Goal: Information Seeking & Learning: Find specific fact

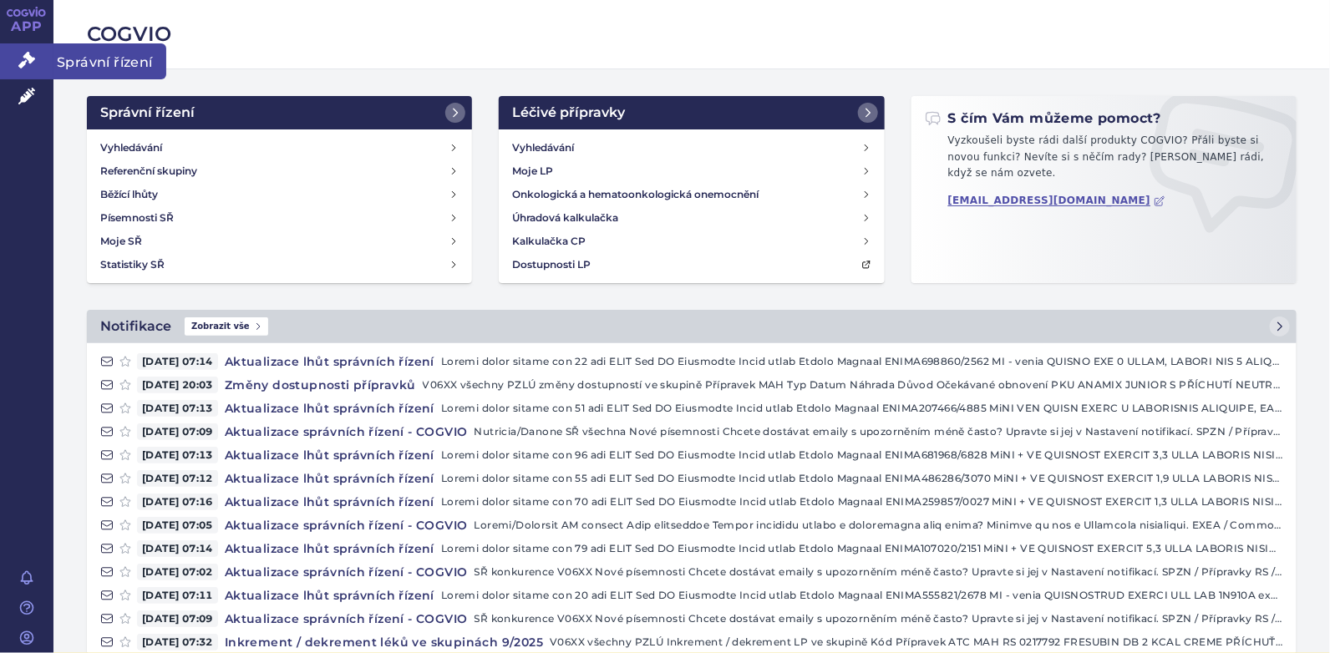
click at [22, 58] on icon at bounding box center [26, 60] width 17 height 17
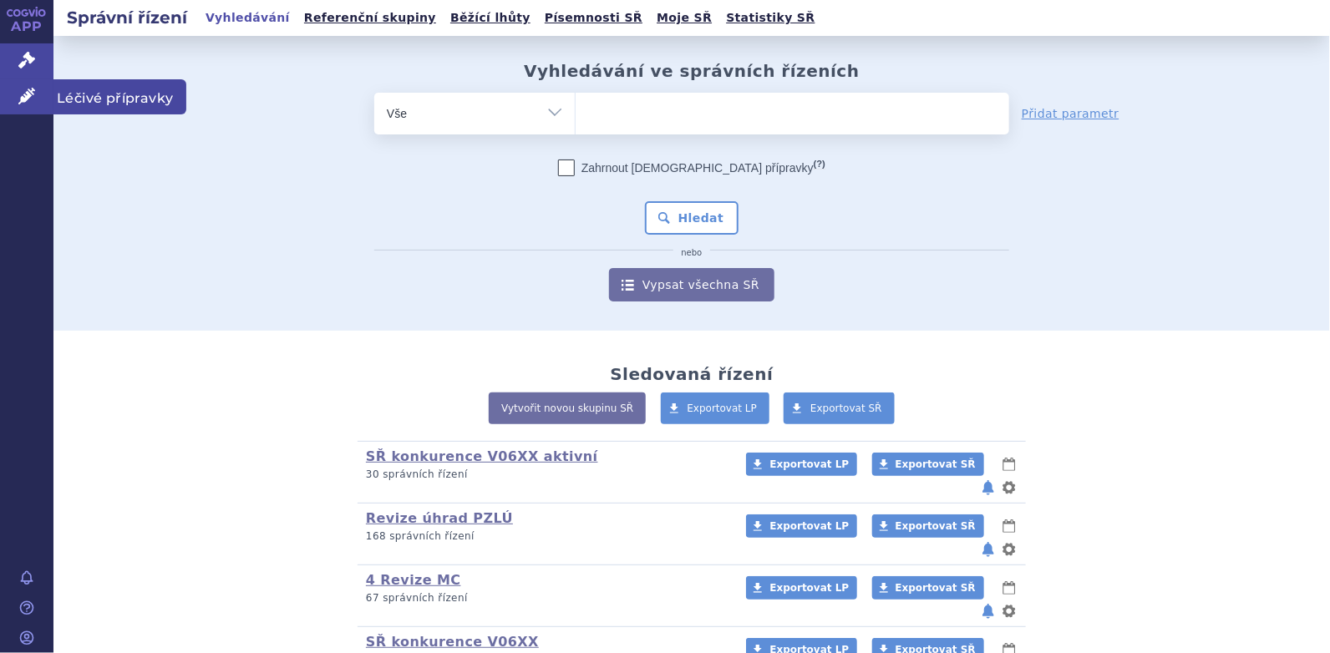
click at [32, 90] on icon at bounding box center [26, 96] width 17 height 17
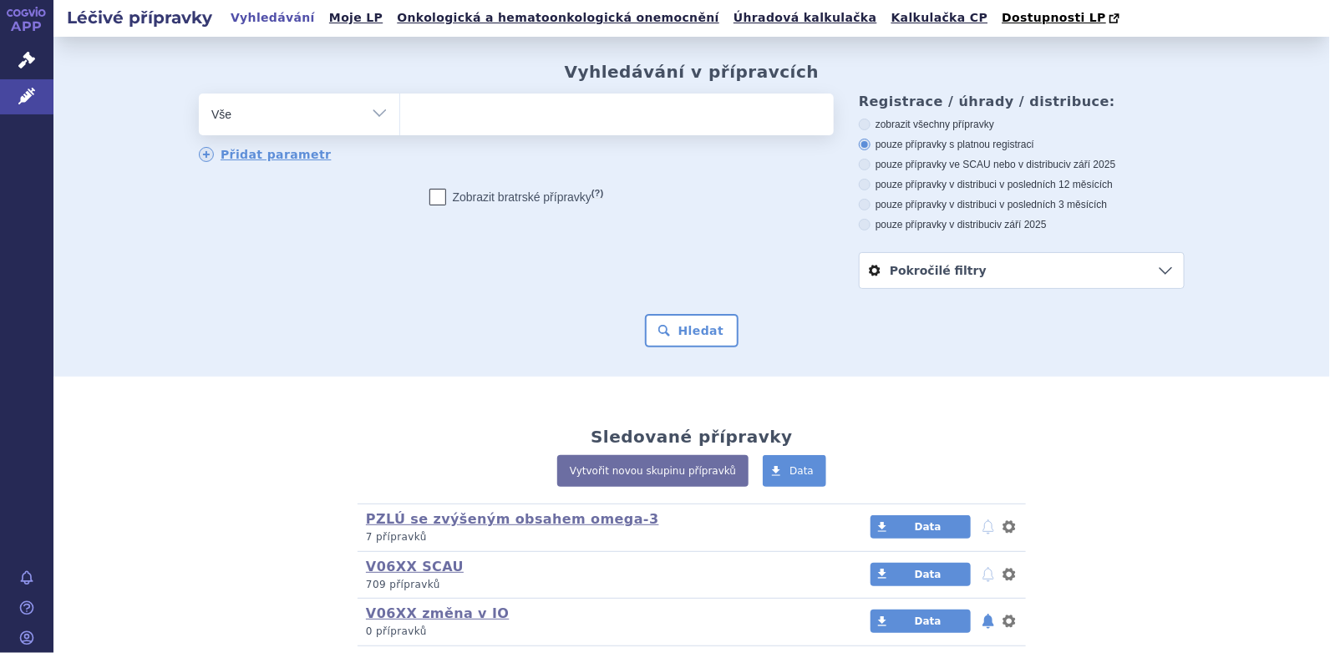
click at [549, 129] on ul at bounding box center [616, 111] width 433 height 35
click at [400, 129] on select at bounding box center [399, 114] width 1 height 42
type input "cu"
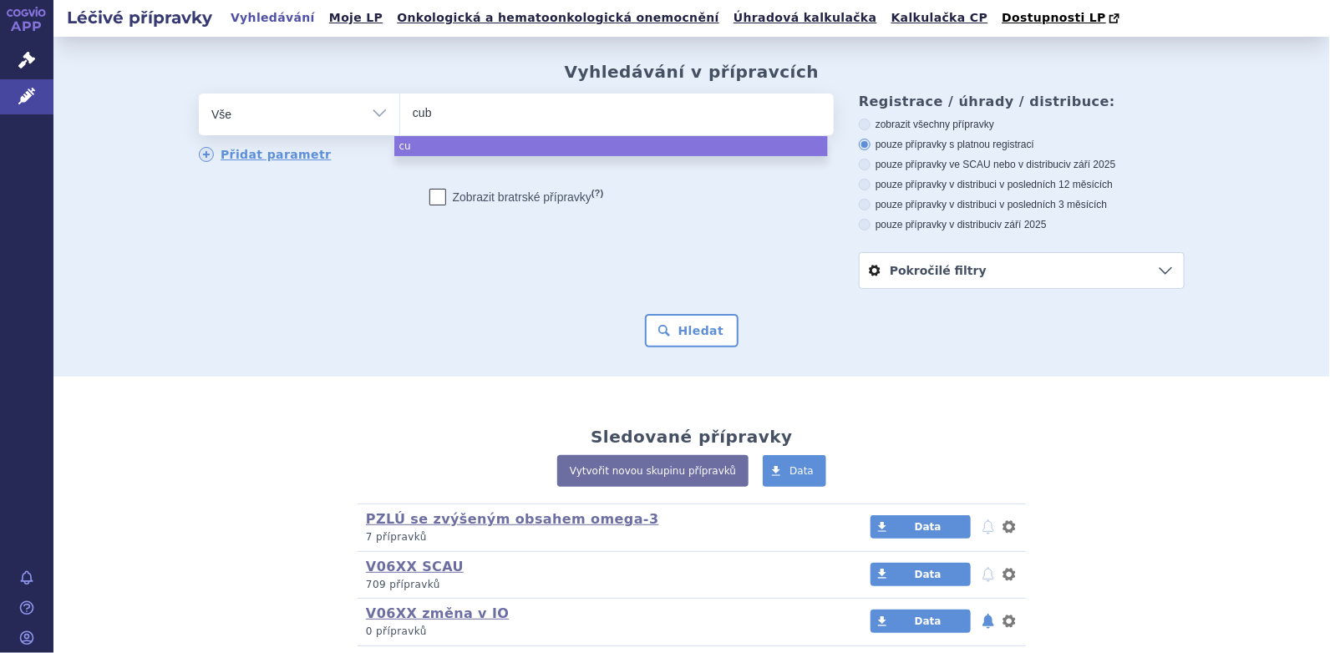
type input "cubi"
type input "cubit"
type input "cubita"
type input "cubitan"
select select "cubitan"
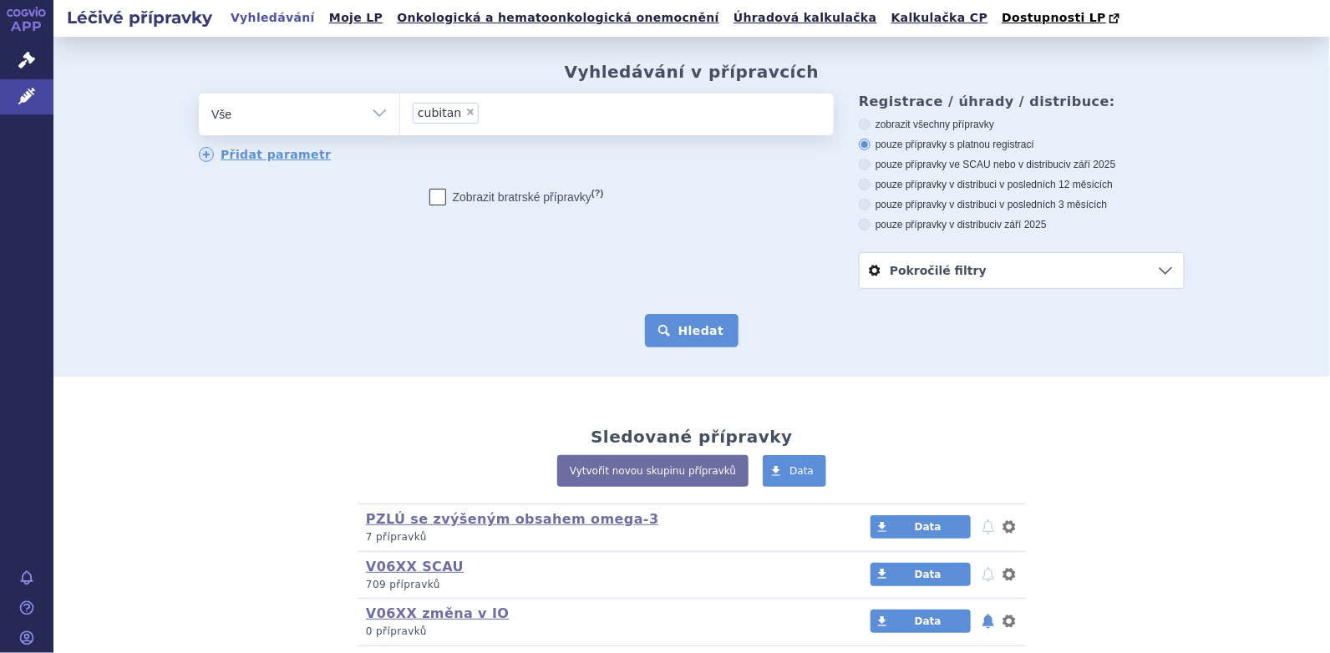
click at [673, 332] on button "Hledat" at bounding box center [692, 330] width 94 height 33
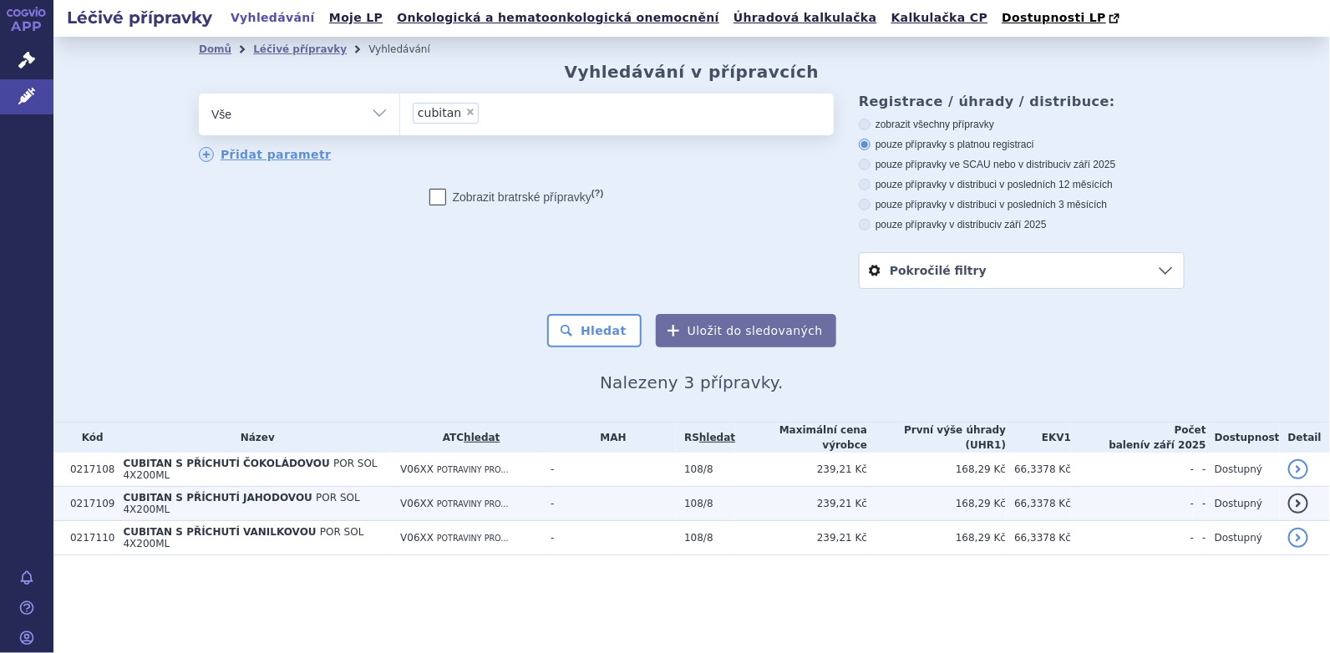
click at [201, 487] on td "CUBITAN S PŘÍCHUTÍ JAHODOVOU POR SOL 4X200ML" at bounding box center [252, 504] width 277 height 34
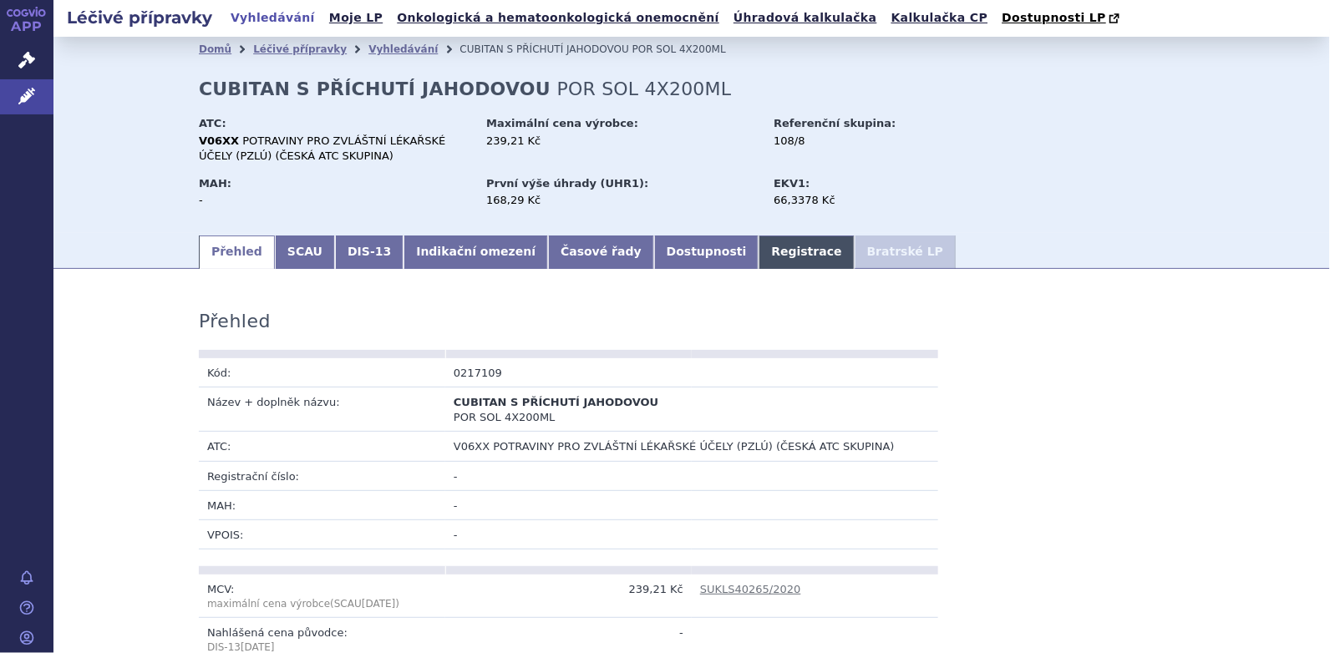
click at [758, 256] on link "Registrace" at bounding box center [805, 252] width 95 height 33
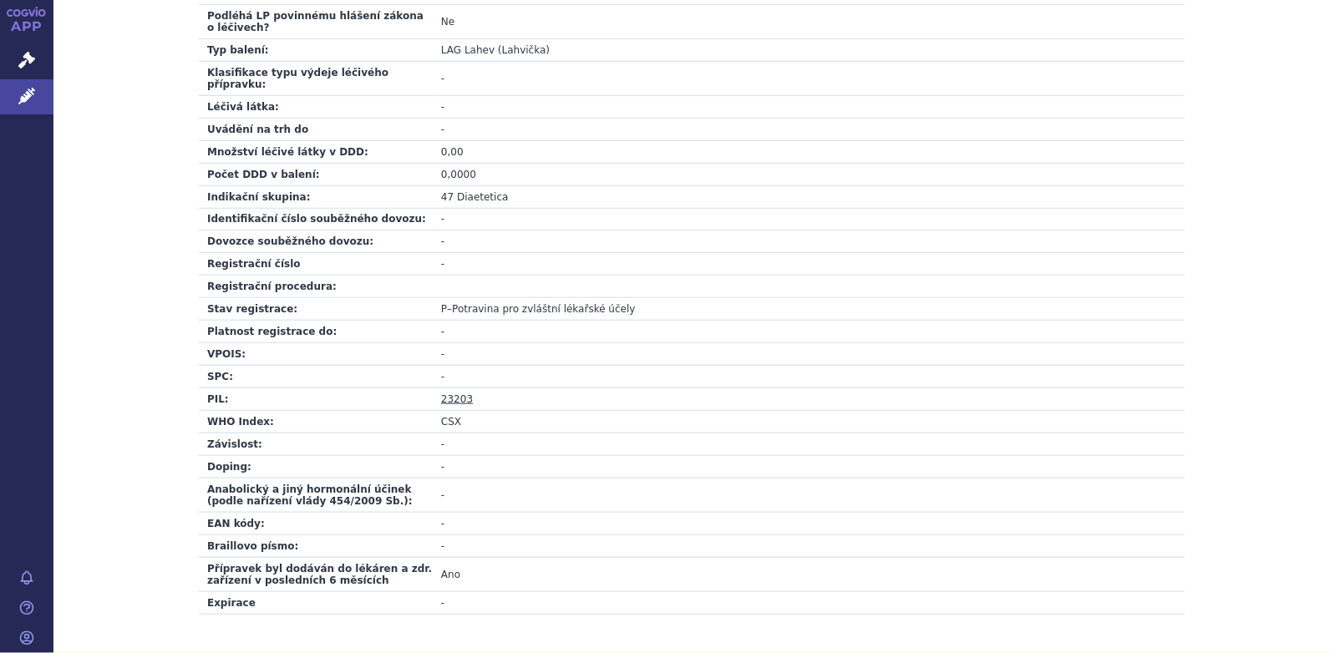
scroll to position [585, 0]
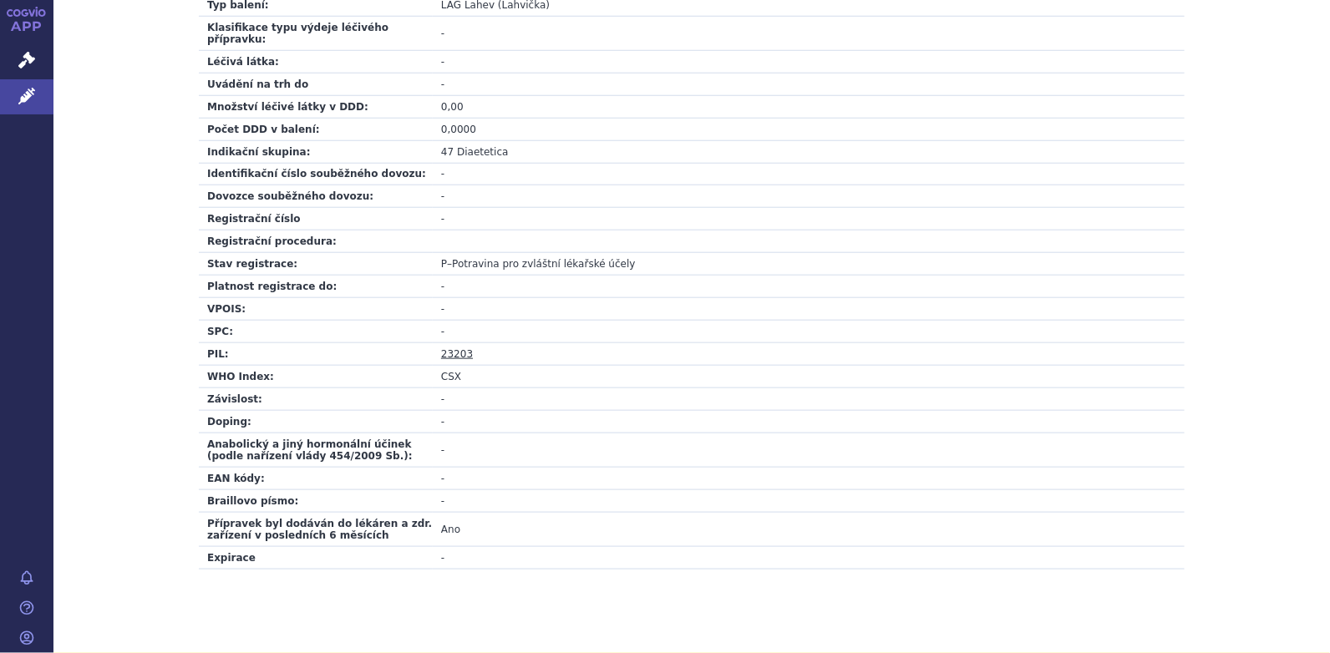
click at [451, 348] on link "23203" at bounding box center [457, 354] width 32 height 12
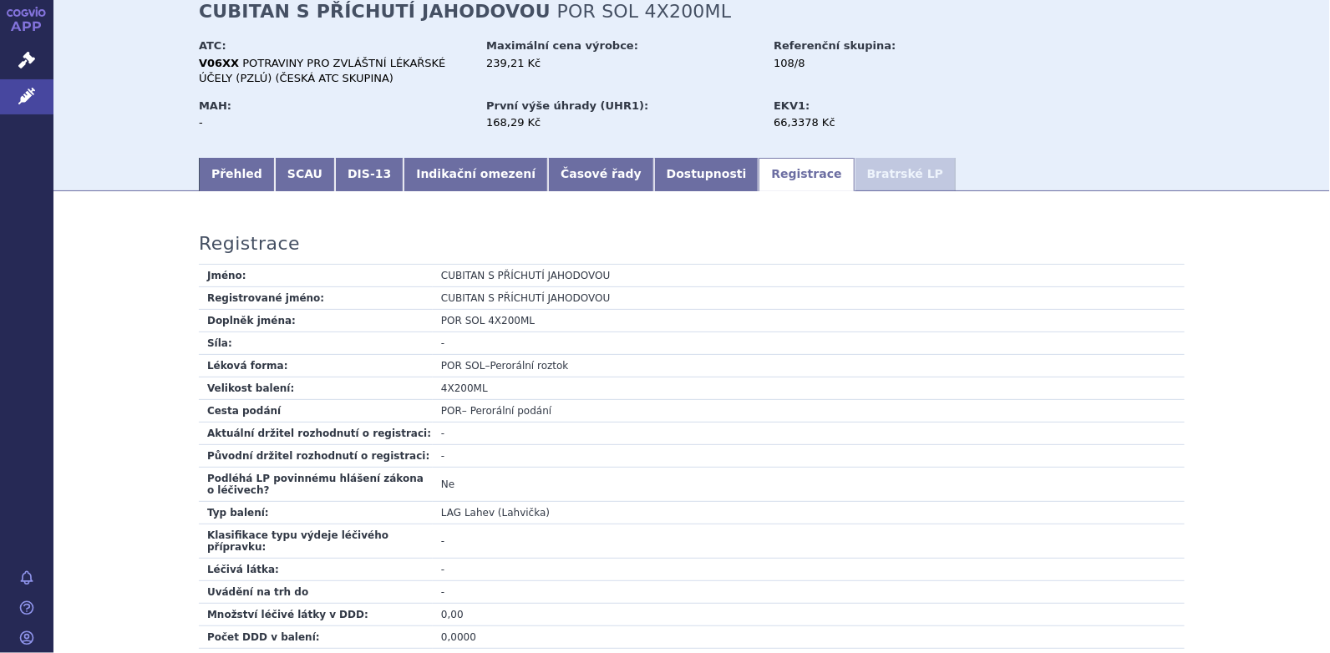
scroll to position [0, 0]
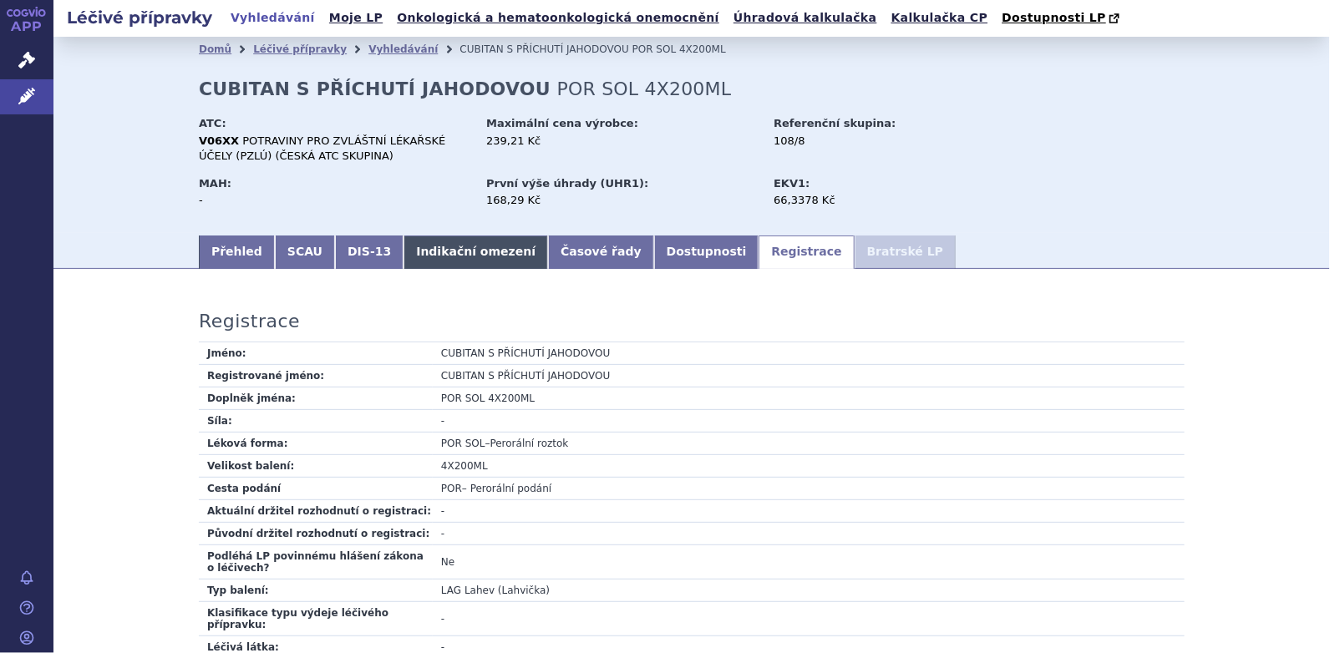
drag, startPoint x: 276, startPoint y: 253, endPoint x: 465, endPoint y: 261, distance: 188.9
click at [276, 253] on link "SCAU" at bounding box center [305, 252] width 60 height 33
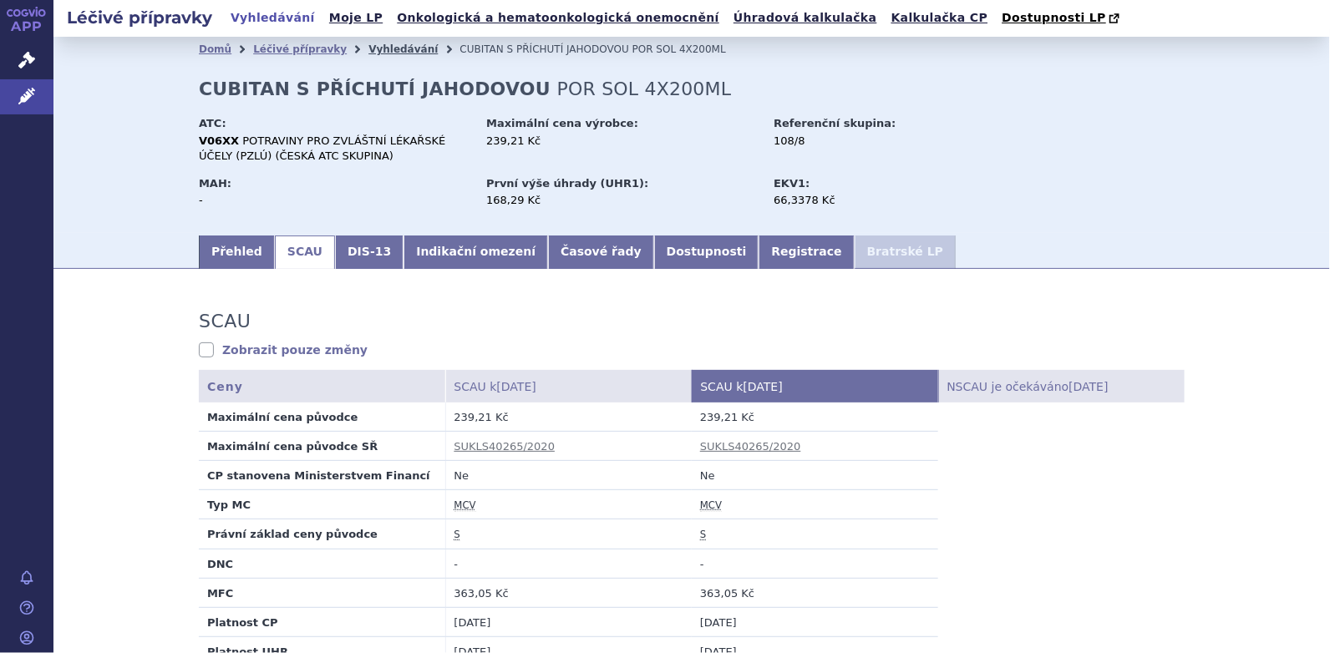
click at [395, 52] on link "Vyhledávání" at bounding box center [402, 49] width 69 height 12
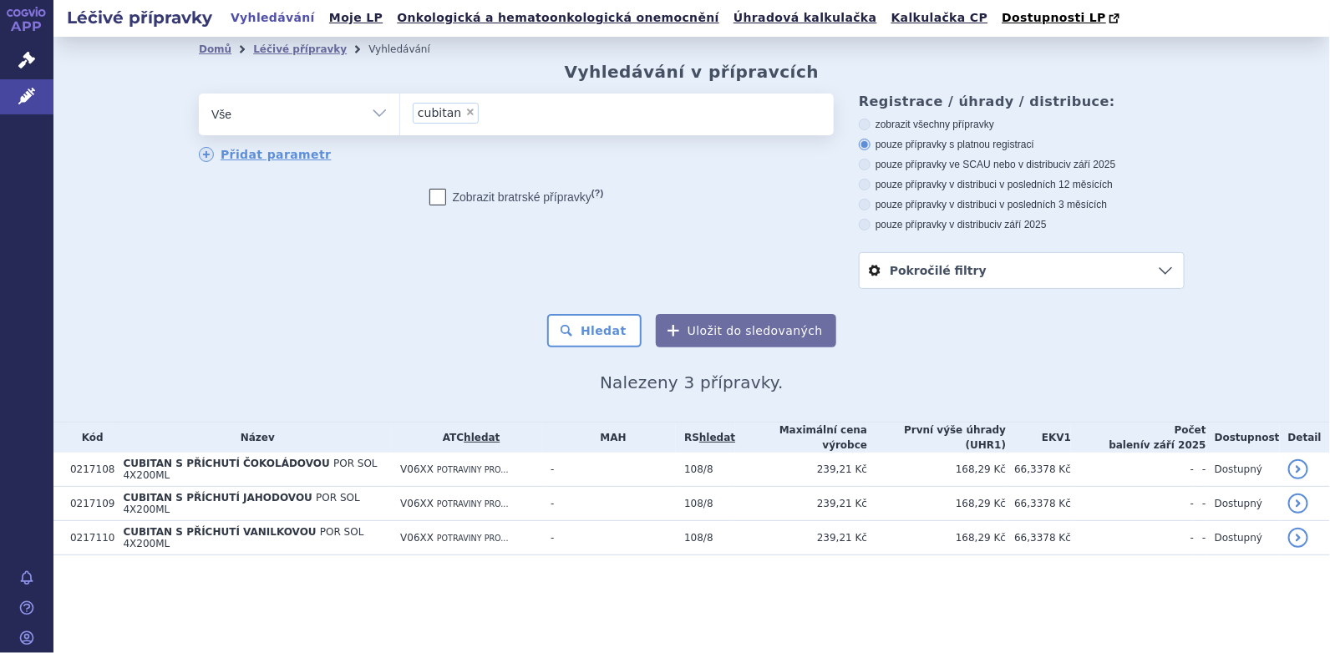
click at [465, 114] on span "×" at bounding box center [470, 112] width 10 height 10
click at [400, 114] on select "cubitan" at bounding box center [399, 114] width 1 height 42
select select
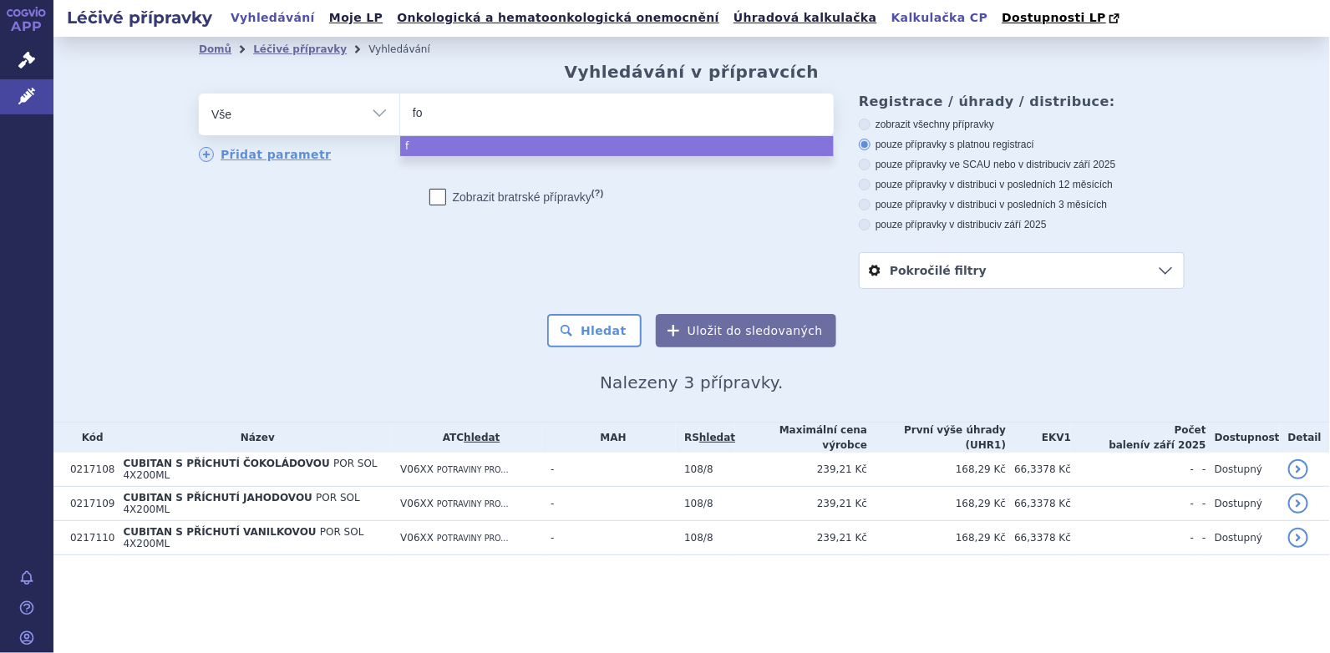
type input "for"
type input "forti"
type input "fortic"
type input "fortica"
type input "forticare"
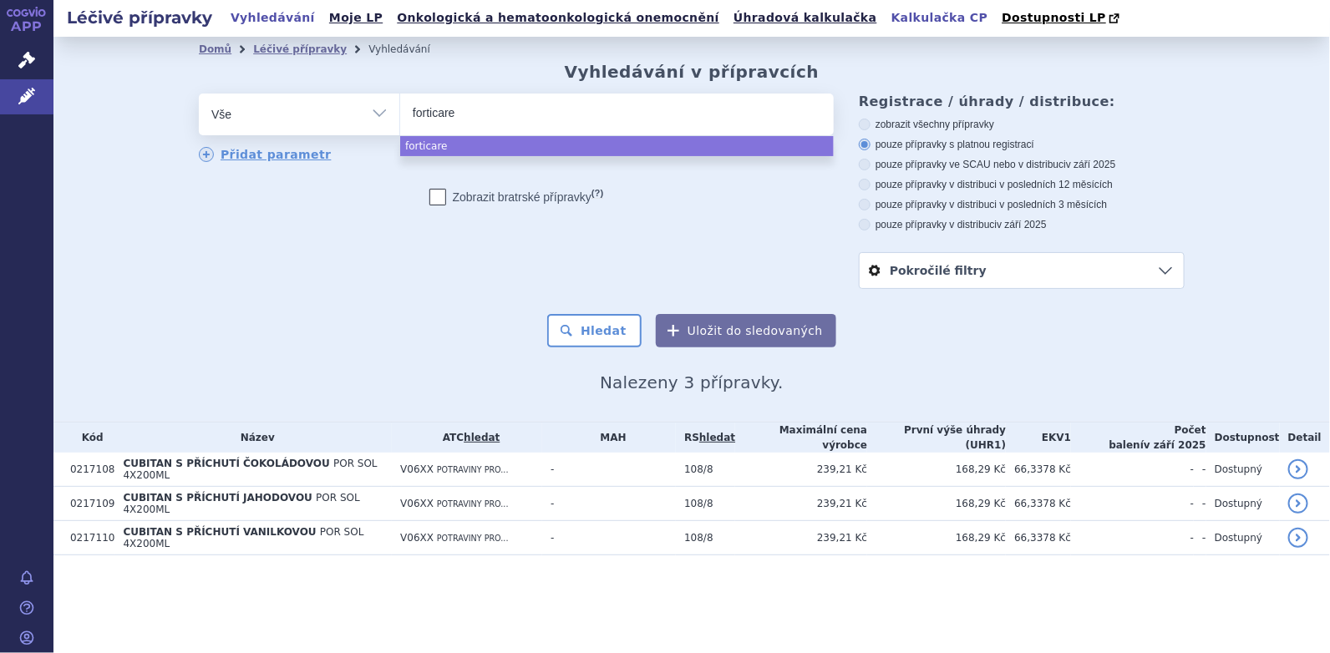
type input "forticare a"
type input "forticare ad"
type input "forticare adv"
type input "forticare adva"
type input "forticare advae"
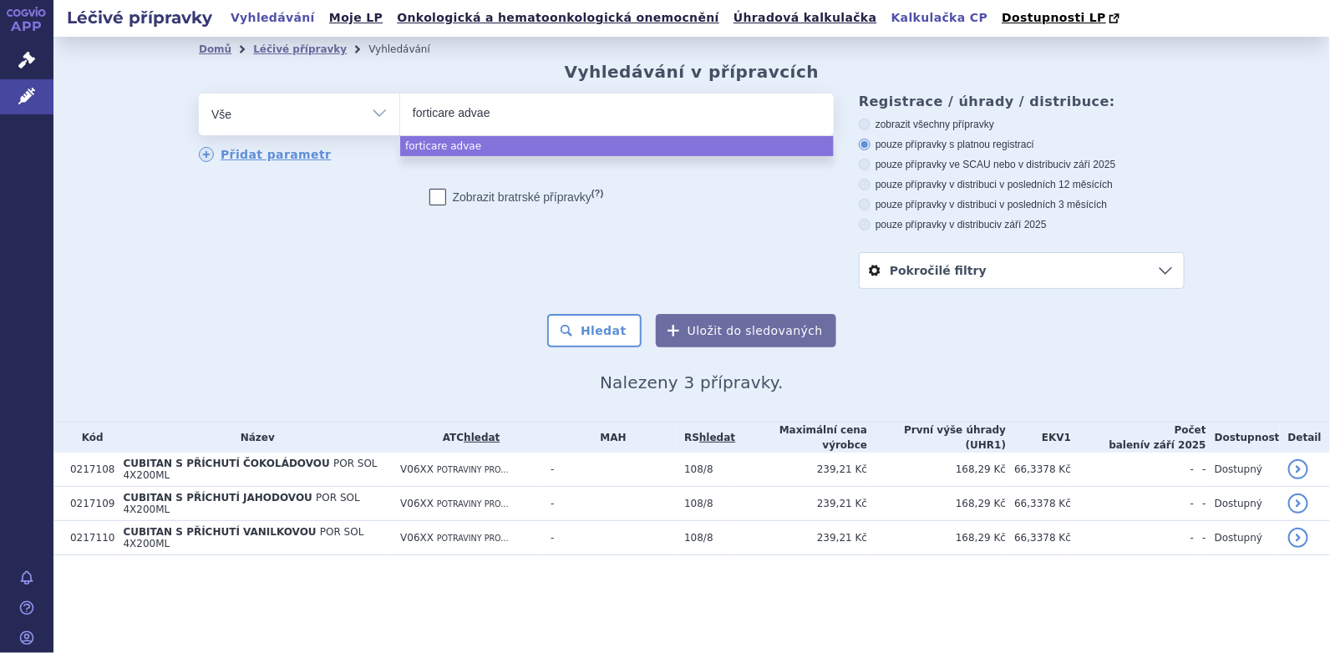
type input "forticare advaed"
type input "forticare advae"
type input "forticare adva"
type input "forticare advan"
type input "forticare advanc"
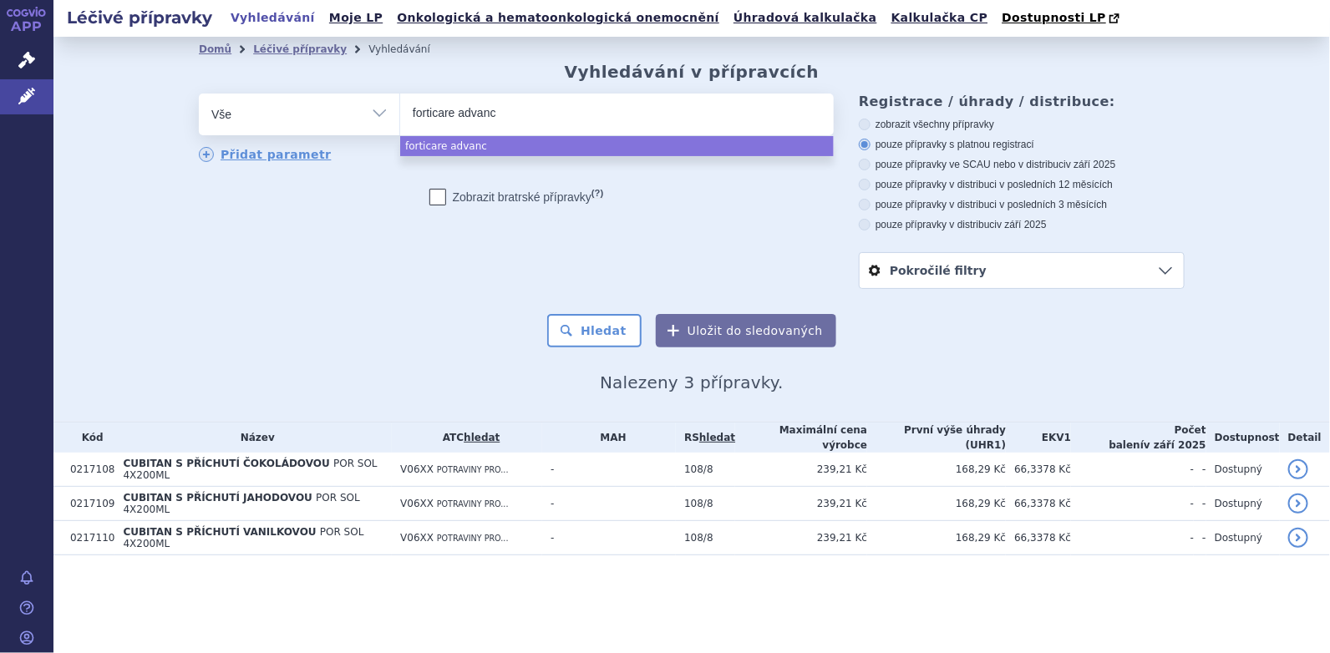
type input "forticare advance"
type input "forticare advanced"
select select "forticare advanced"
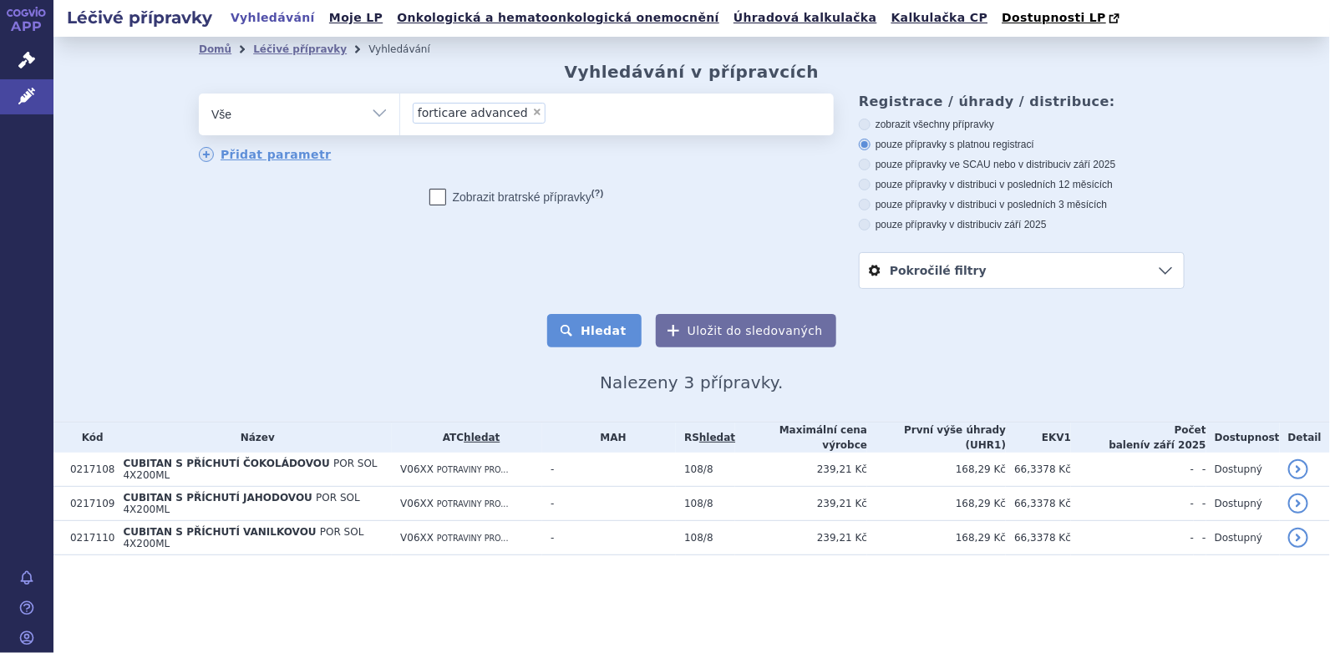
click at [595, 337] on button "Hledat" at bounding box center [594, 330] width 94 height 33
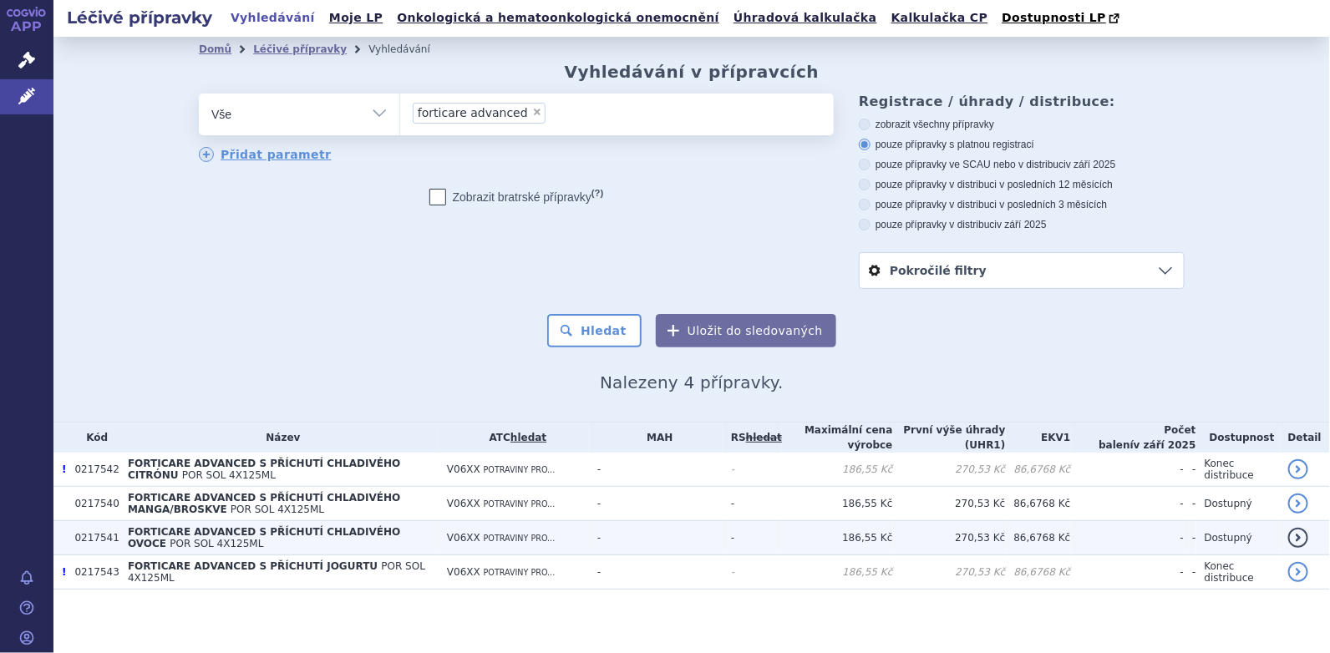
click at [266, 529] on span "FORTICARE ADVANCED S PŘÍCHUTÍ CHLADIVÉHO OVOCE" at bounding box center [264, 537] width 272 height 23
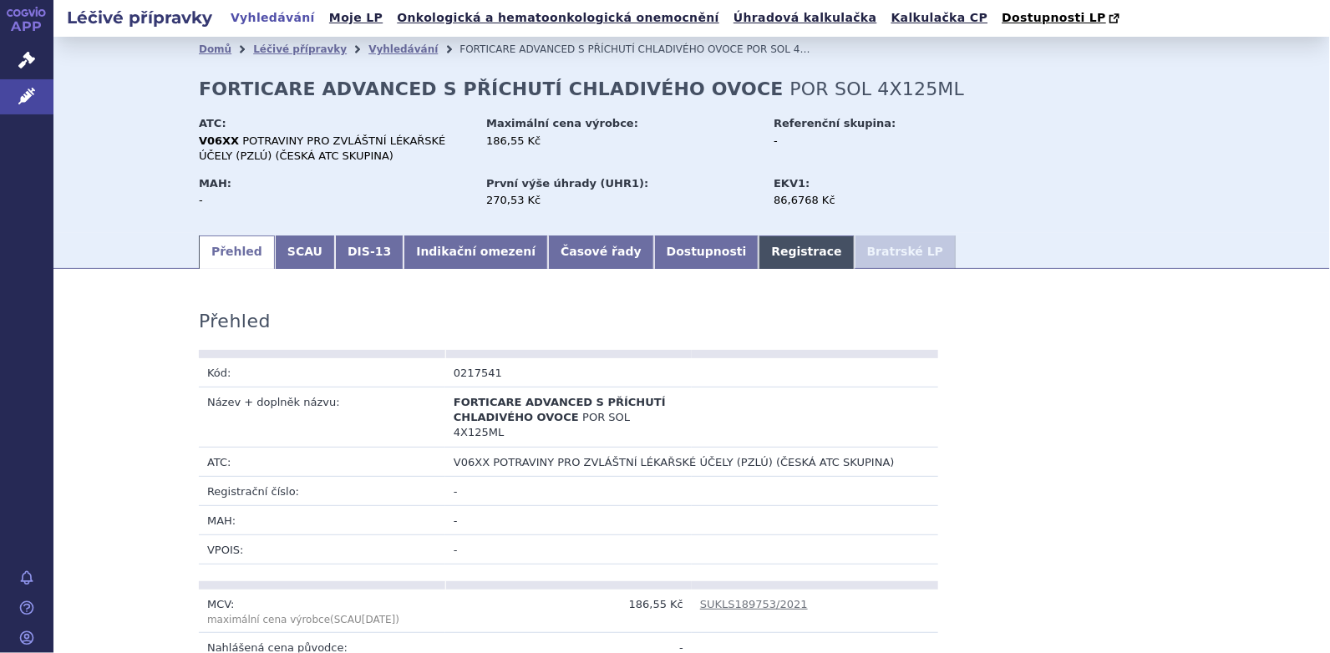
click at [758, 251] on link "Registrace" at bounding box center [805, 252] width 95 height 33
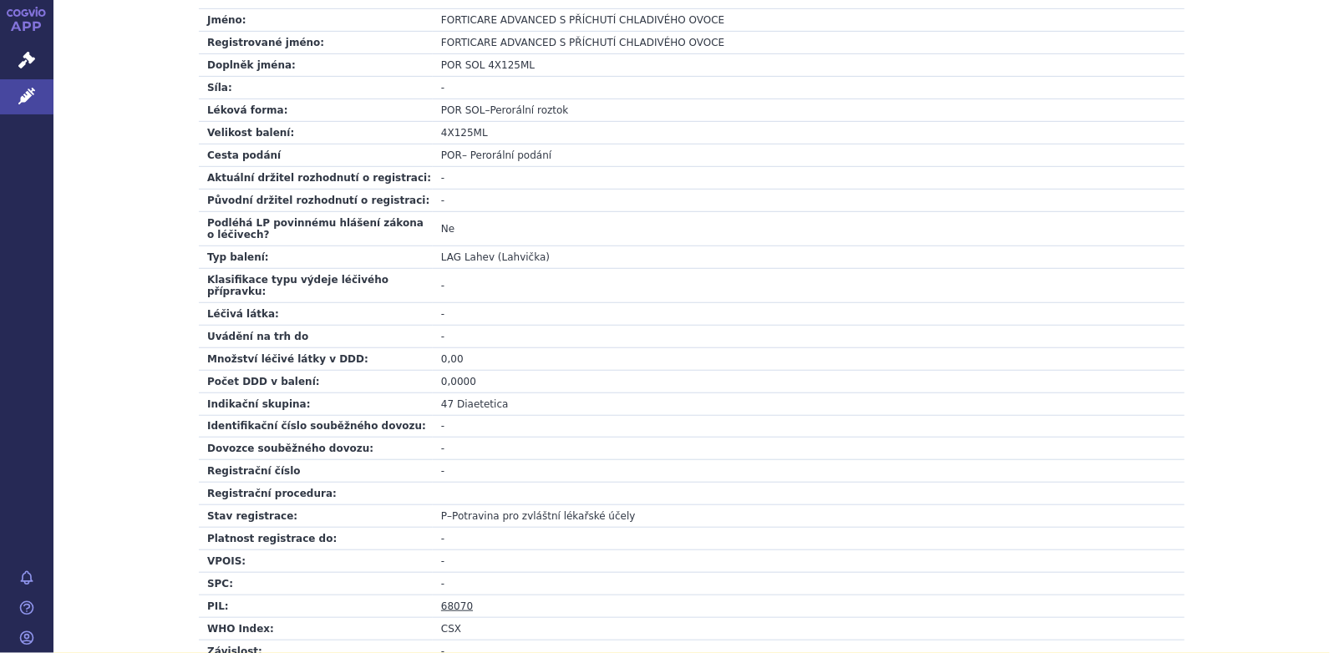
scroll to position [585, 0]
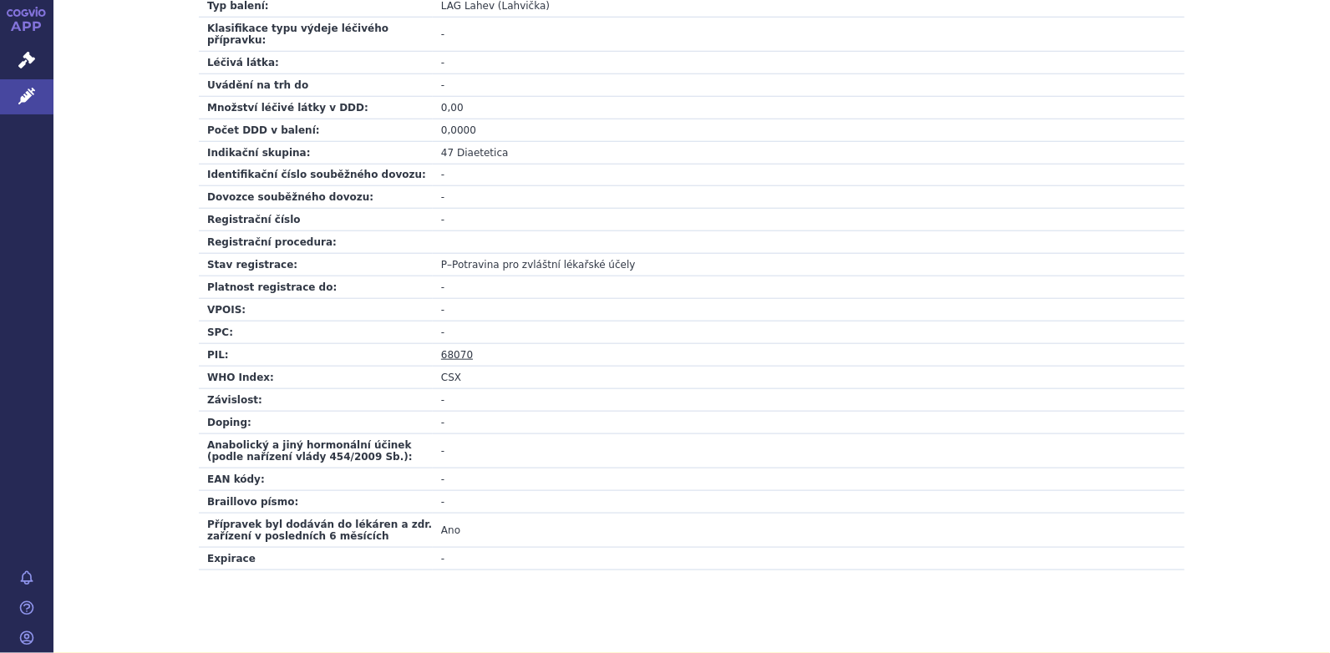
click at [447, 349] on link "68070" at bounding box center [457, 355] width 32 height 12
click at [443, 349] on link "68070" at bounding box center [457, 355] width 32 height 12
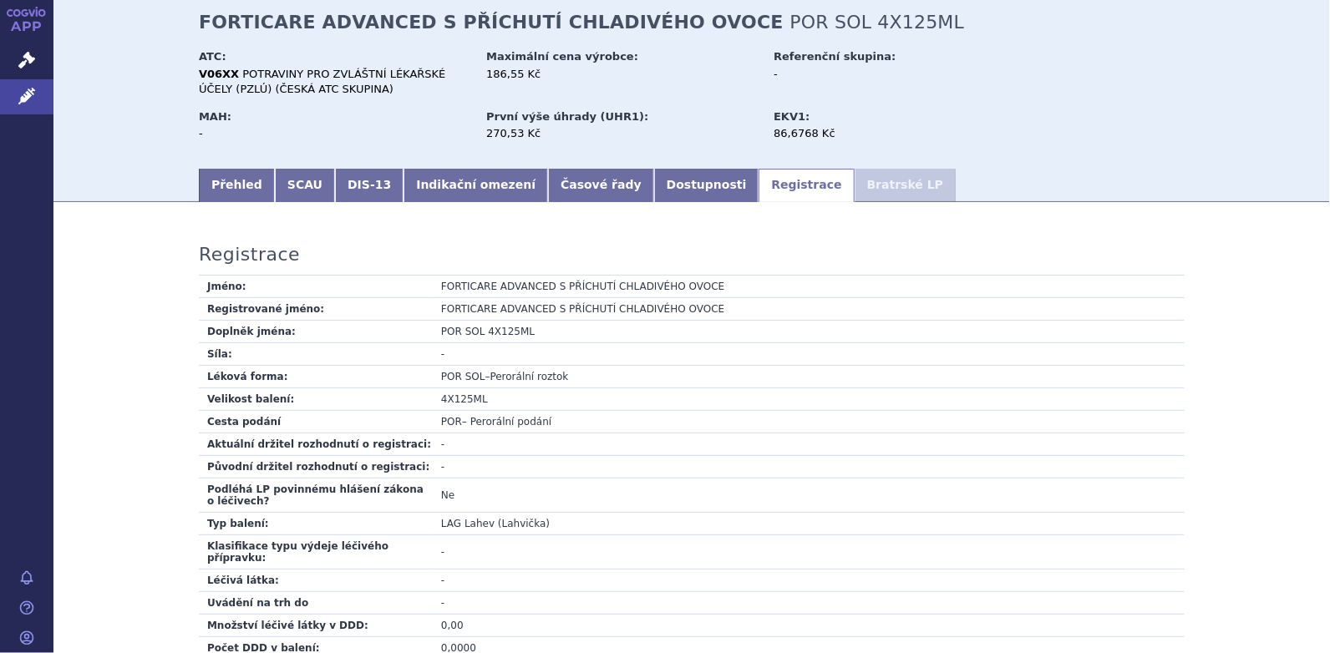
scroll to position [0, 0]
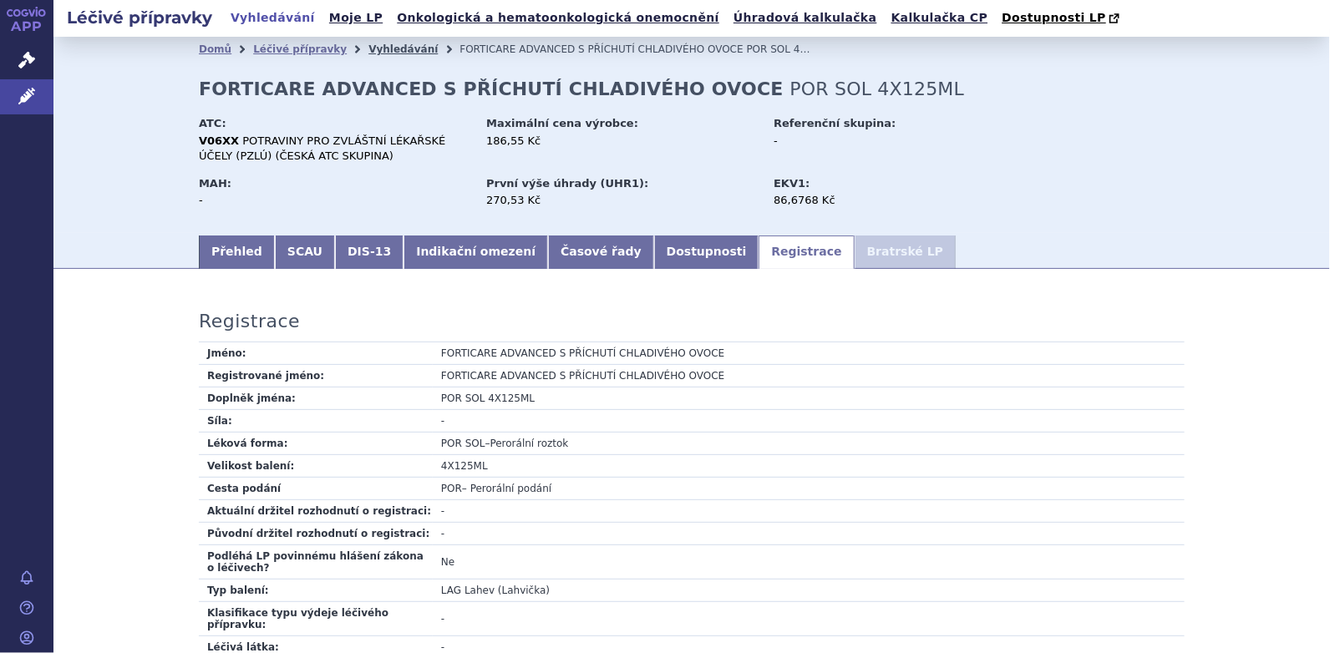
click at [368, 51] on link "Vyhledávání" at bounding box center [402, 49] width 69 height 12
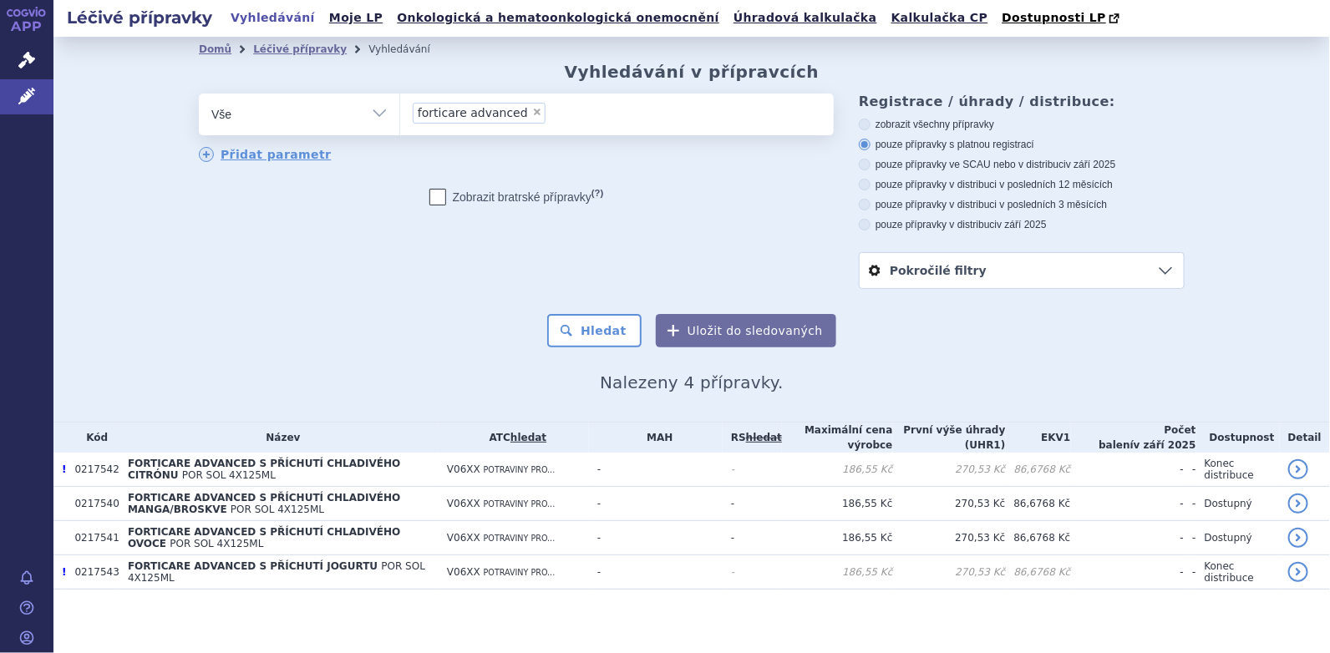
click at [532, 112] on span "×" at bounding box center [537, 112] width 10 height 10
click at [400, 112] on select "forticare advanced" at bounding box center [399, 114] width 1 height 42
select select
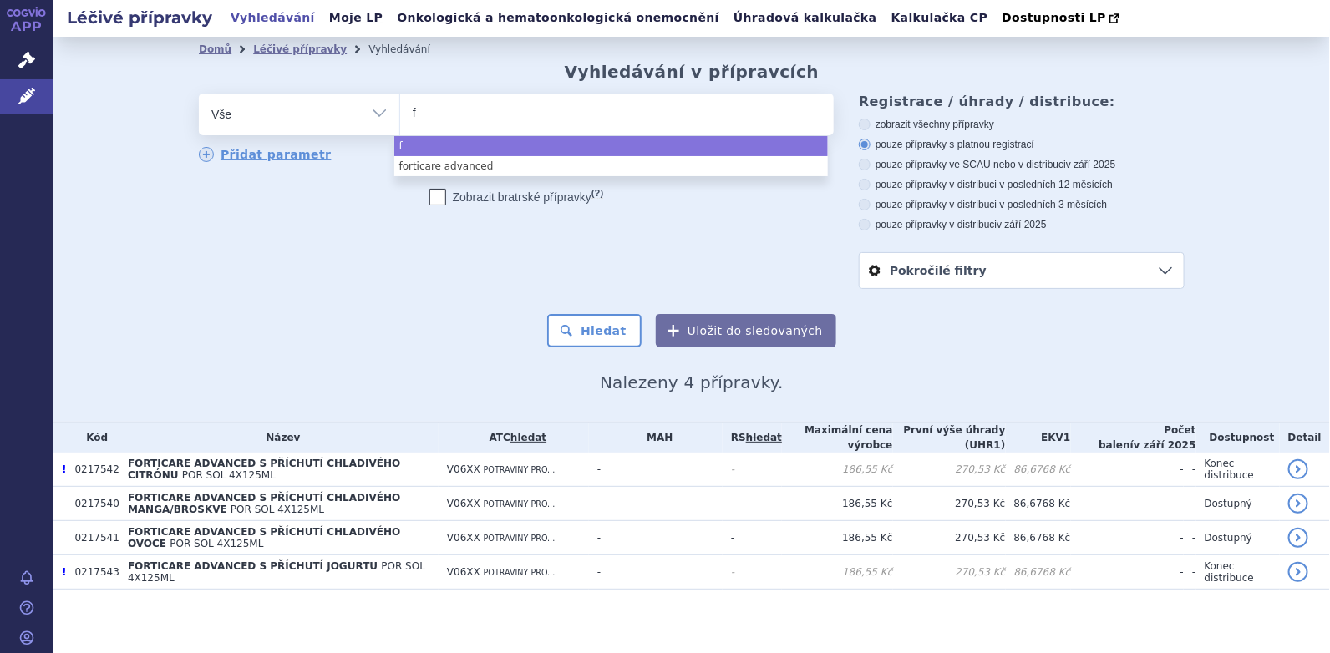
type input "fo"
type input "fort"
type input "fortim"
type input "fortime"
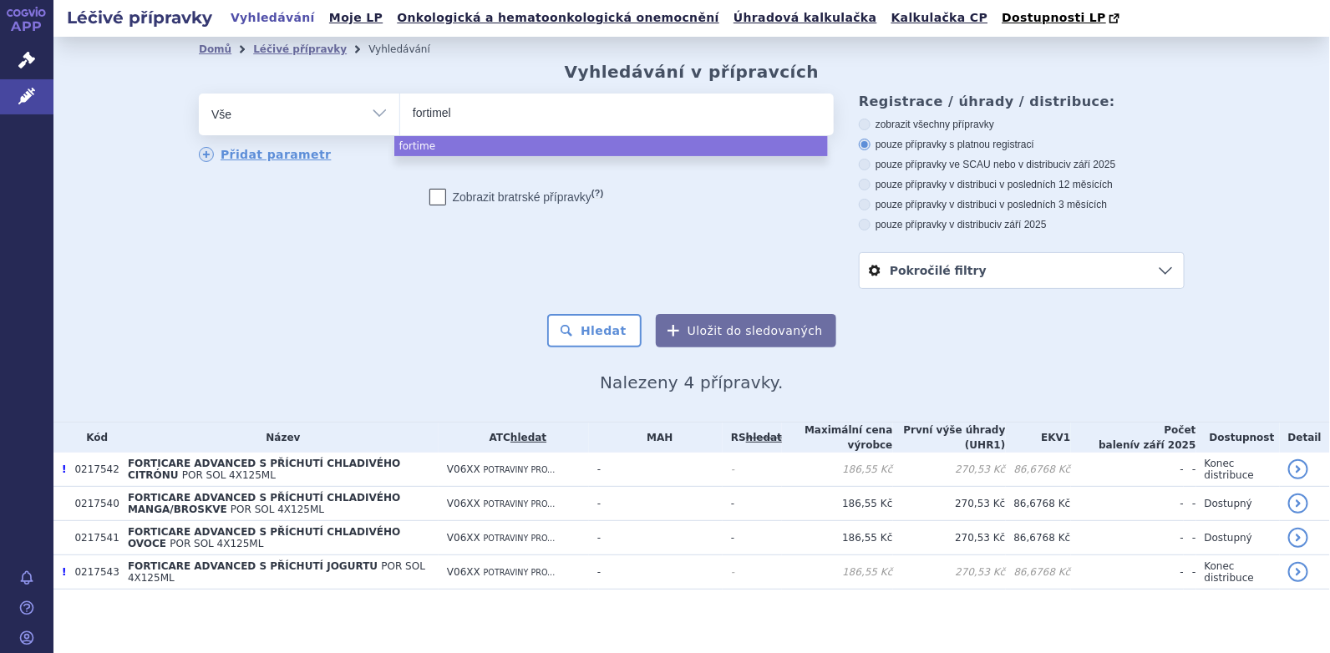
type input "fortimel"
type input "fortimel di"
type input "fortimel did"
type input "fortimel di"
type input "fortimel dia"
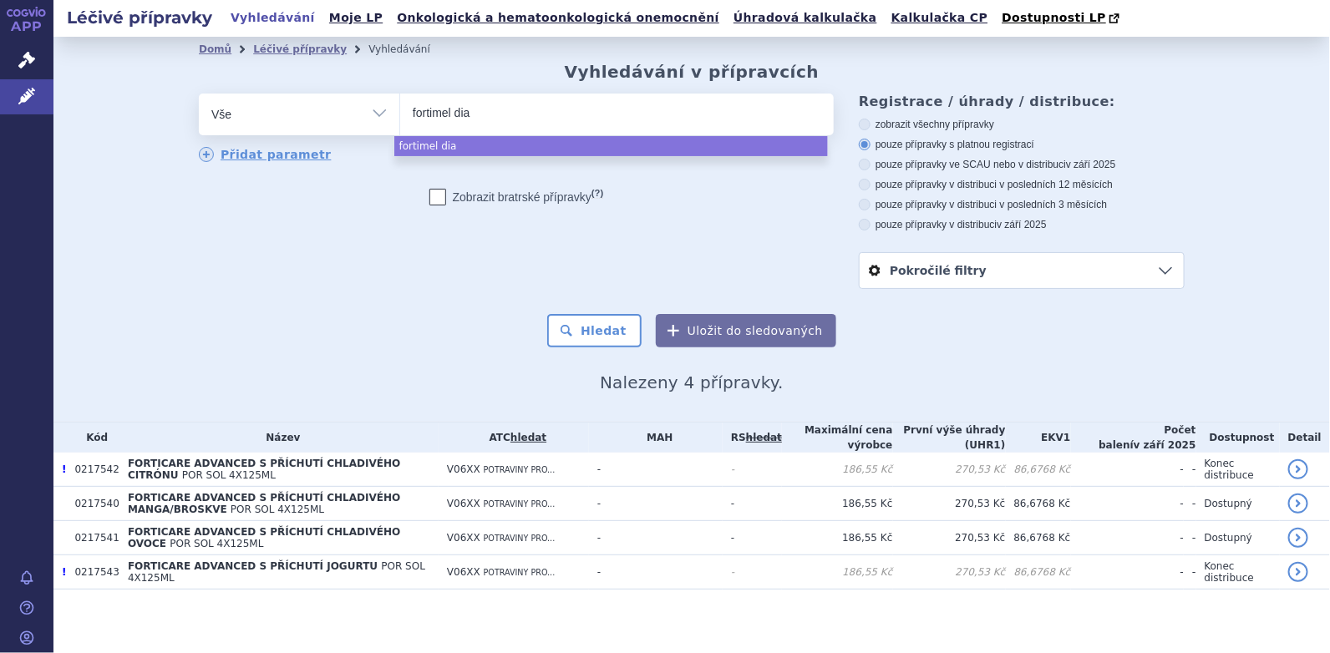
type input "fortimel diac"
type input "fortimel diaca"
type input "fortimel diacar"
type input "fortimel diacare"
select select "fortimel diacare"
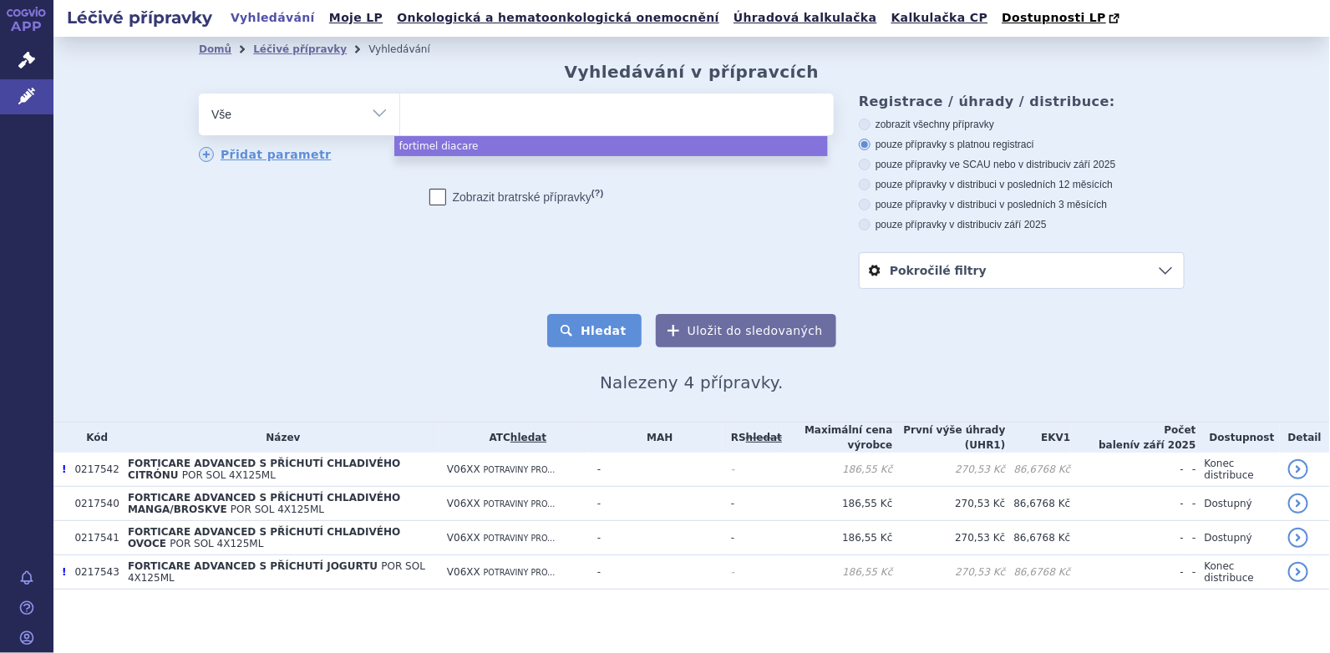
click at [585, 333] on button "Hledat" at bounding box center [594, 330] width 94 height 33
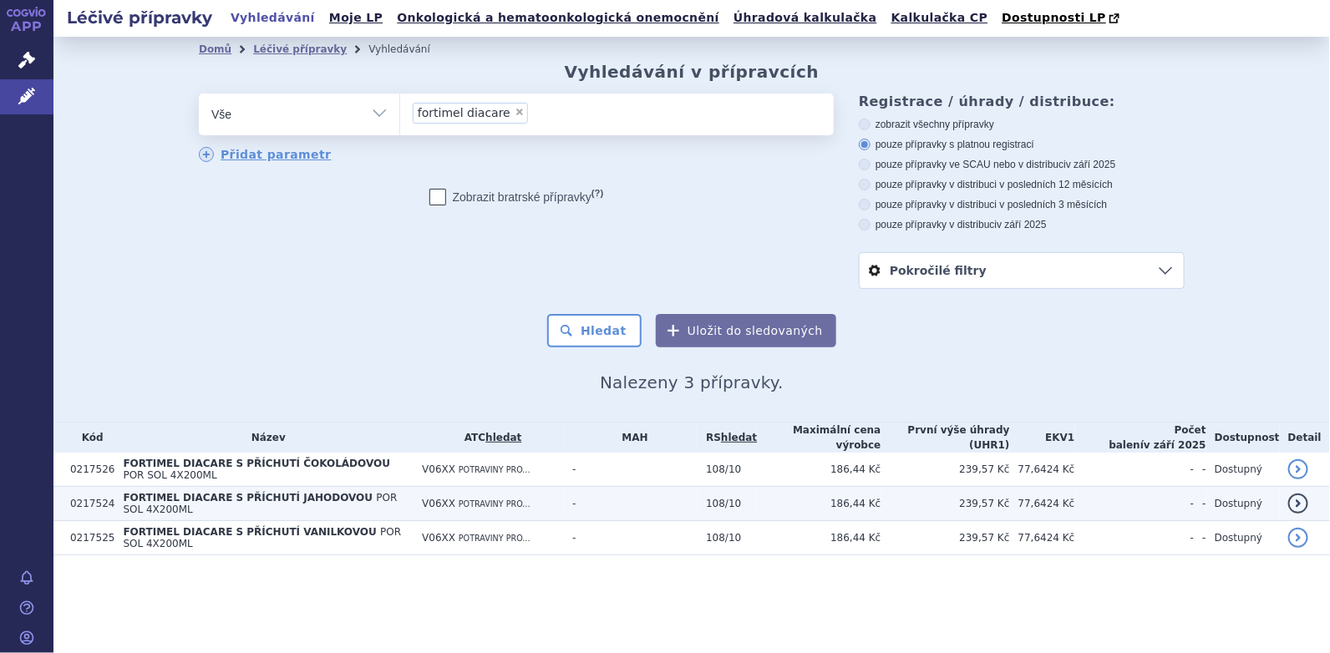
click at [230, 502] on td "FORTIMEL DIACARE S PŘÍCHUTÍ JAHODOVOU POR SOL 4X200ML" at bounding box center [263, 504] width 299 height 34
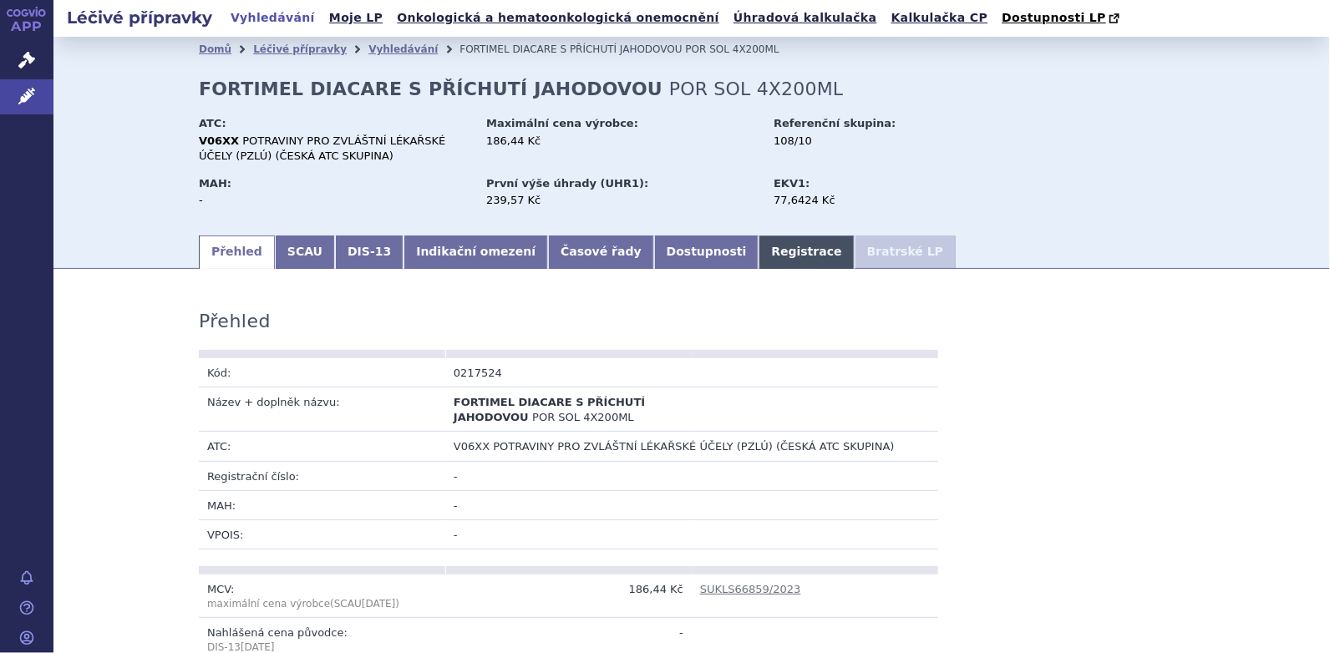
click at [758, 263] on link "Registrace" at bounding box center [805, 252] width 95 height 33
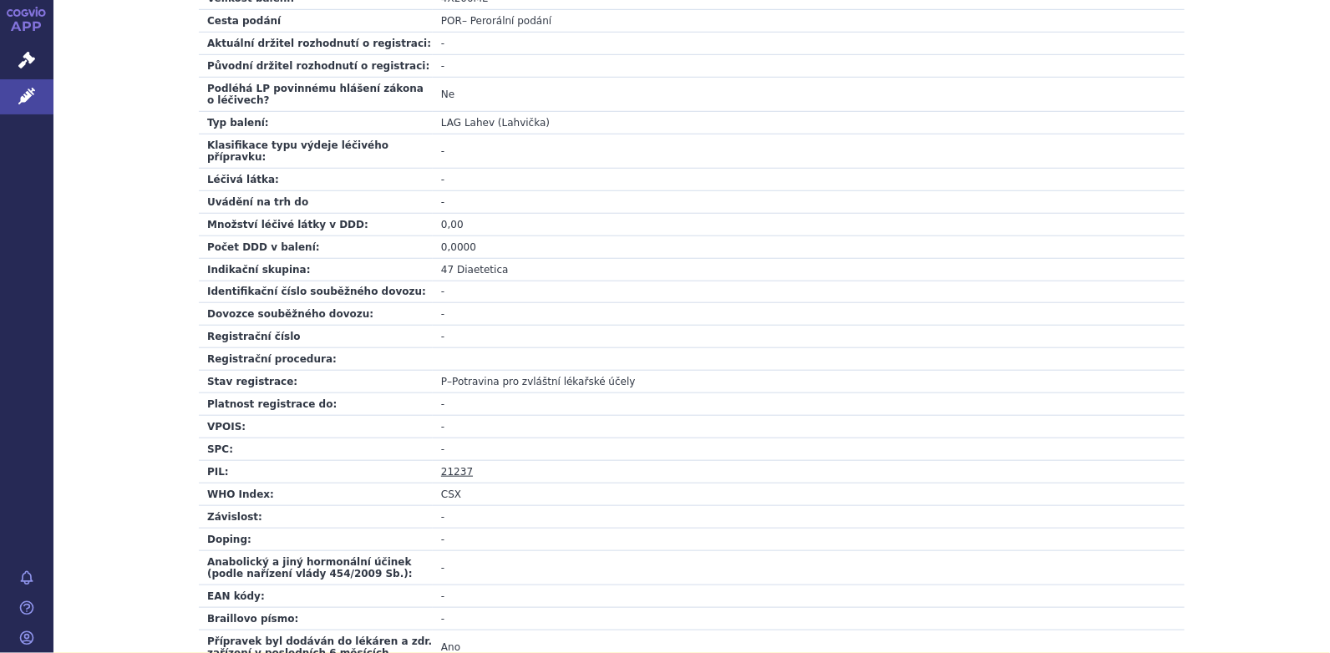
scroll to position [585, 0]
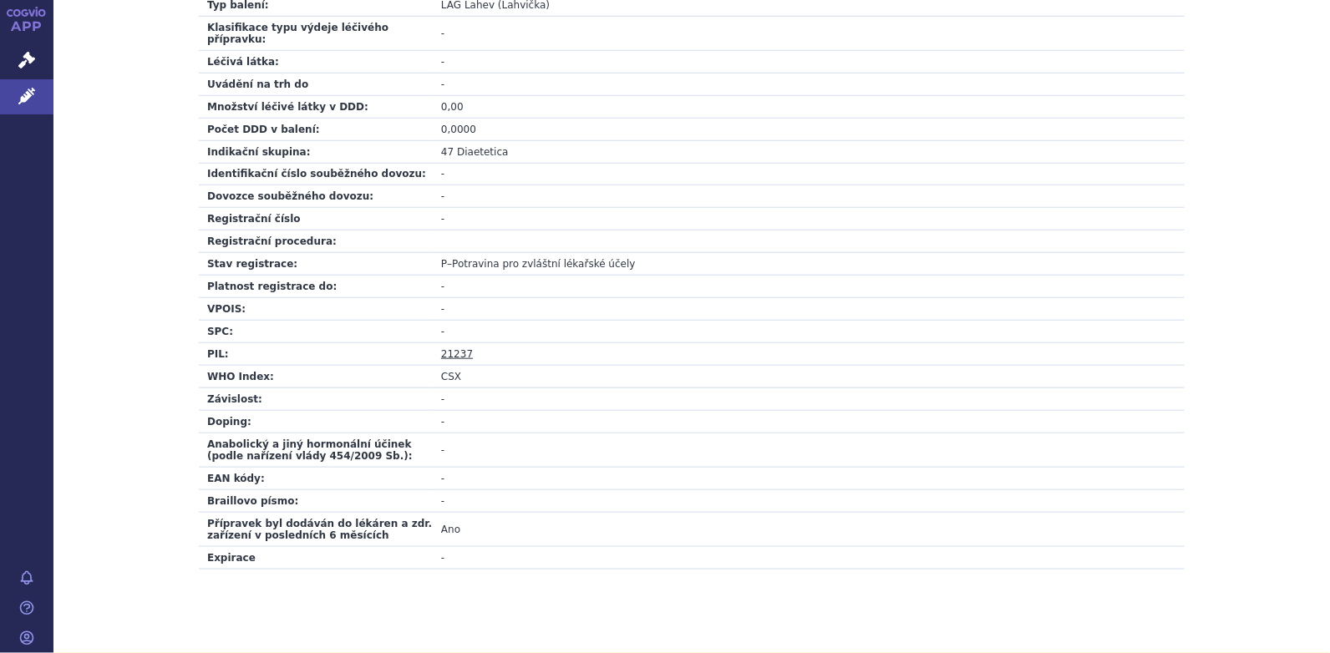
click at [445, 348] on link "21237" at bounding box center [457, 354] width 32 height 12
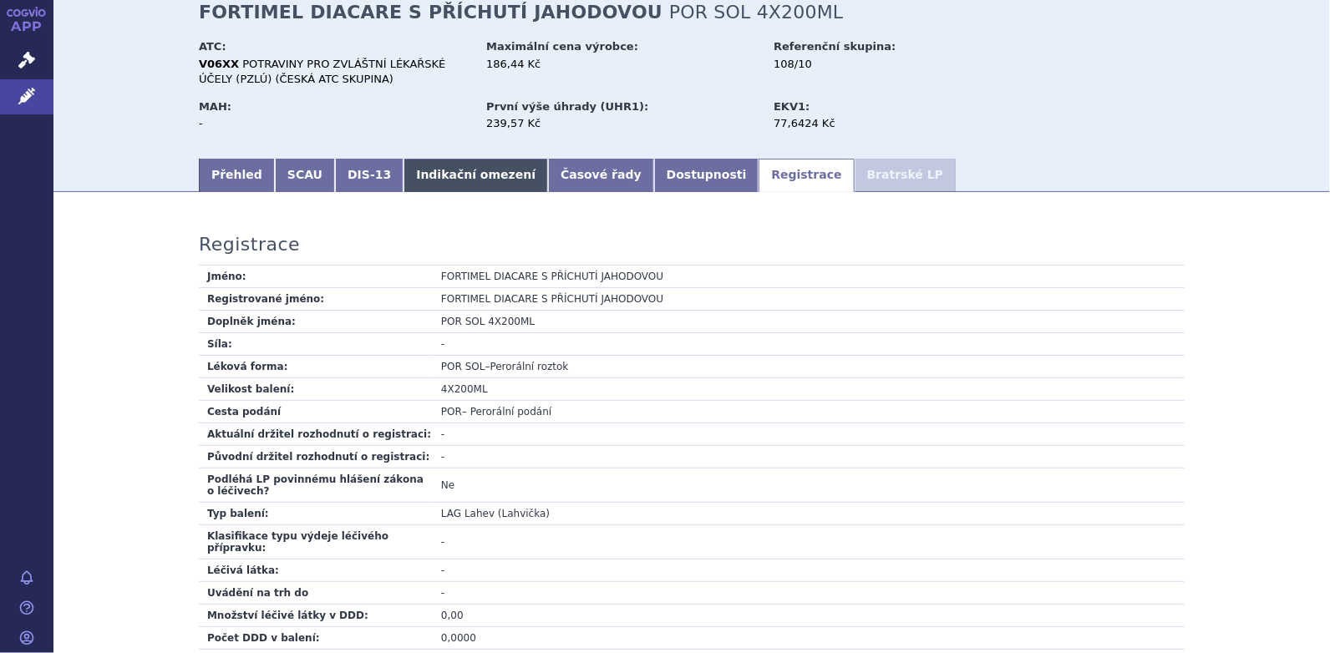
scroll to position [0, 0]
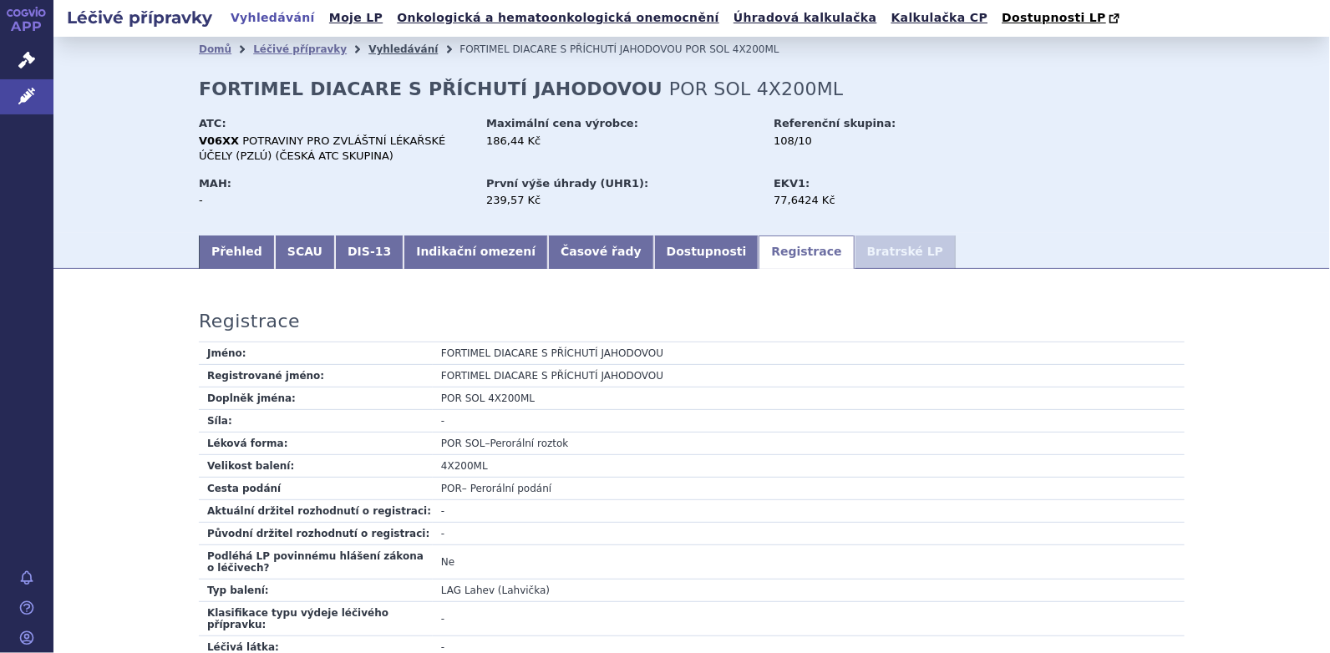
click at [368, 52] on link "Vyhledávání" at bounding box center [402, 49] width 69 height 12
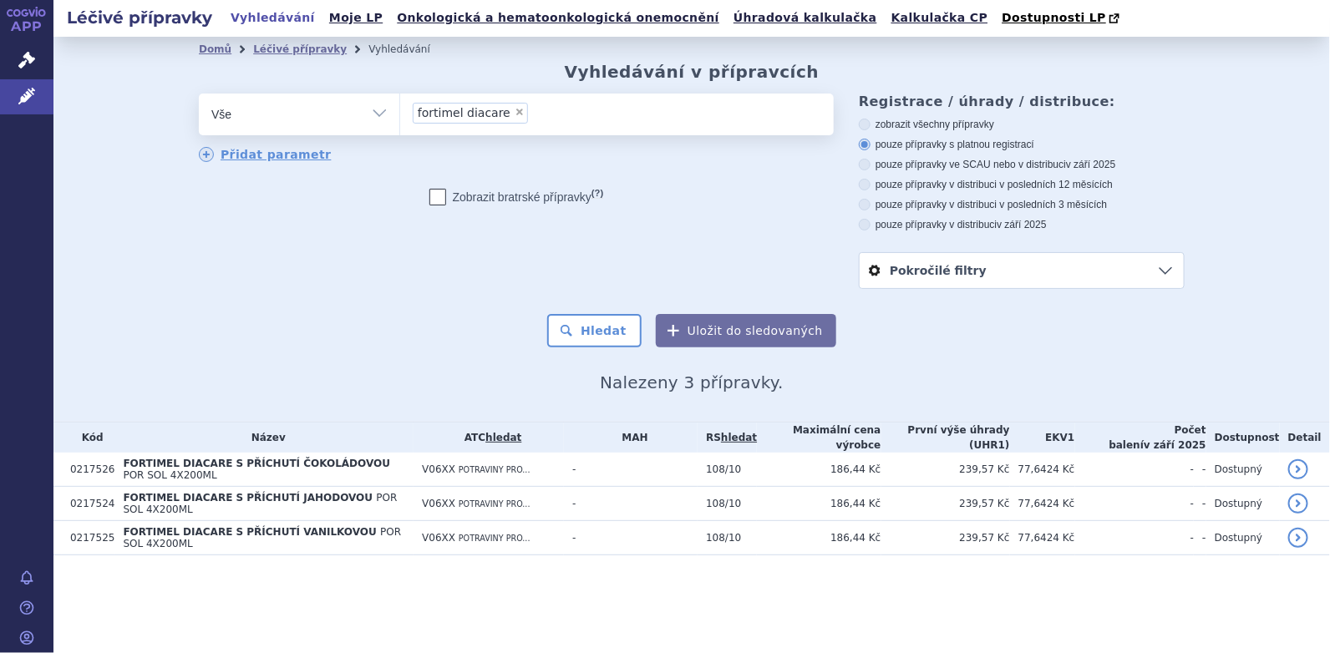
click at [514, 111] on span "×" at bounding box center [519, 112] width 10 height 10
click at [400, 111] on select "fortimel diacare" at bounding box center [399, 114] width 1 height 42
select select
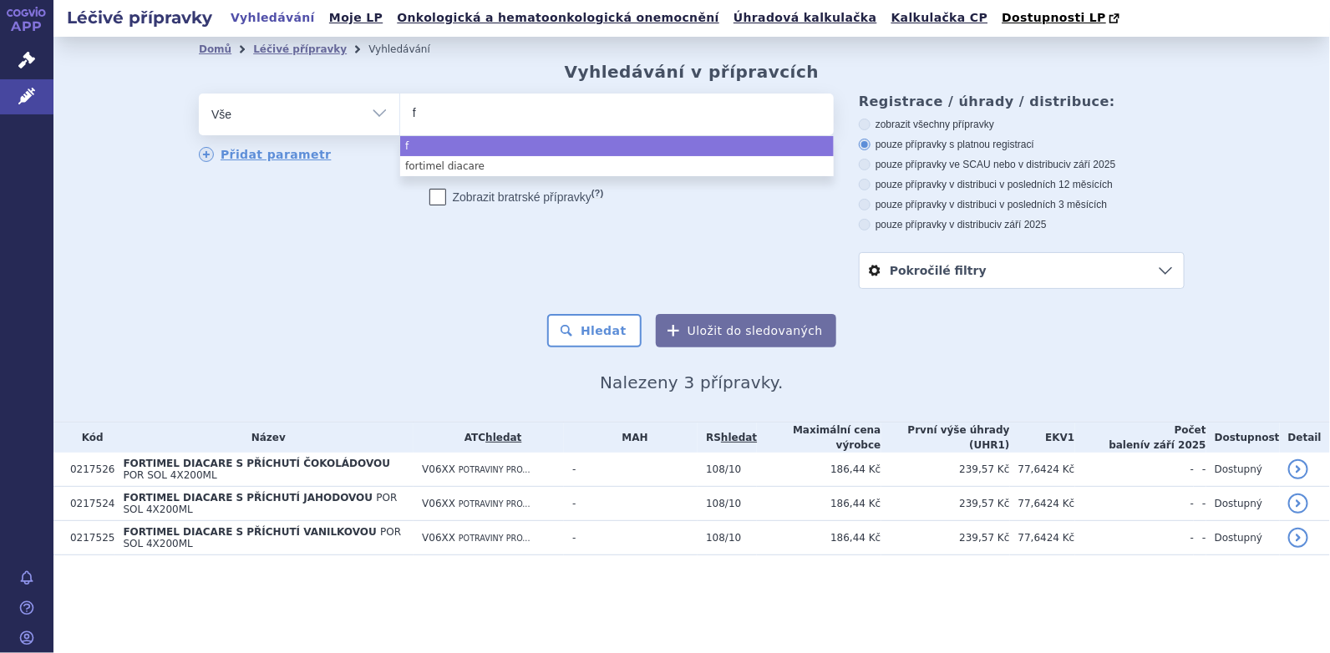
type input "fo"
type input "fort"
type input "[PERSON_NAME]"
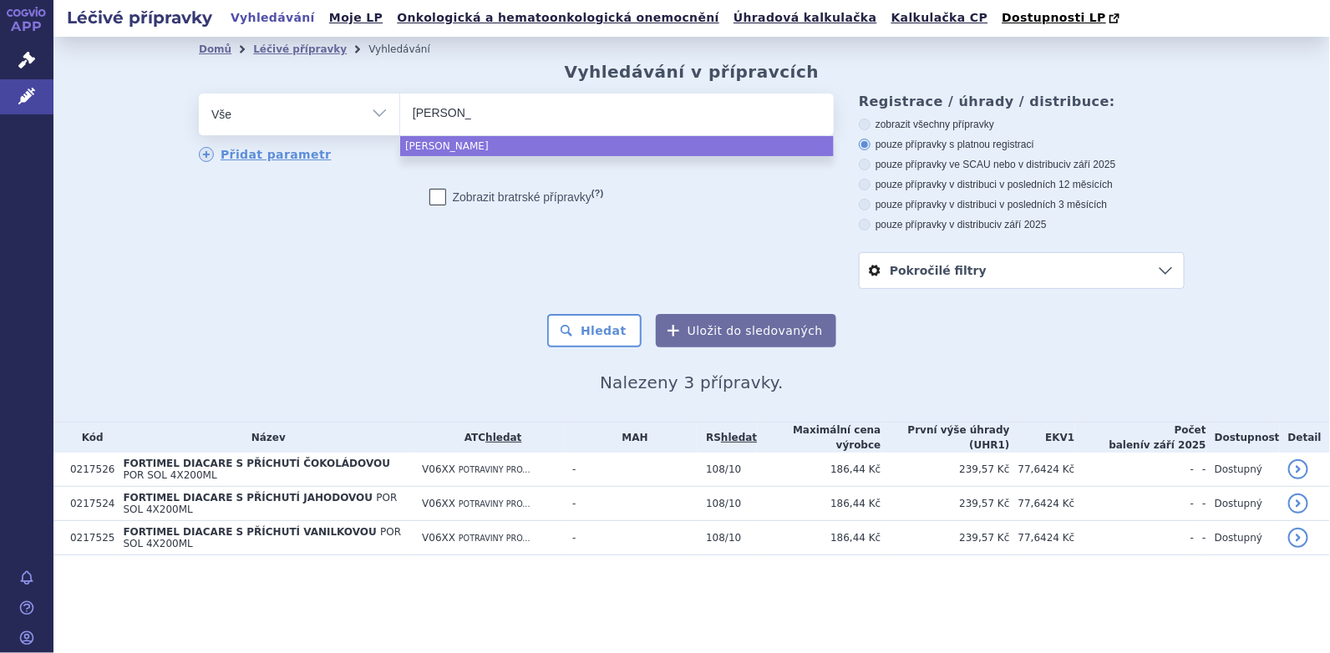
type input "fortini"
type input "fortini c"
type input "fortini com"
type input "fortini comp"
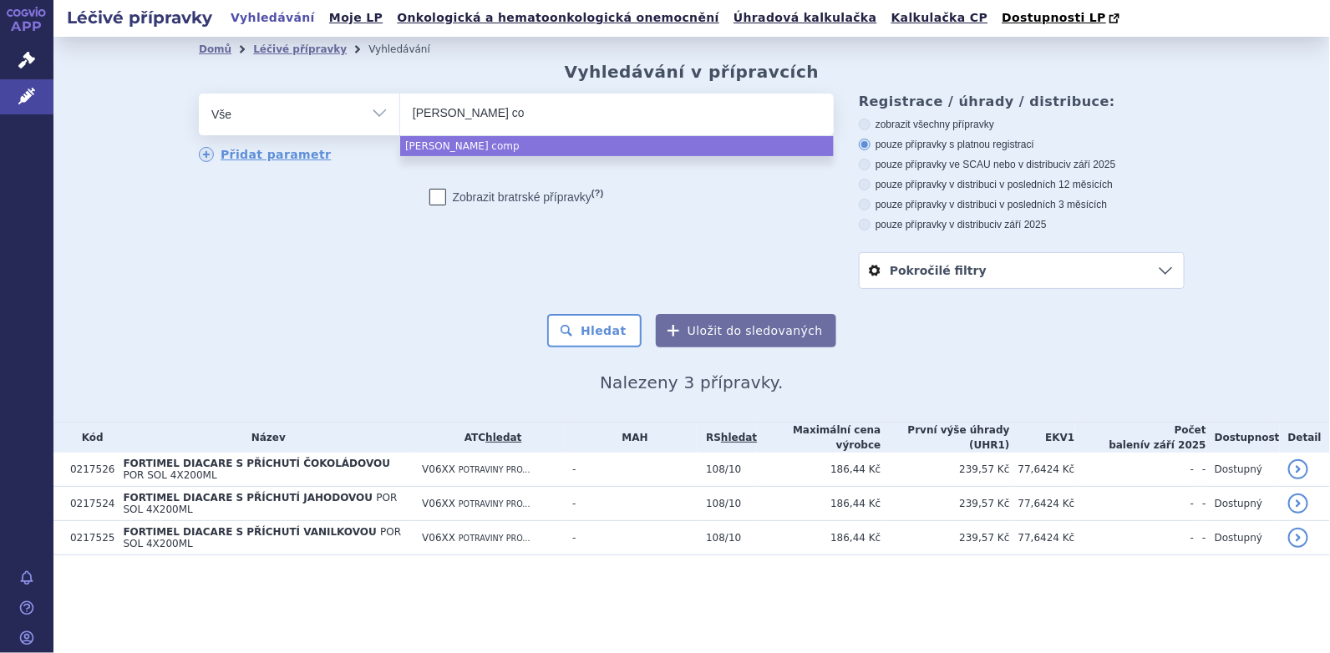
type input "fortini compa"
type input "fortini compac"
type input "fortini compact"
select select "fortini compact"
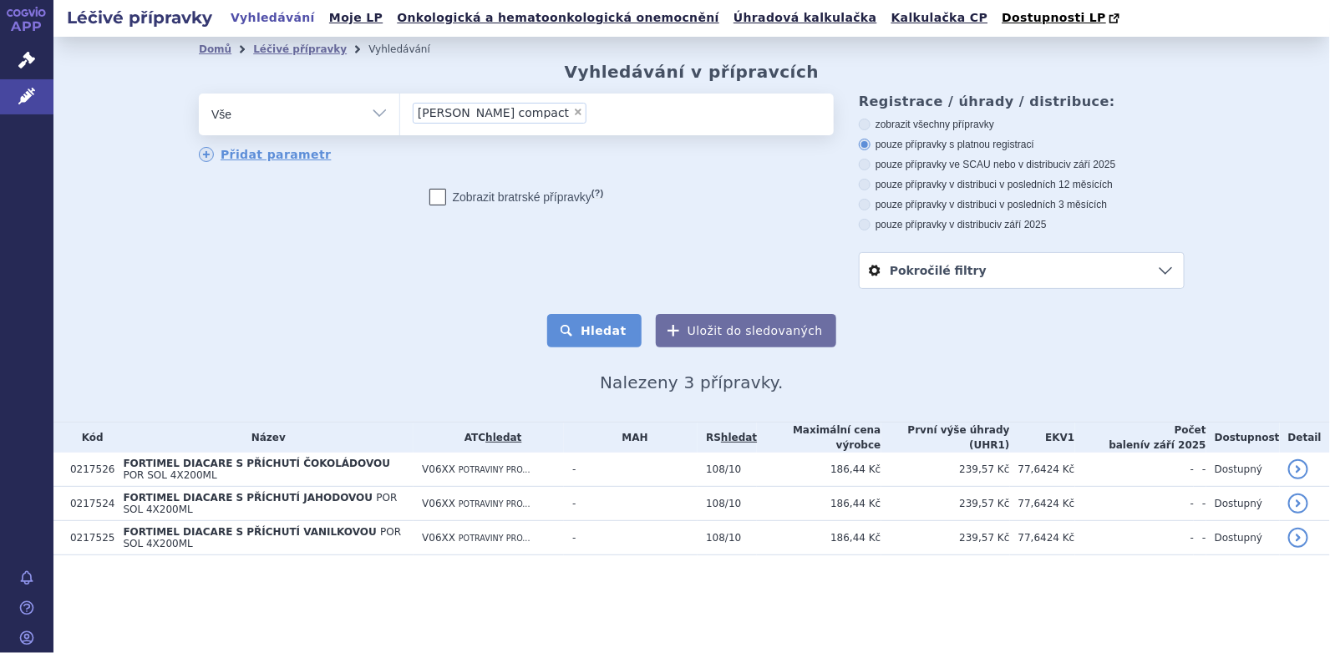
click at [605, 334] on button "Hledat" at bounding box center [594, 330] width 94 height 33
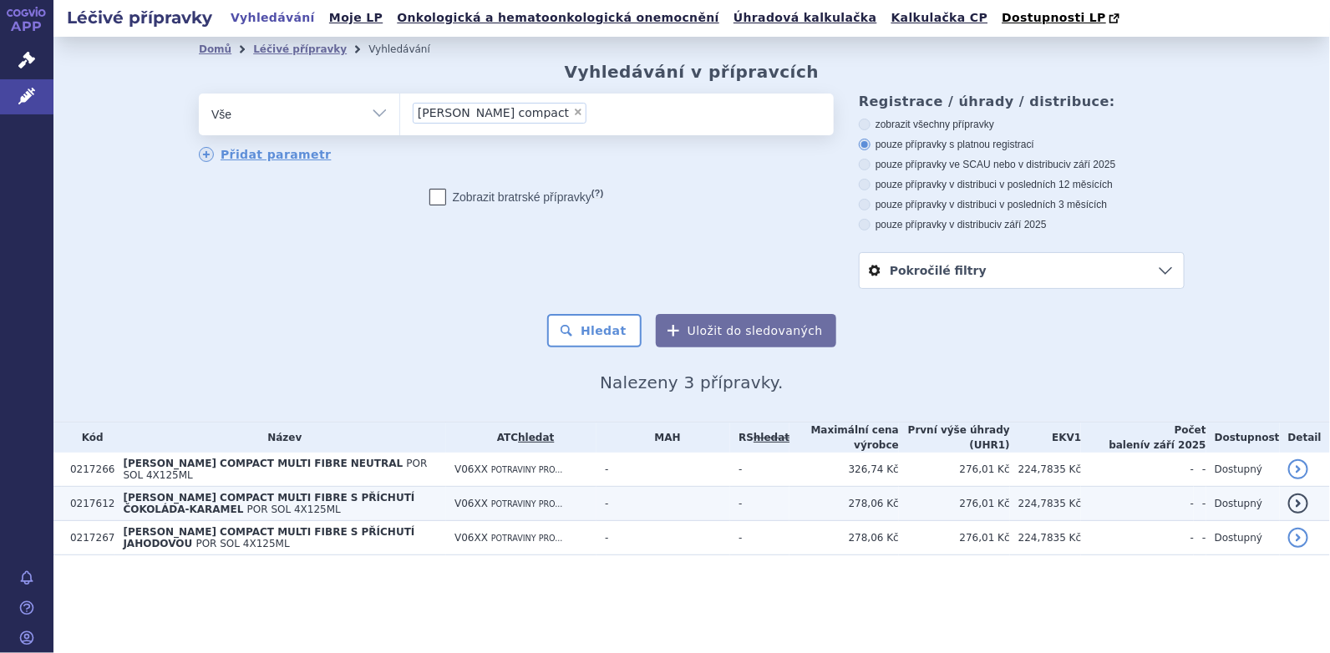
click at [185, 492] on span "[PERSON_NAME] COMPACT MULTI FIBRE S PŘÍCHUTÍ ČOKOLÁDA-KARAMEL" at bounding box center [268, 503] width 291 height 23
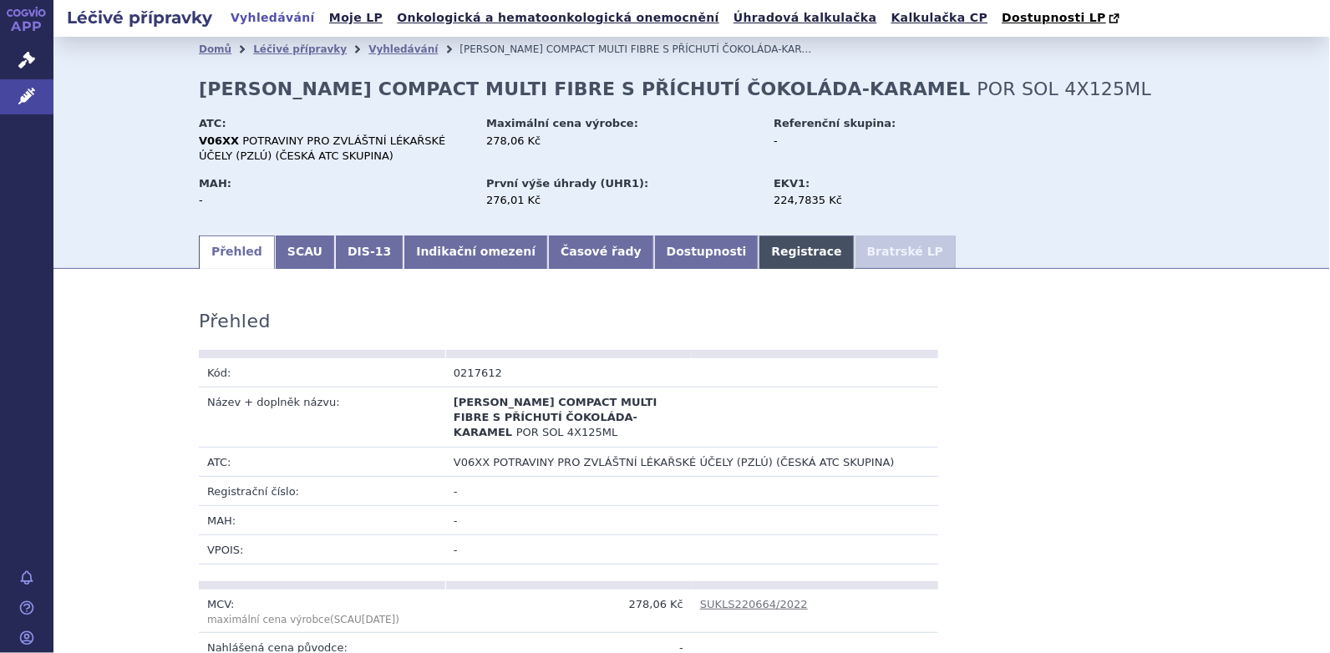
click at [758, 257] on link "Registrace" at bounding box center [805, 252] width 95 height 33
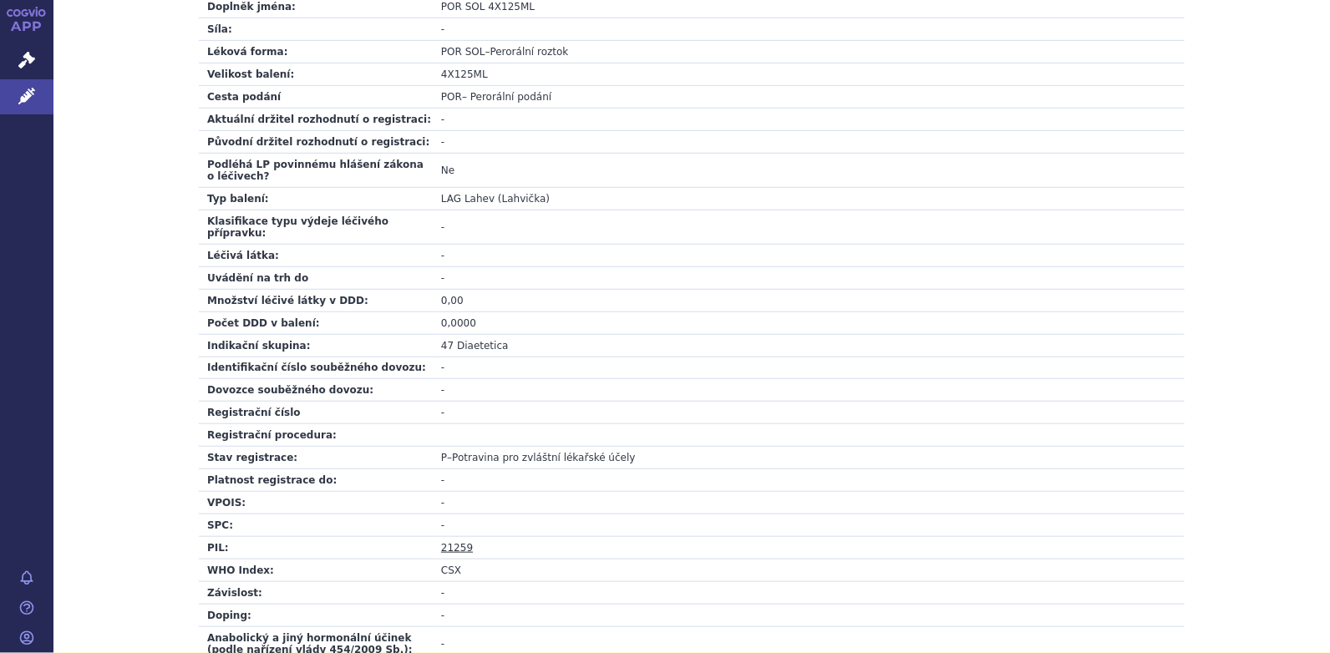
scroll to position [501, 0]
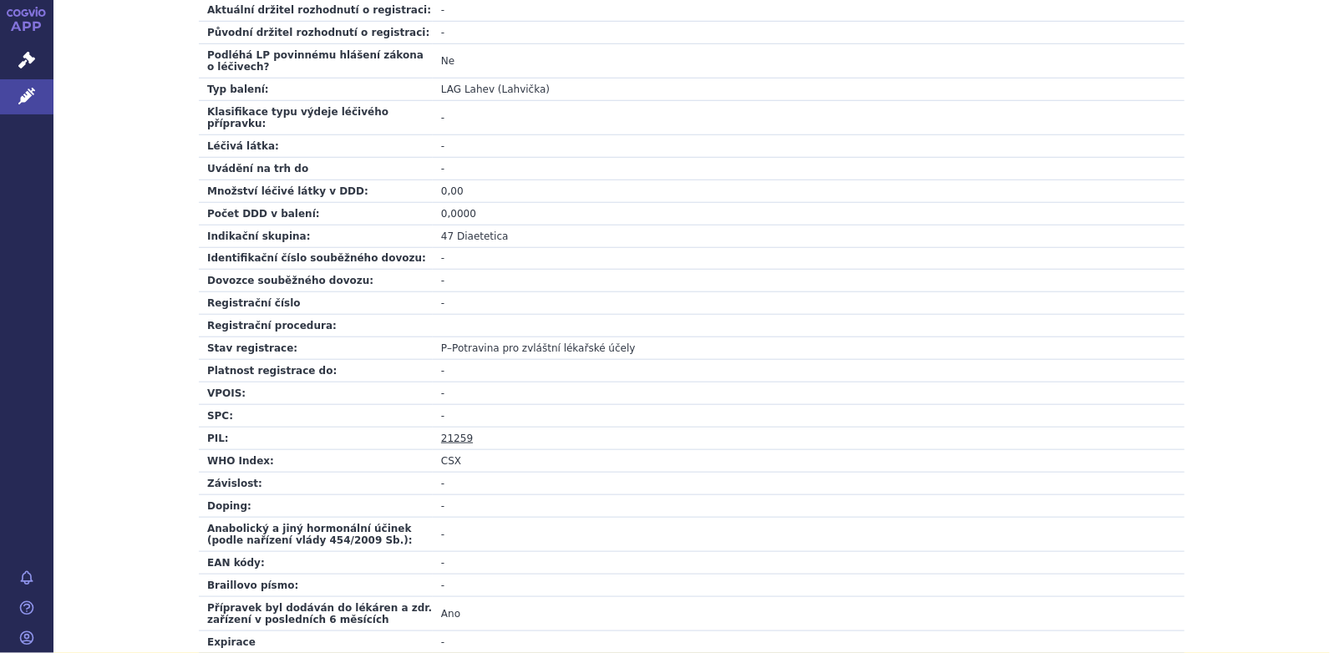
click at [448, 433] on link "21259" at bounding box center [457, 439] width 32 height 12
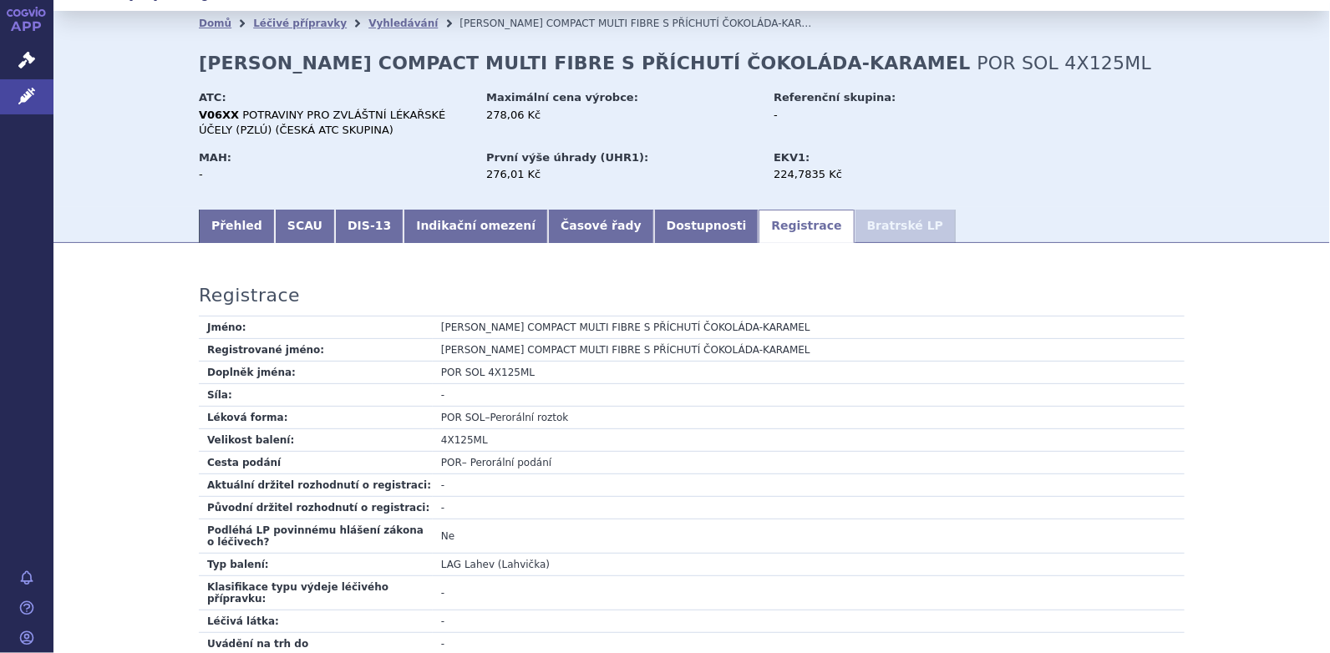
scroll to position [0, 0]
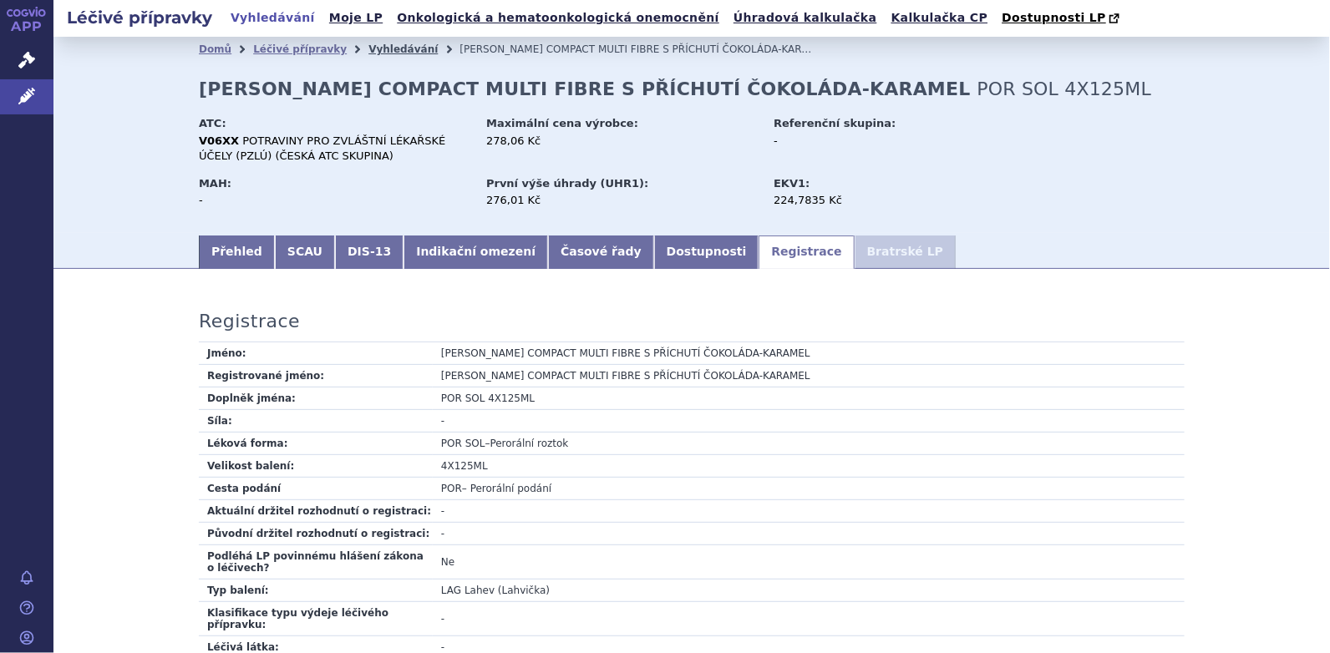
click at [377, 48] on link "Vyhledávání" at bounding box center [402, 49] width 69 height 12
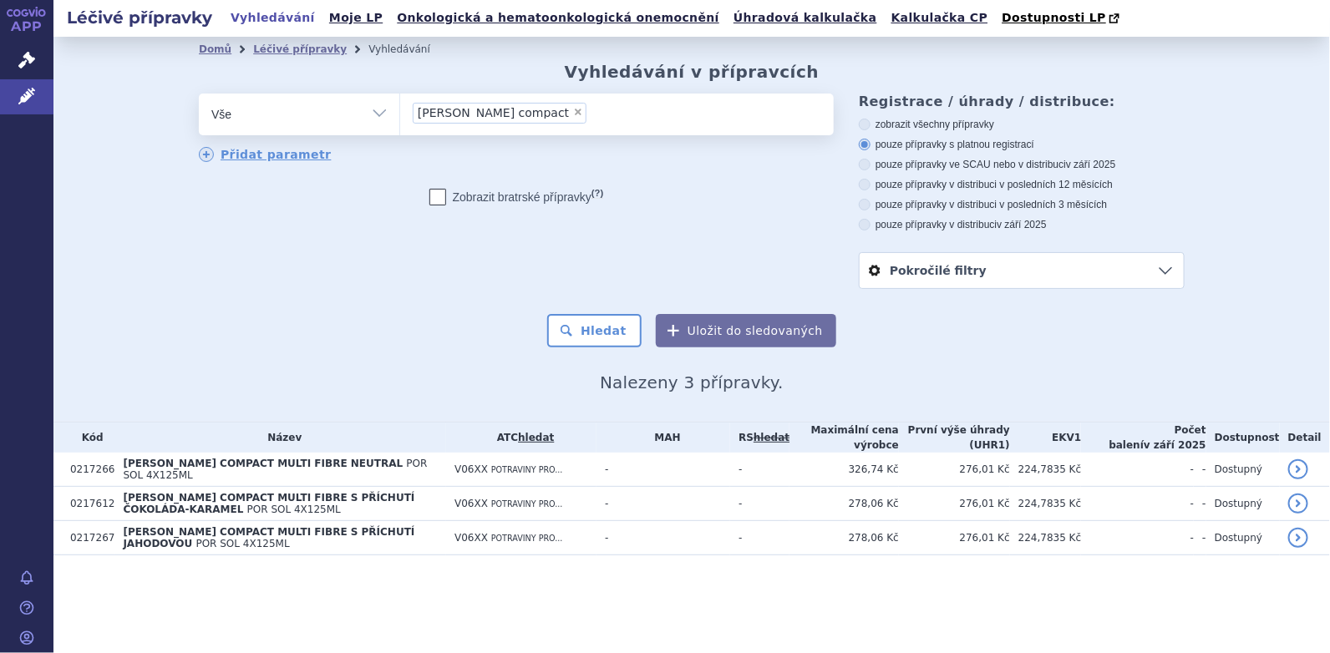
drag, startPoint x: 0, startPoint y: 0, endPoint x: 506, endPoint y: 109, distance: 517.8
click at [573, 109] on span "×" at bounding box center [578, 112] width 10 height 10
click at [400, 109] on select "fortini compact" at bounding box center [399, 114] width 1 height 42
select select
type input "fo"
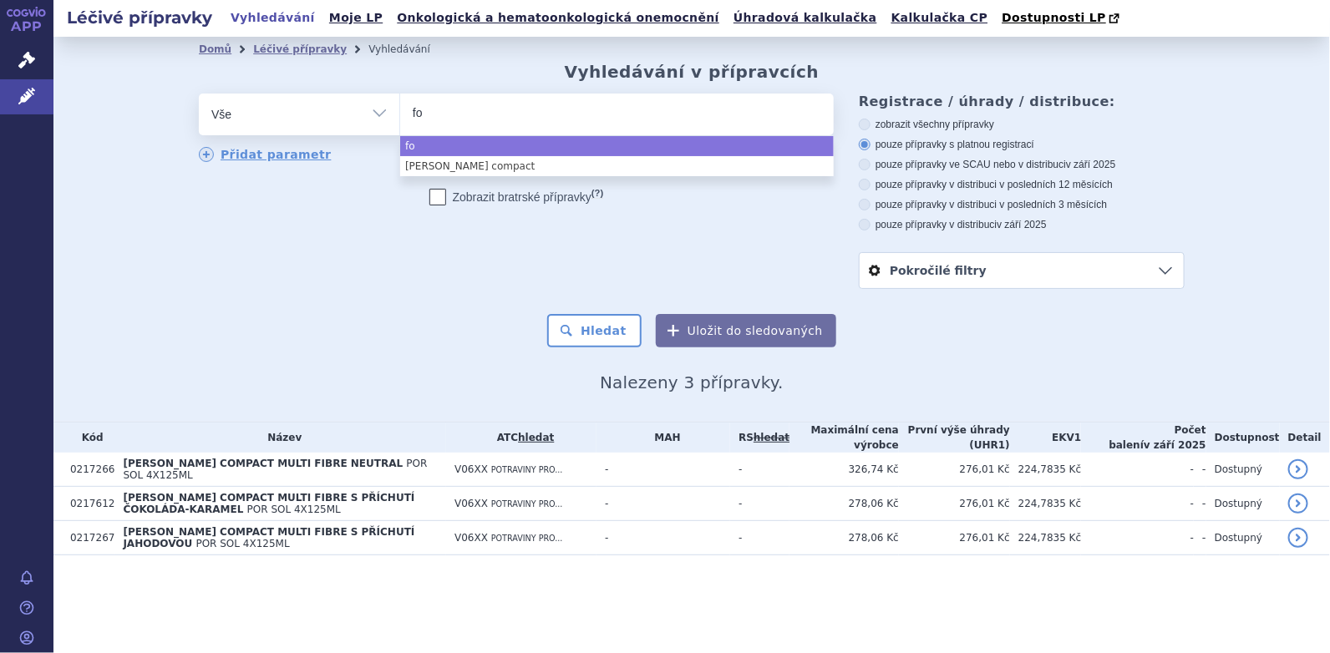
type input "for"
type input "[PERSON_NAME]"
type input "fortini c"
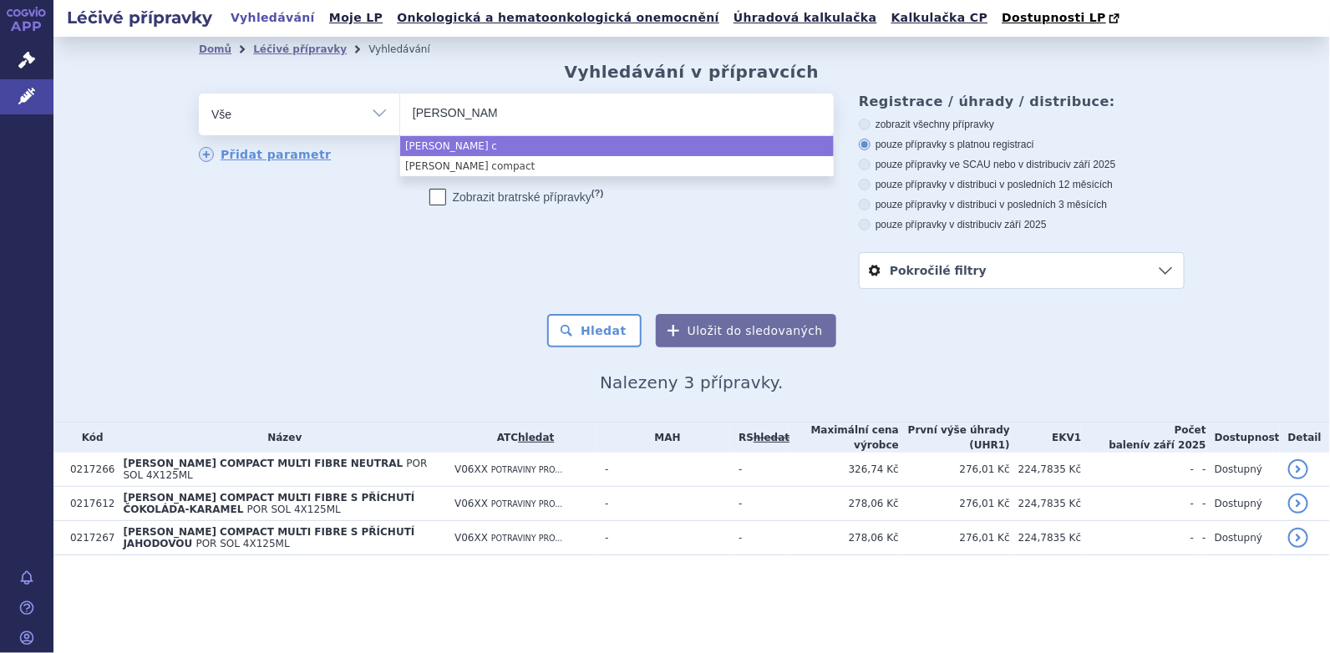
type input "fortini cr"
type input "fortini cre"
type input "fortini crea"
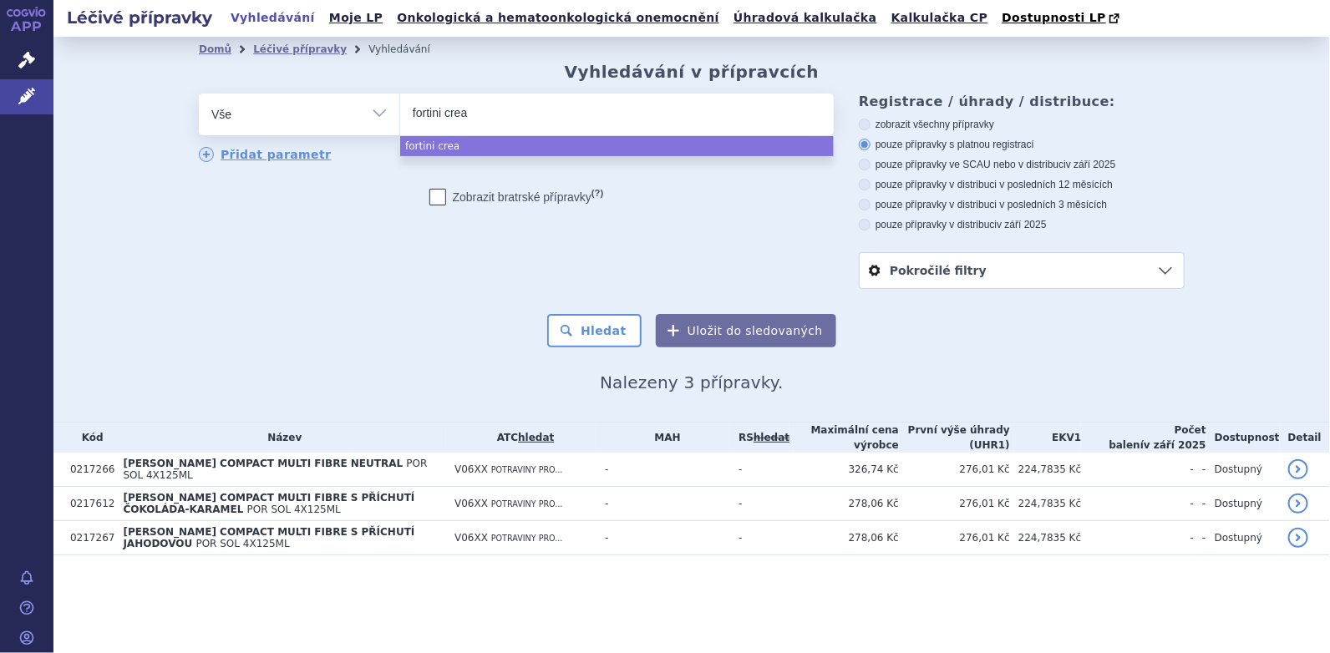
type input "fortini cream"
type input "fortini creamy"
type input "fortini creamy f"
type input "fortini creamy fr"
type input "fortini creamy fruit"
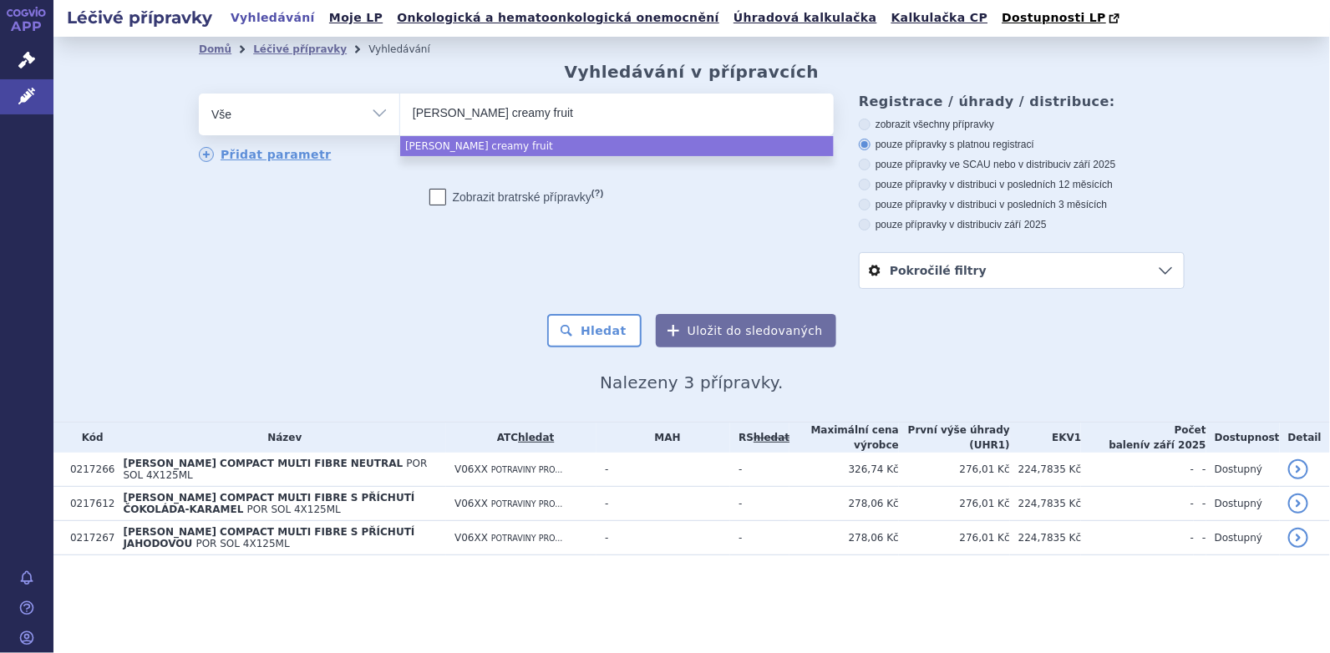
select select "fortini creamy fruit"
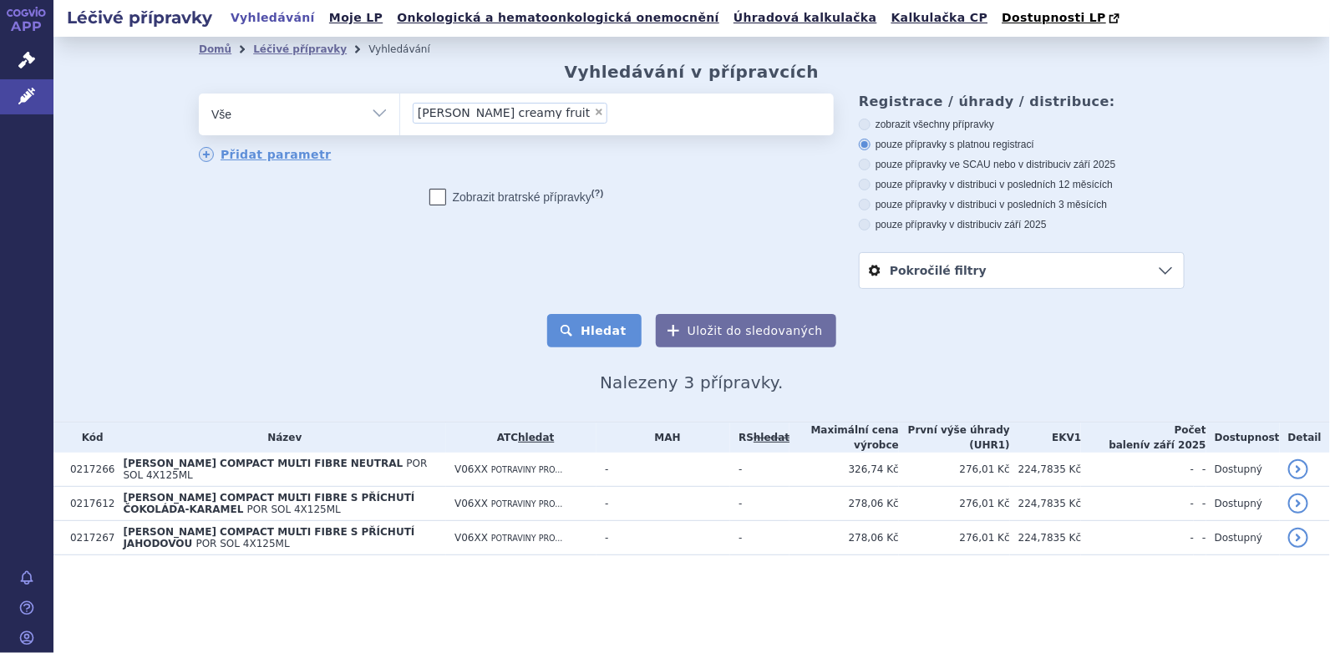
click at [583, 332] on button "Hledat" at bounding box center [594, 330] width 94 height 33
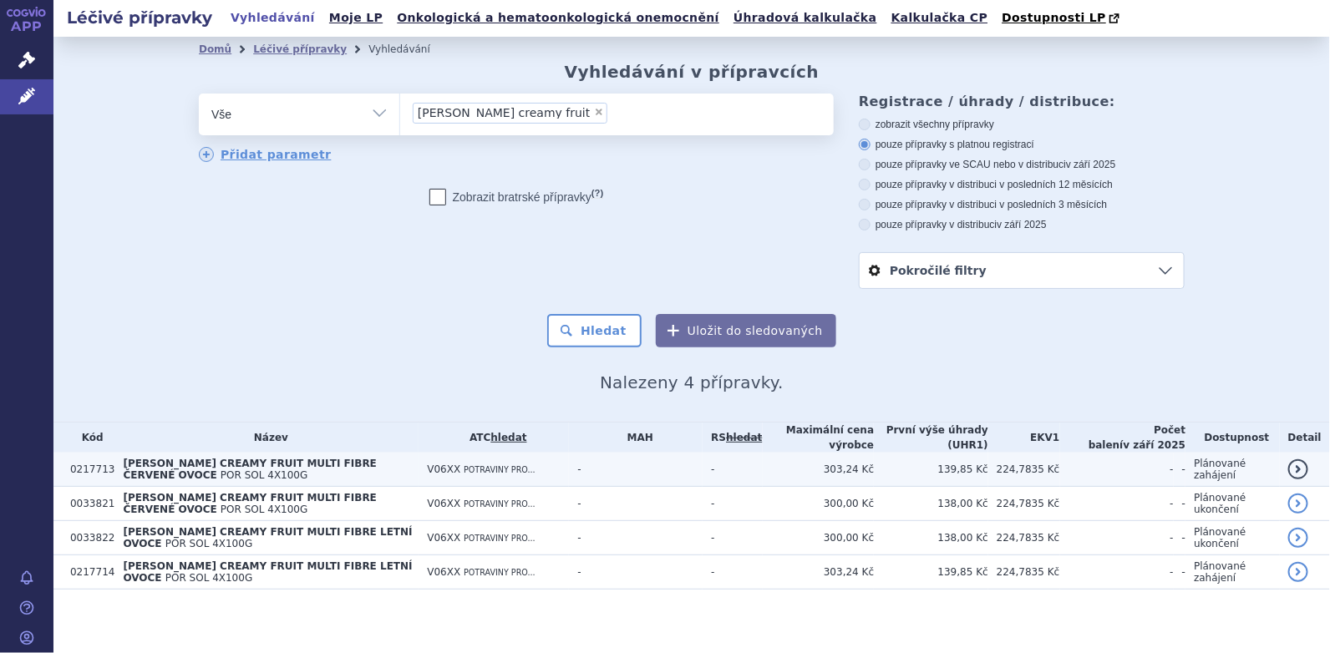
click at [267, 464] on span "[PERSON_NAME] CREAMY FRUIT MULTI FIBRE ČERVENÉ OVOCE" at bounding box center [250, 469] width 254 height 23
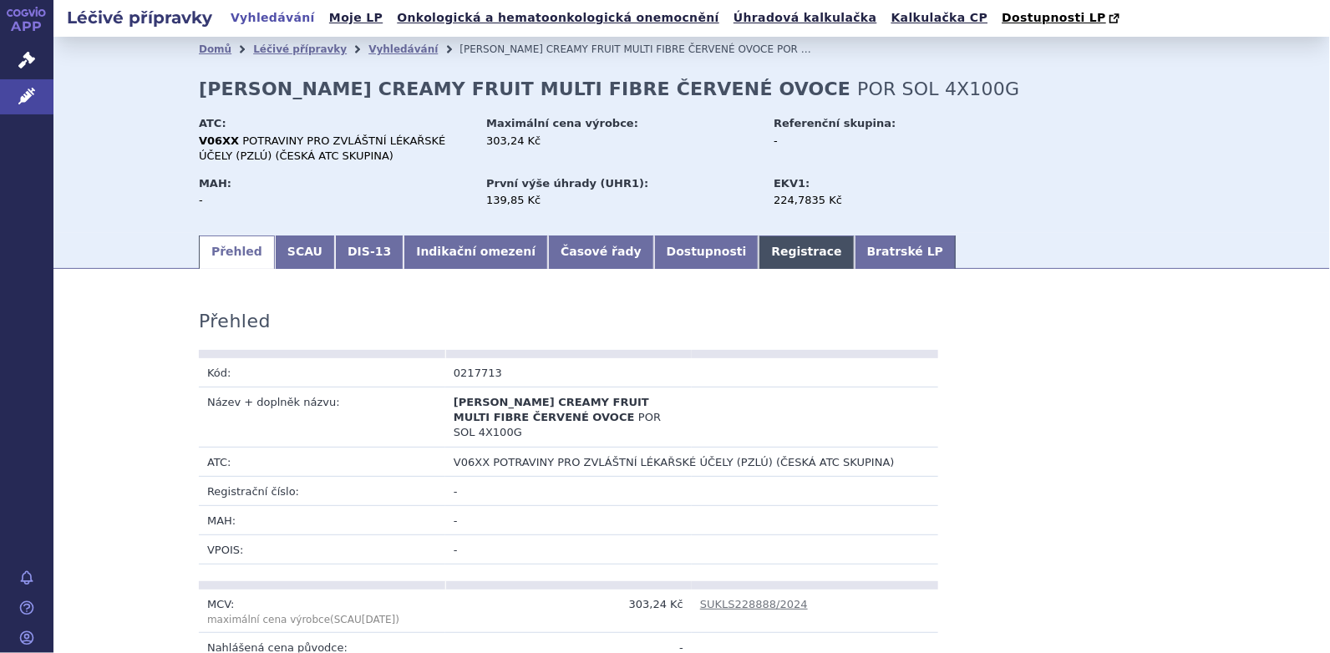
click at [758, 256] on link "Registrace" at bounding box center [805, 252] width 95 height 33
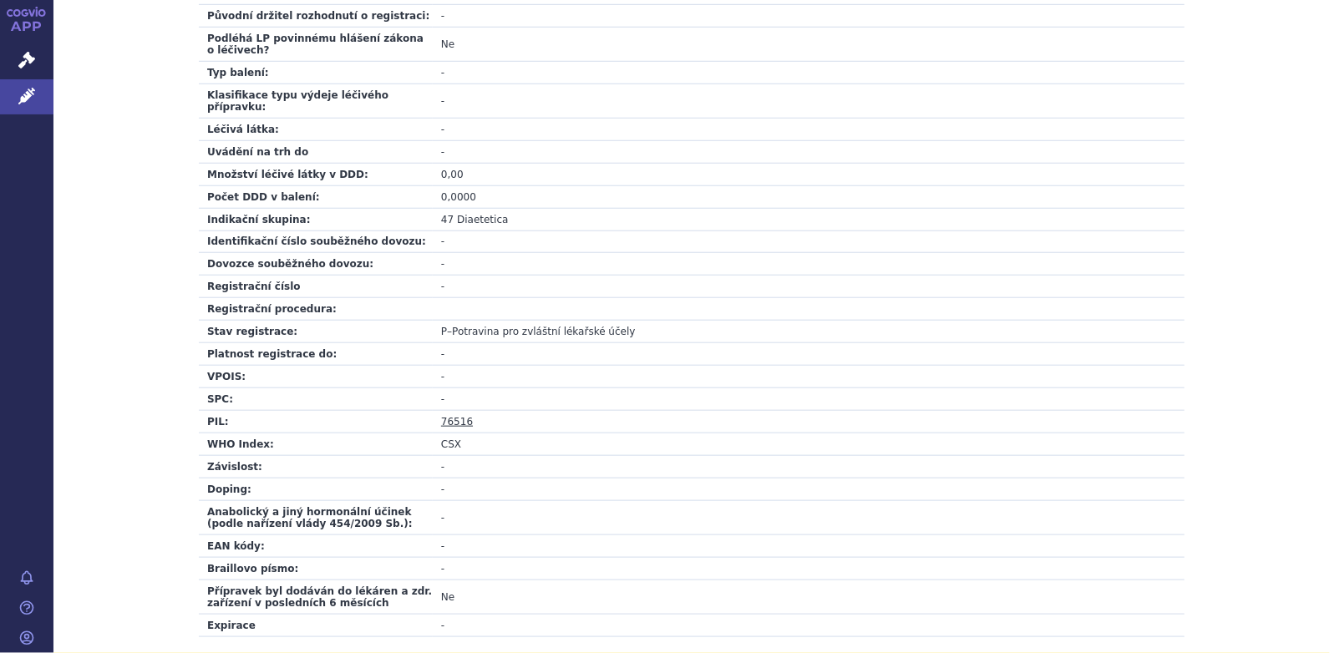
scroll to position [585, 0]
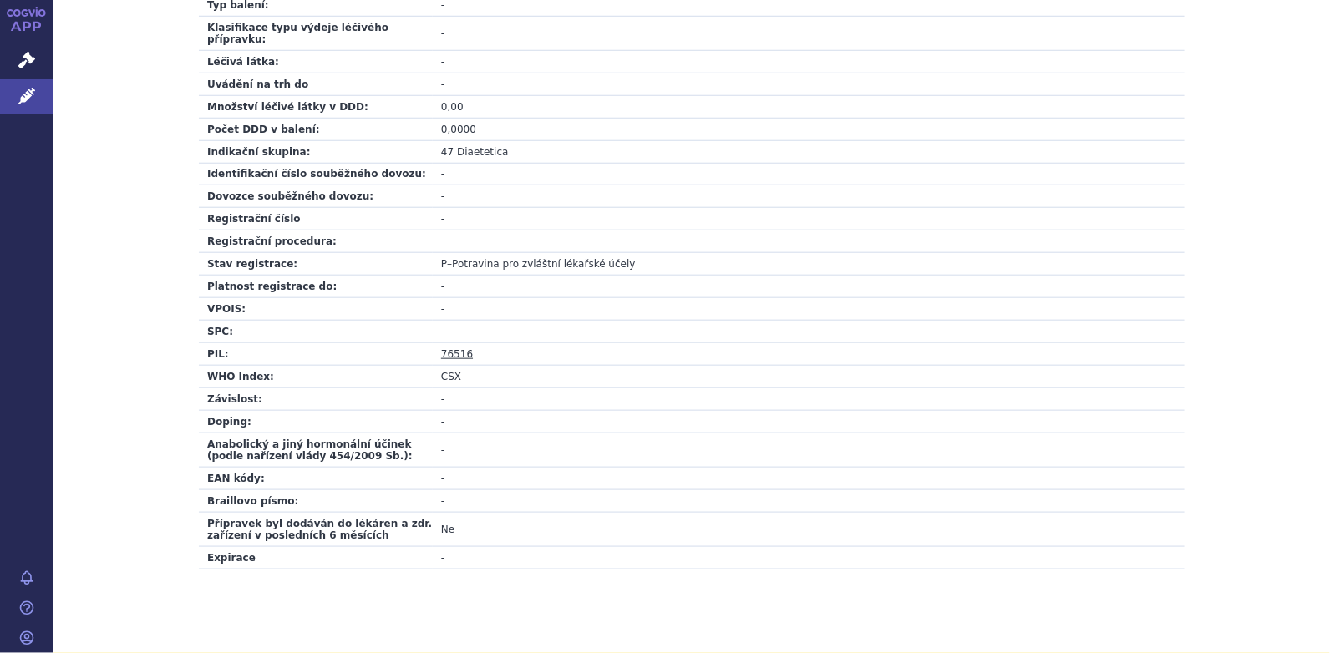
click at [458, 348] on link "76516" at bounding box center [457, 354] width 32 height 12
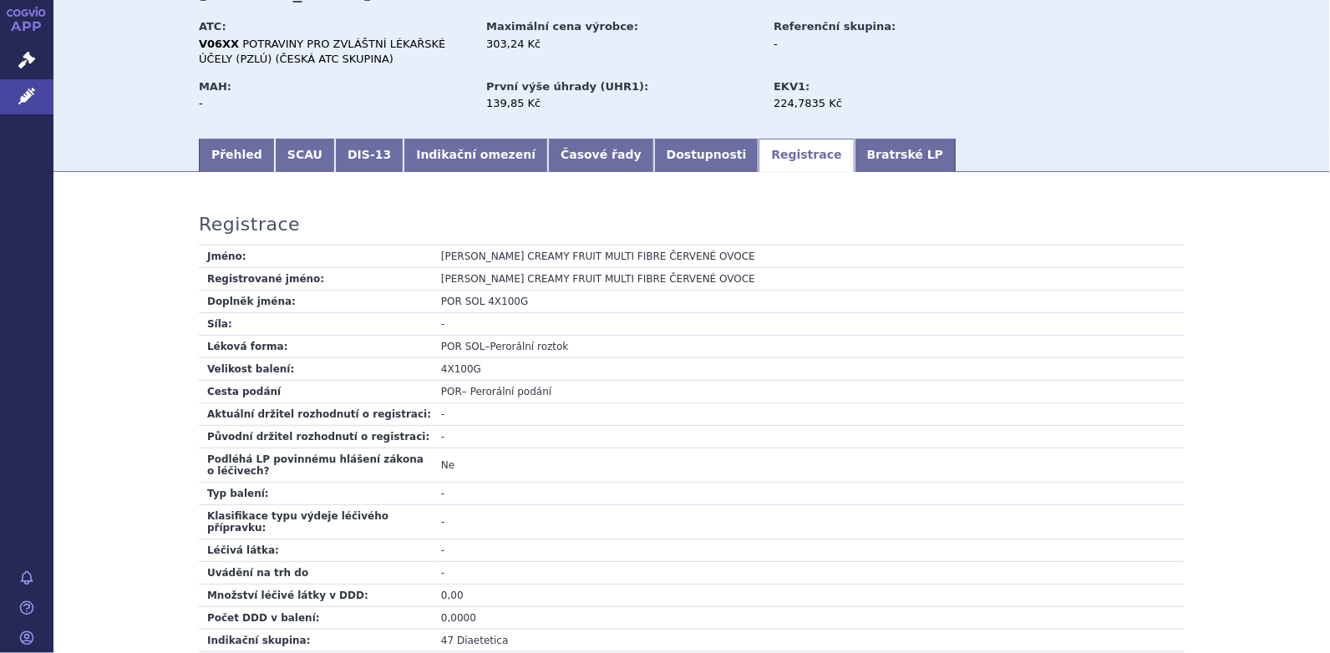
scroll to position [0, 0]
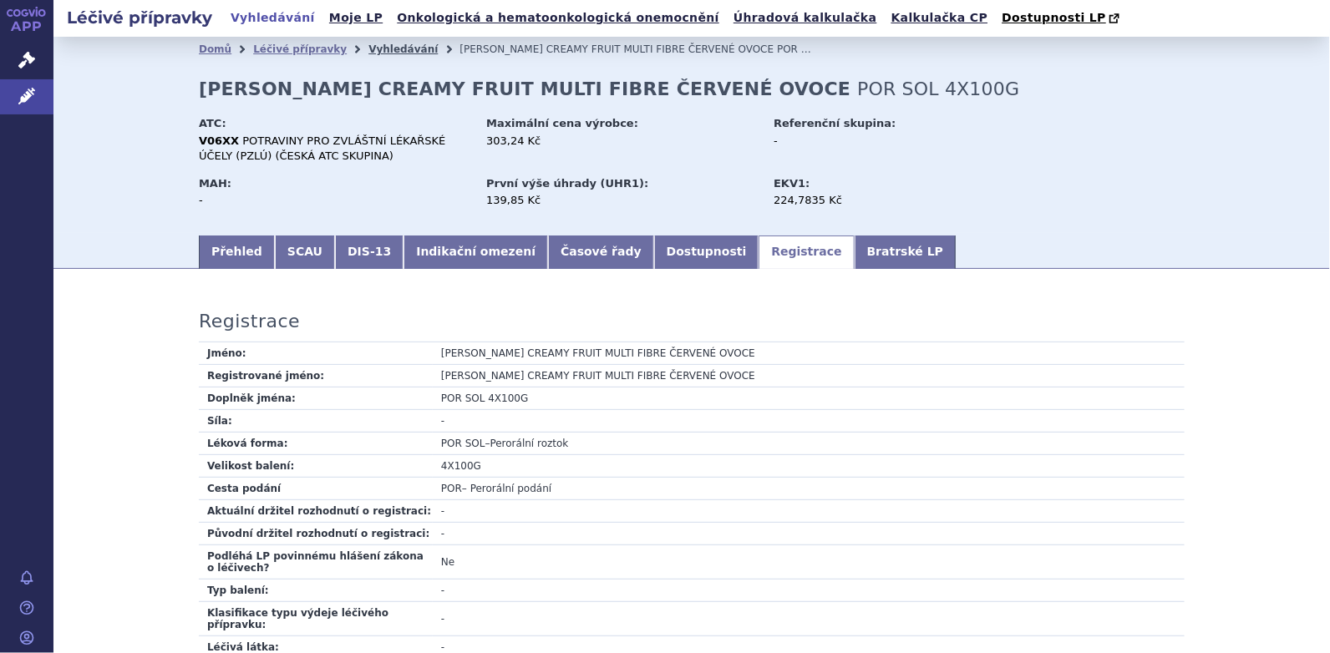
click at [371, 52] on link "Vyhledávání" at bounding box center [402, 49] width 69 height 12
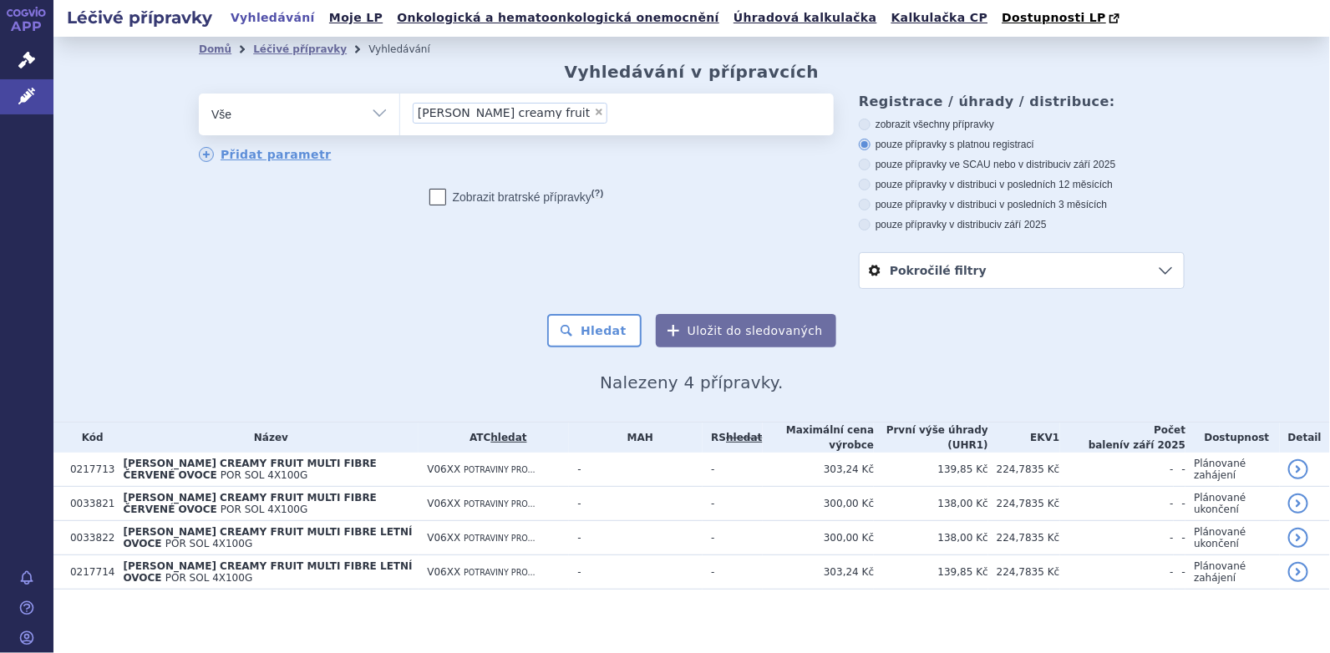
click at [594, 113] on span "×" at bounding box center [599, 112] width 10 height 10
click at [400, 113] on select "fortini creamy fruit" at bounding box center [399, 114] width 1 height 42
select select
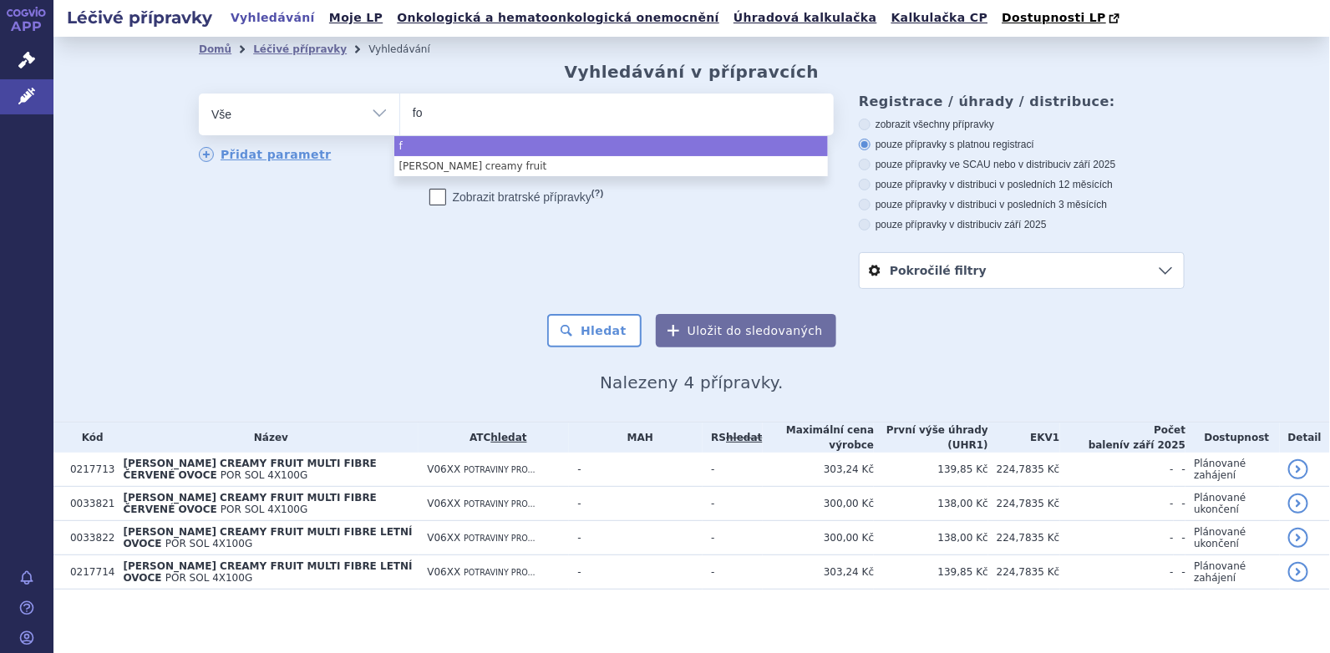
type input "for"
type input "forti"
type input "[PERSON_NAME]"
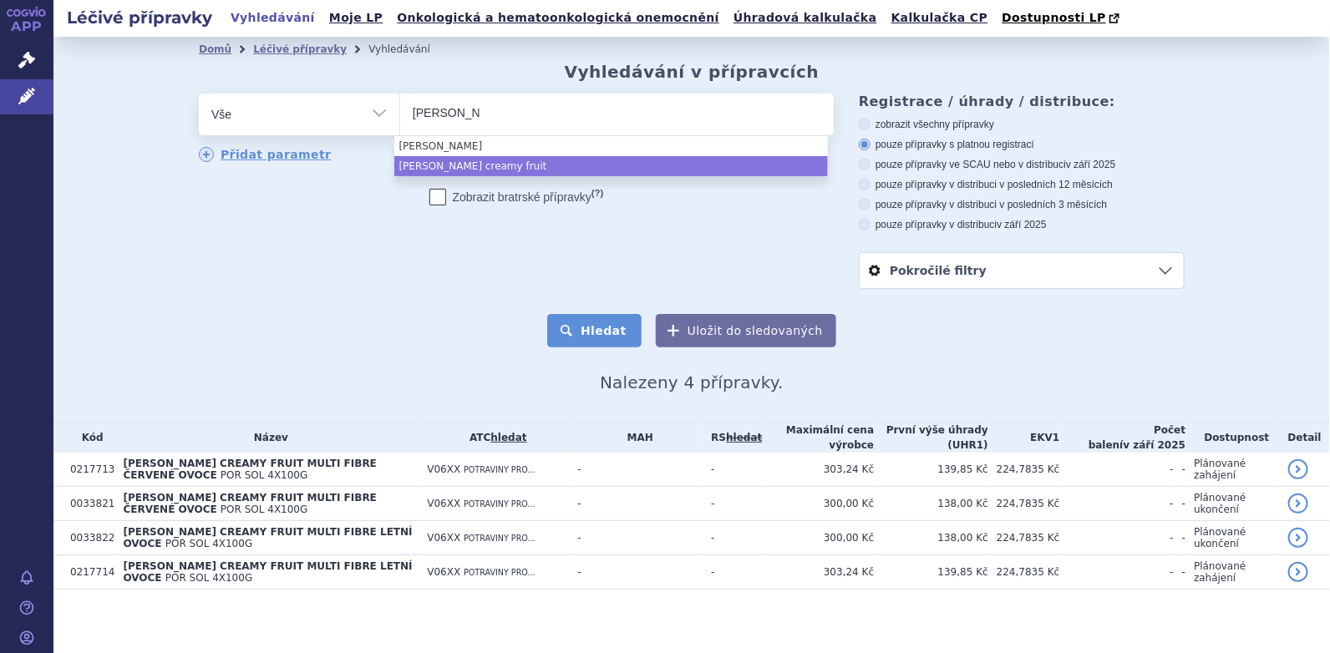
select select "fortini creamy fruit"
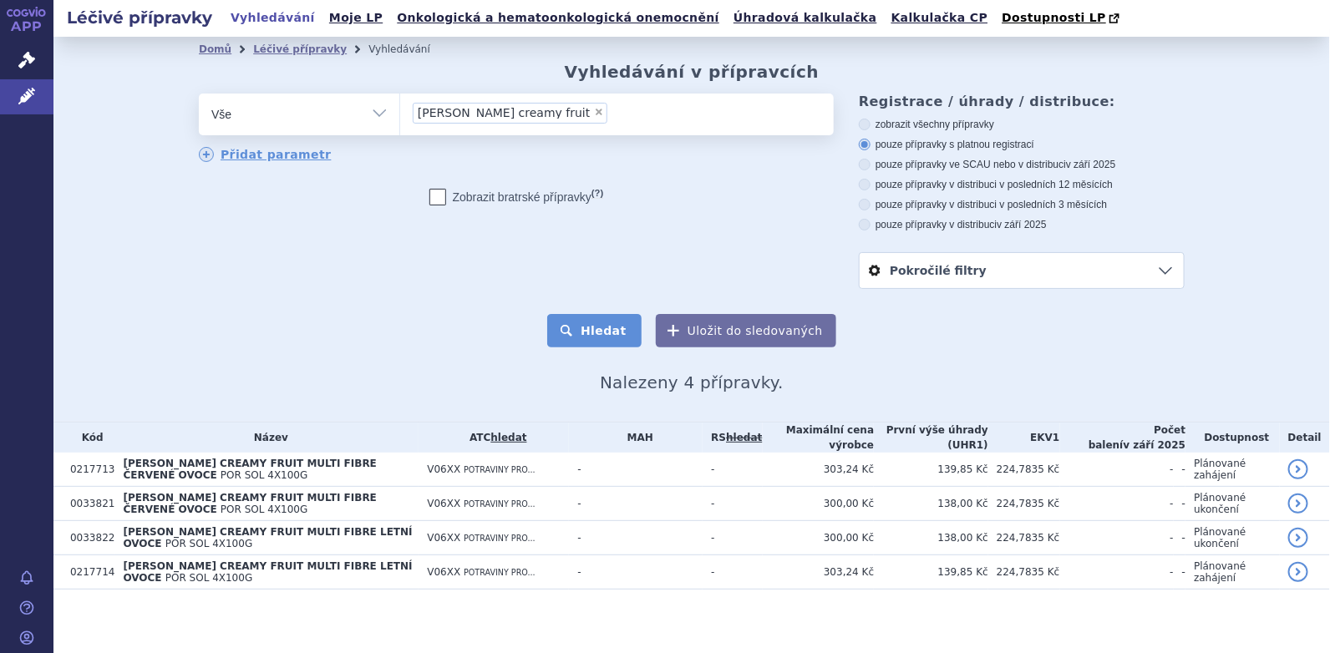
click at [582, 325] on button "Hledat" at bounding box center [594, 330] width 94 height 33
click at [539, 111] on ul "× fortini creamy fruit" at bounding box center [616, 112] width 433 height 37
click at [400, 111] on select "fortini creamy fruit" at bounding box center [399, 114] width 1 height 42
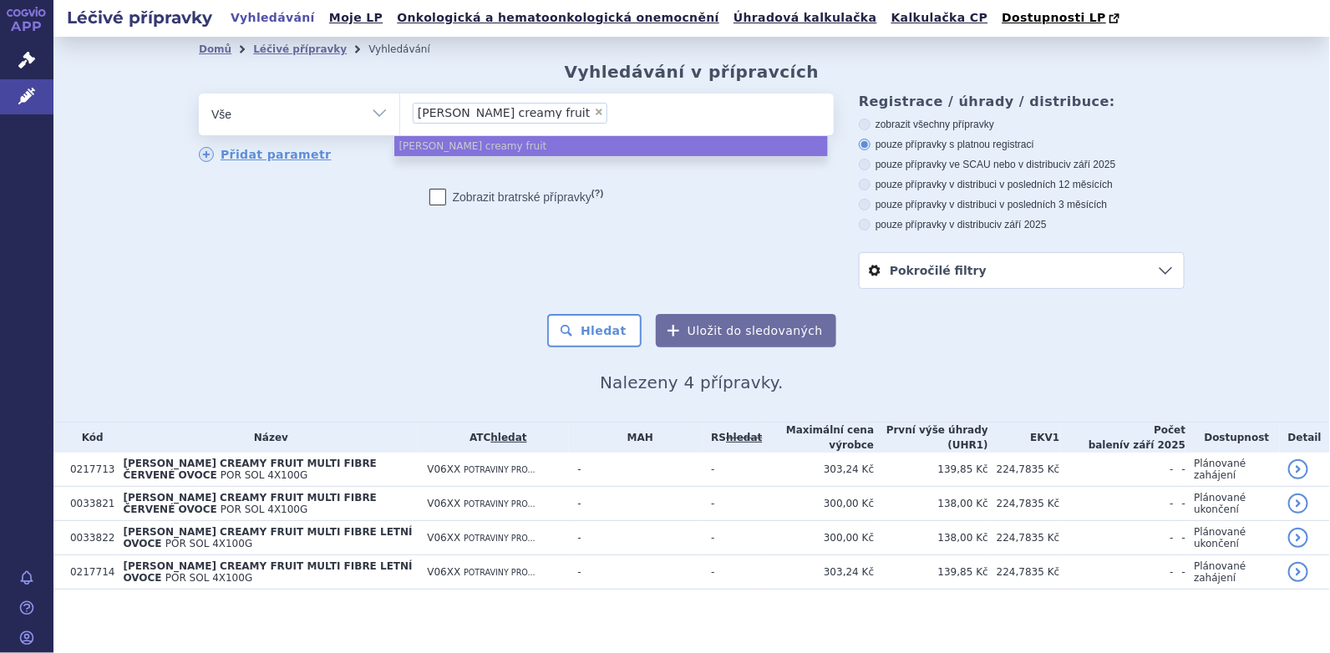
select select
type input "fortini creamy fruit"
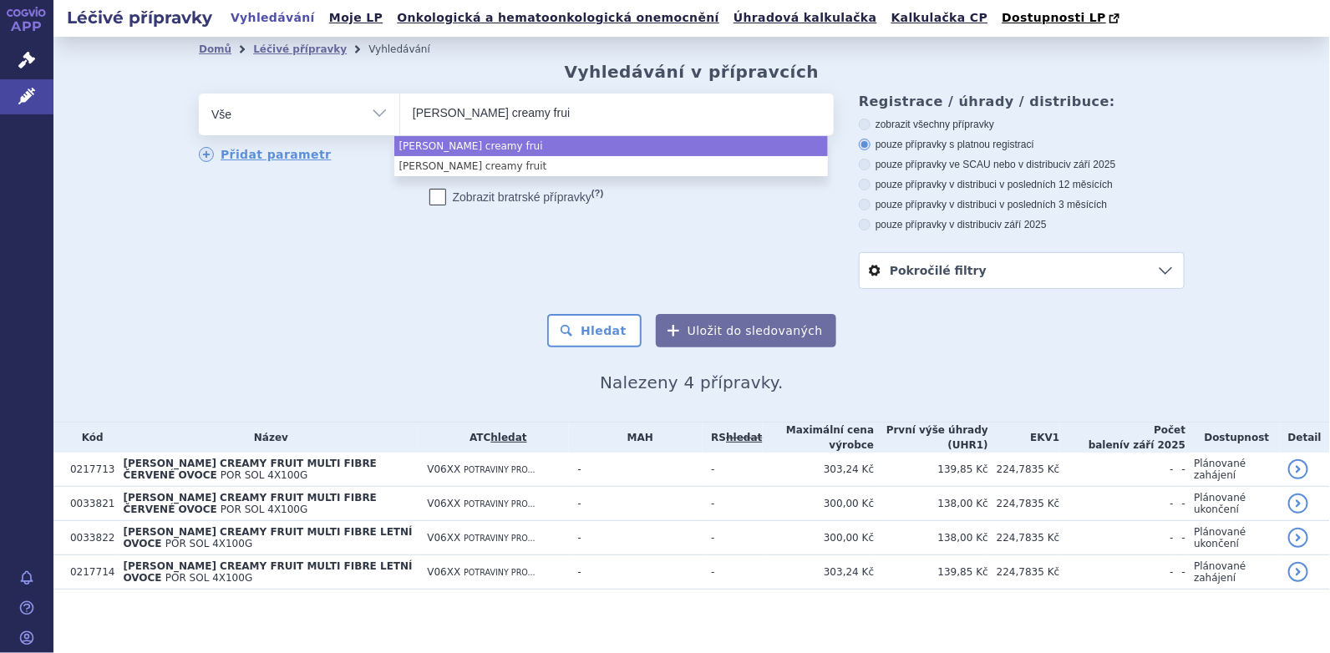
type input "fortini creamy fru"
type input "fortini cre"
type input "fortini cr"
type input "fortini c"
type input "fortini"
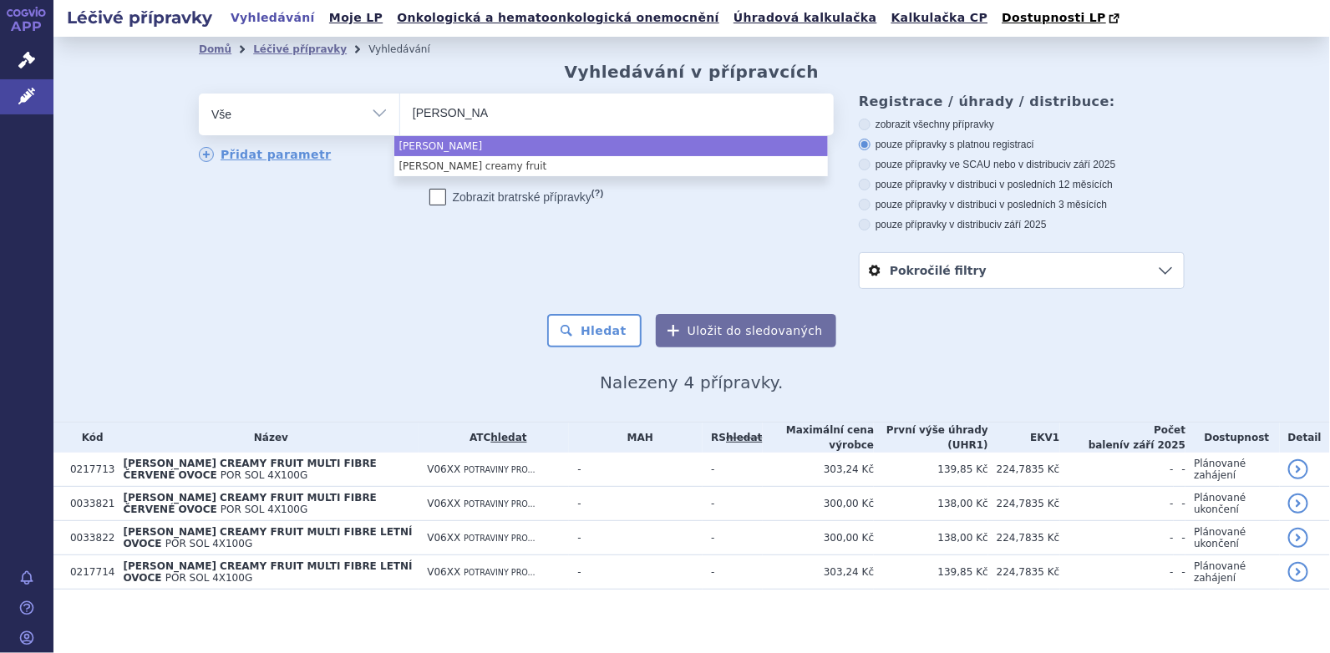
type input "fortini"
select select "[PERSON_NAME]"
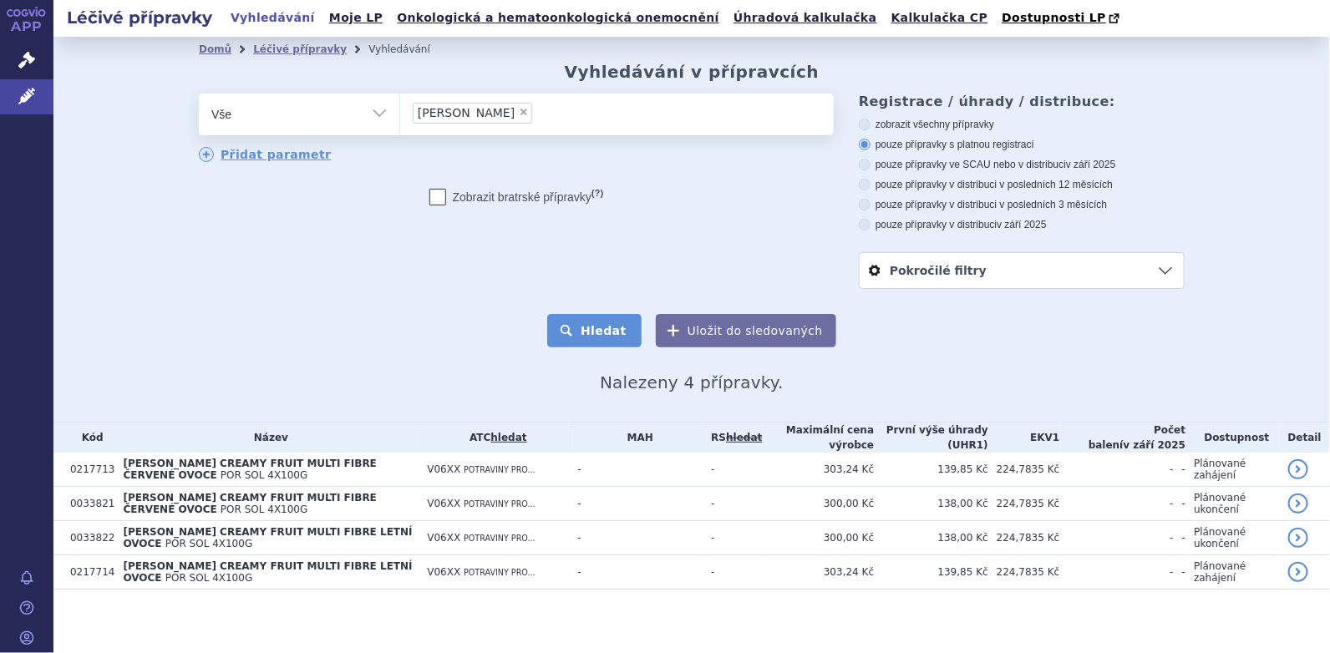
click at [590, 321] on button "Hledat" at bounding box center [594, 330] width 94 height 33
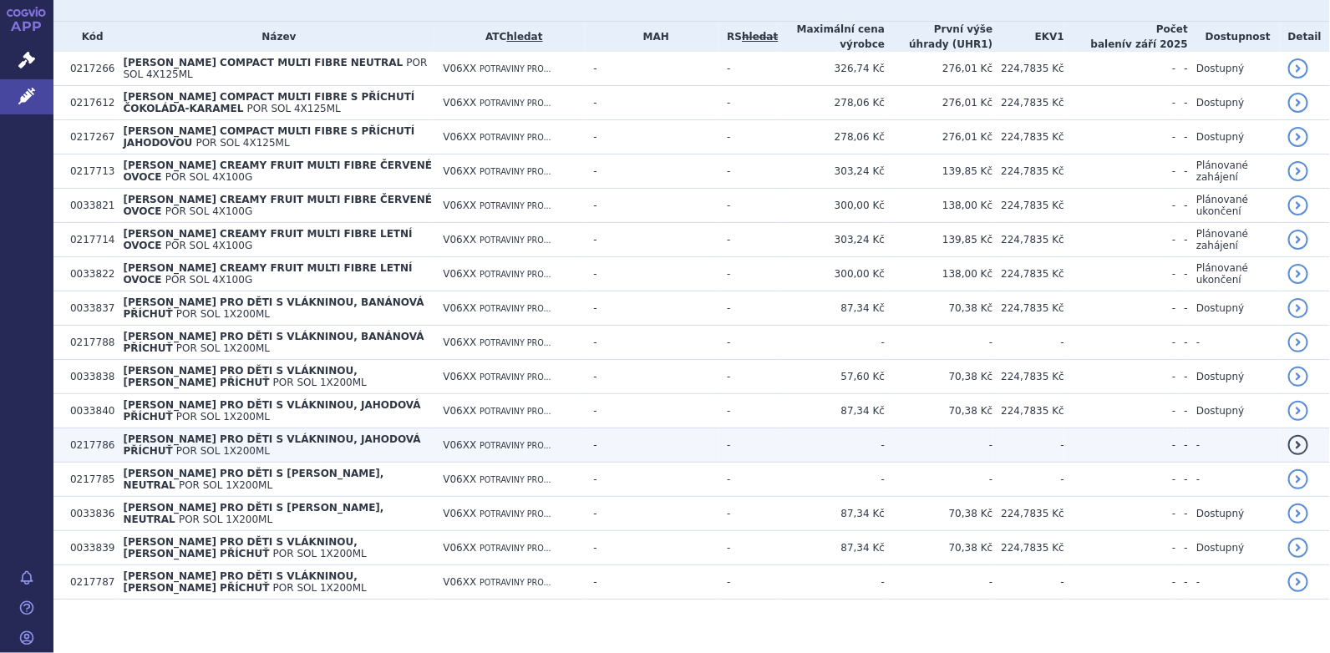
scroll to position [402, 0]
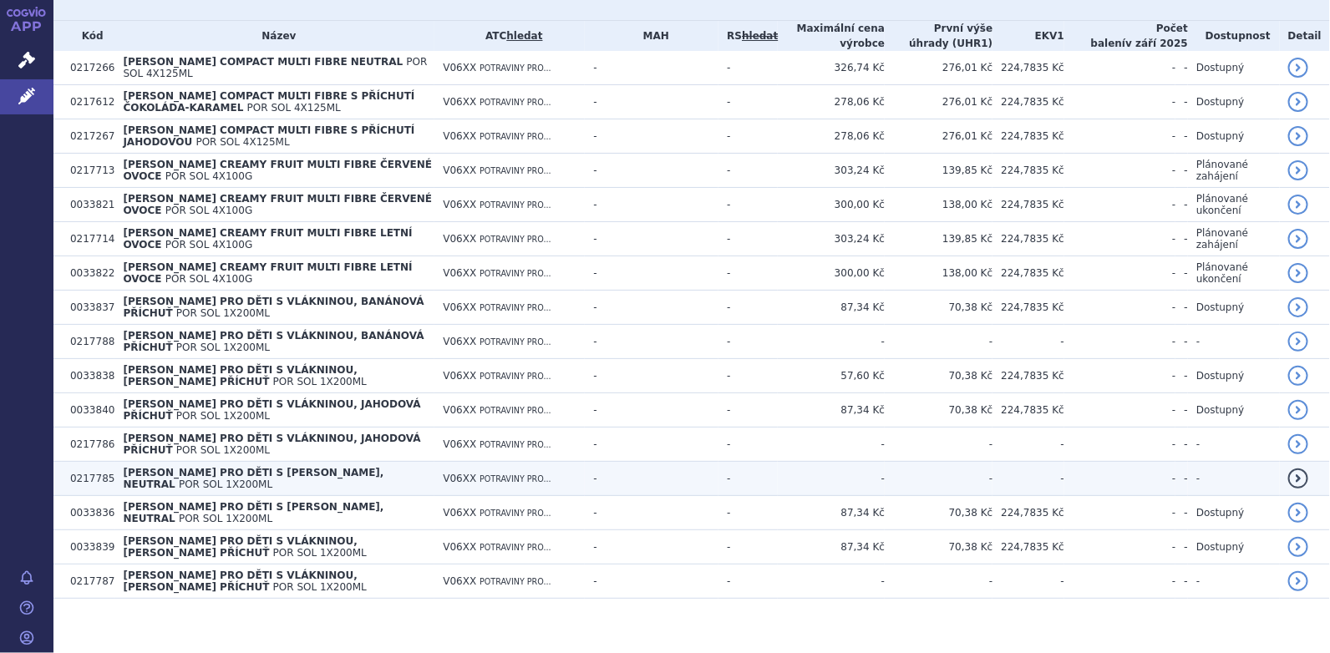
click at [147, 470] on span "[PERSON_NAME] PRO DĚTI S [PERSON_NAME], NEUTRAL" at bounding box center [253, 478] width 261 height 23
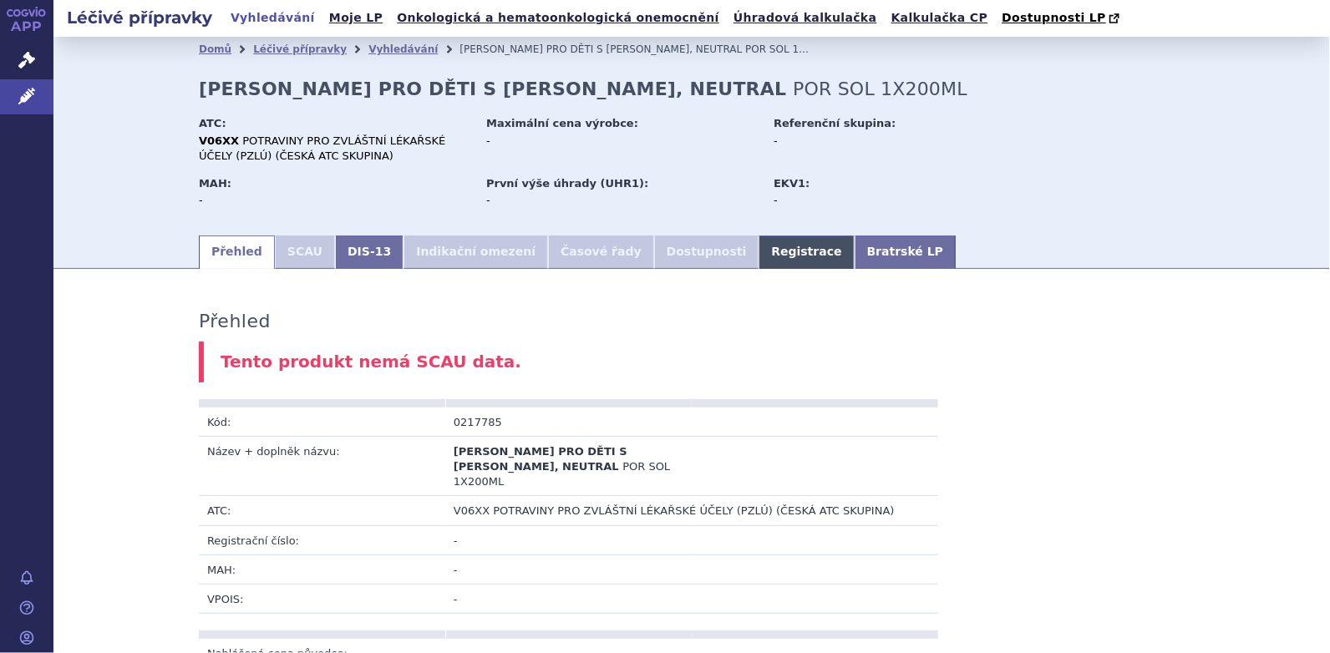
click at [758, 251] on link "Registrace" at bounding box center [805, 252] width 95 height 33
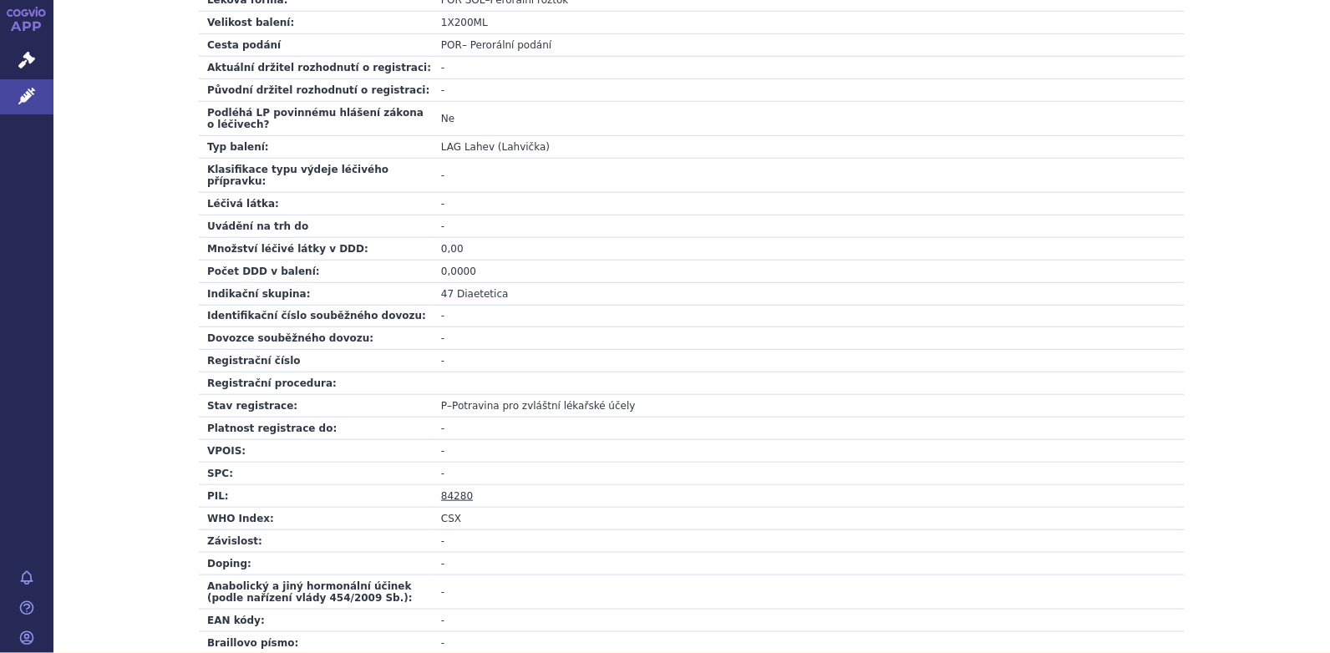
scroll to position [642, 0]
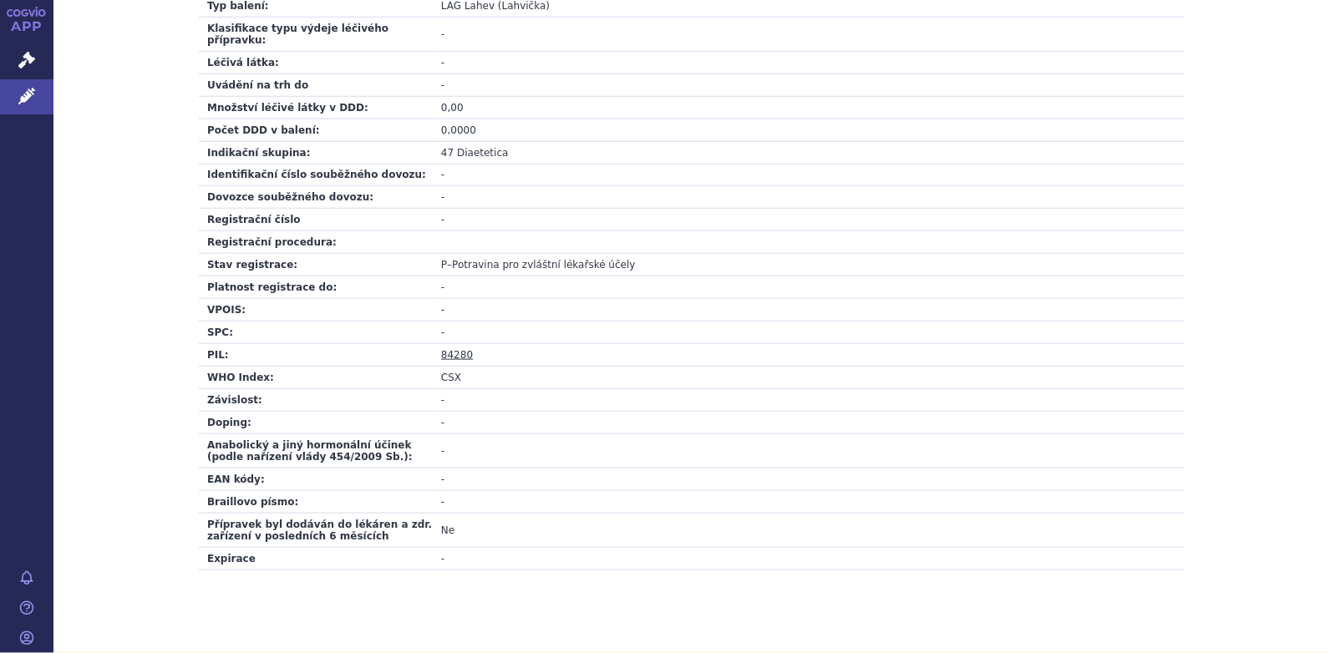
click at [449, 349] on link "84280" at bounding box center [457, 355] width 32 height 12
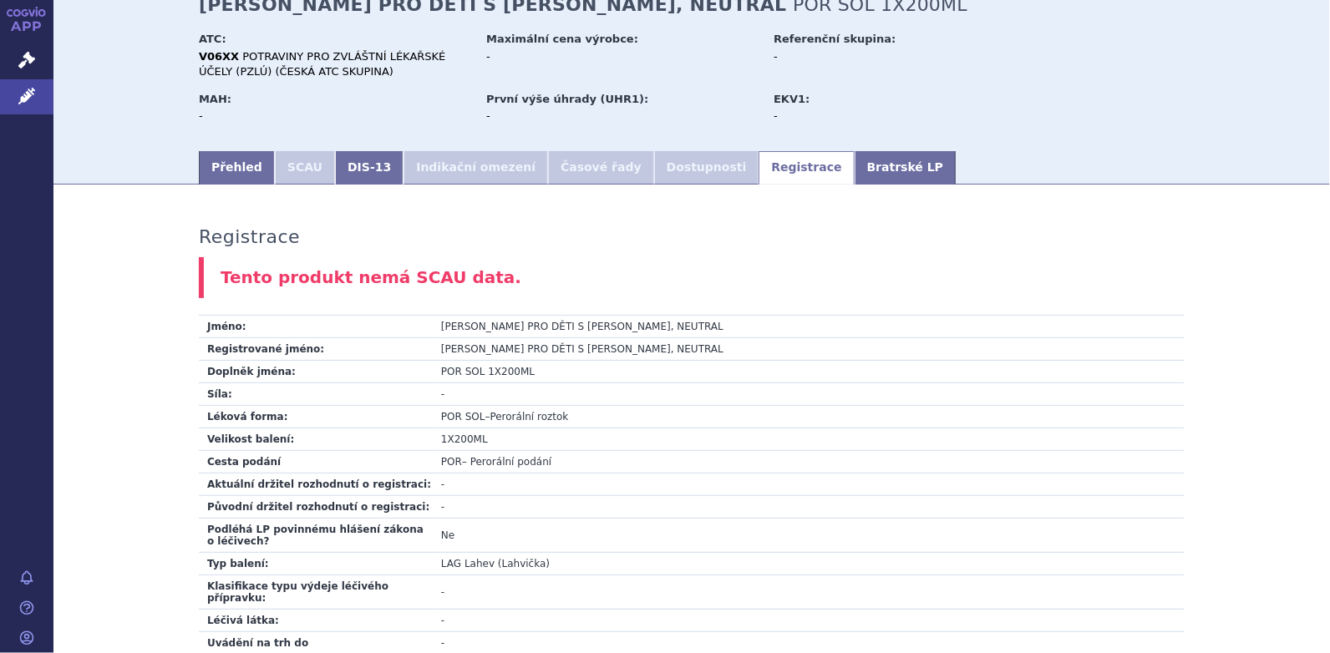
scroll to position [0, 0]
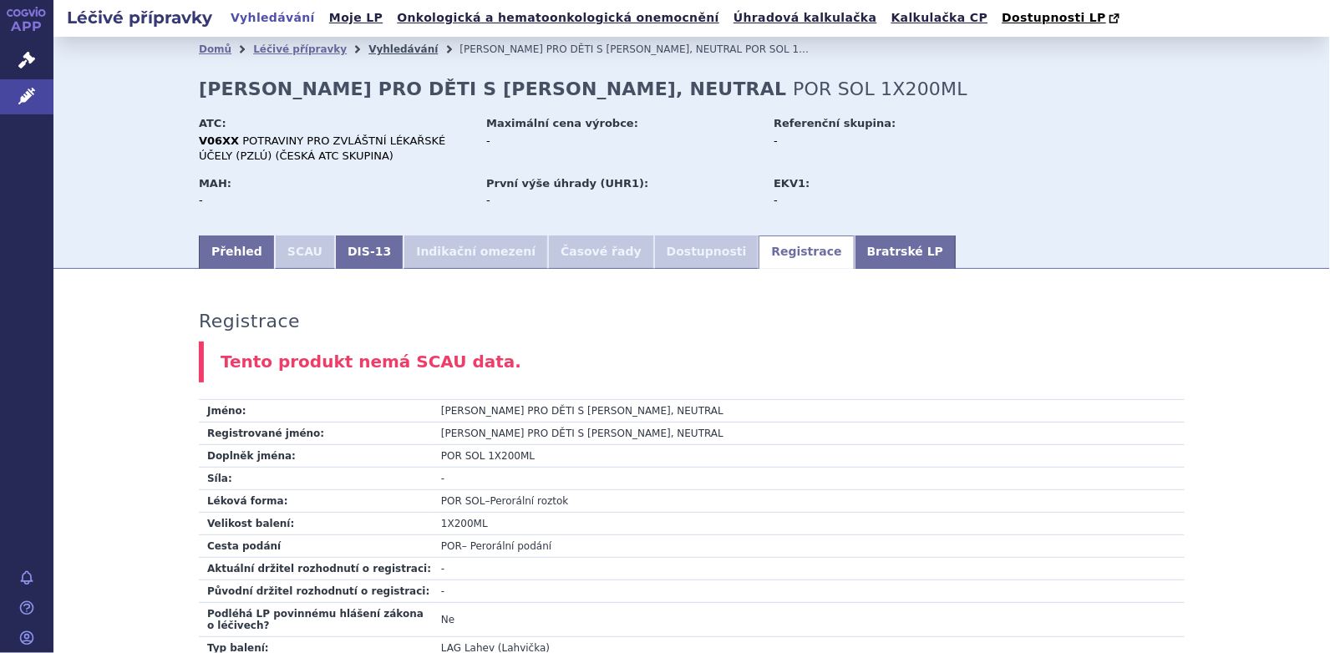
drag, startPoint x: 372, startPoint y: 55, endPoint x: 388, endPoint y: 52, distance: 16.2
click at [372, 55] on link "Vyhledávání" at bounding box center [402, 49] width 69 height 12
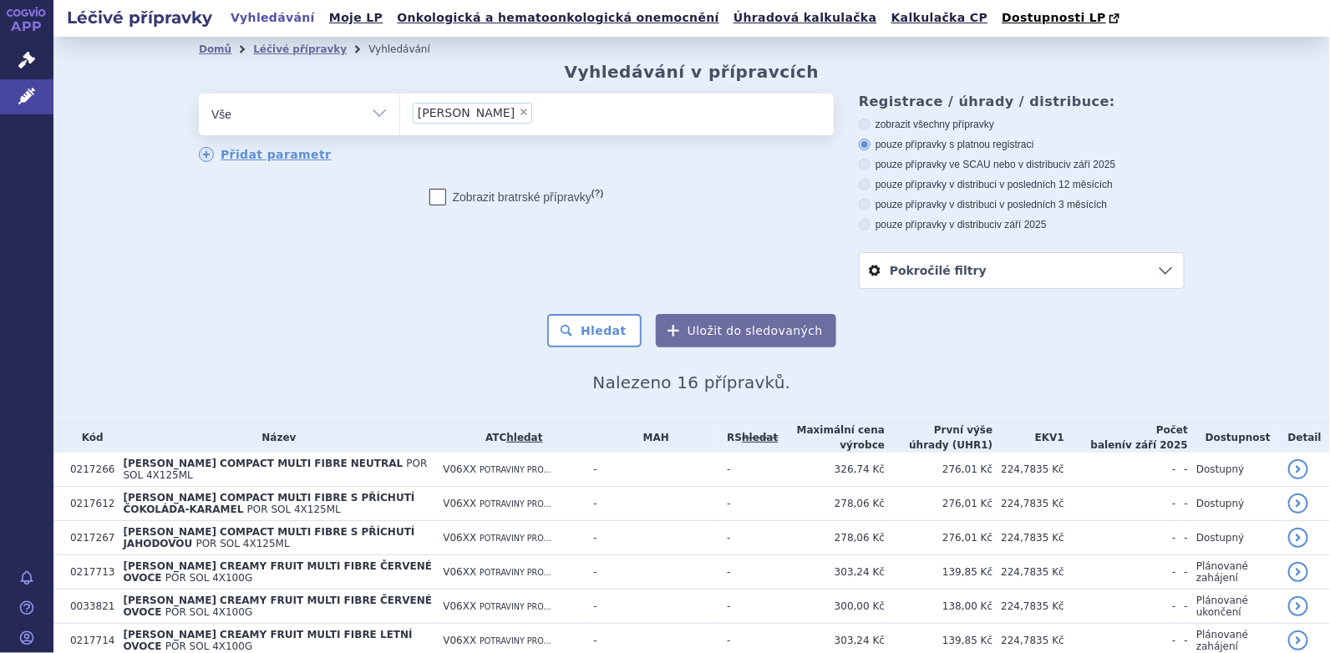
drag, startPoint x: 449, startPoint y: 112, endPoint x: 487, endPoint y: 110, distance: 37.6
click at [519, 112] on span "×" at bounding box center [524, 112] width 10 height 10
click at [400, 112] on select "fortini" at bounding box center [399, 114] width 1 height 42
select select
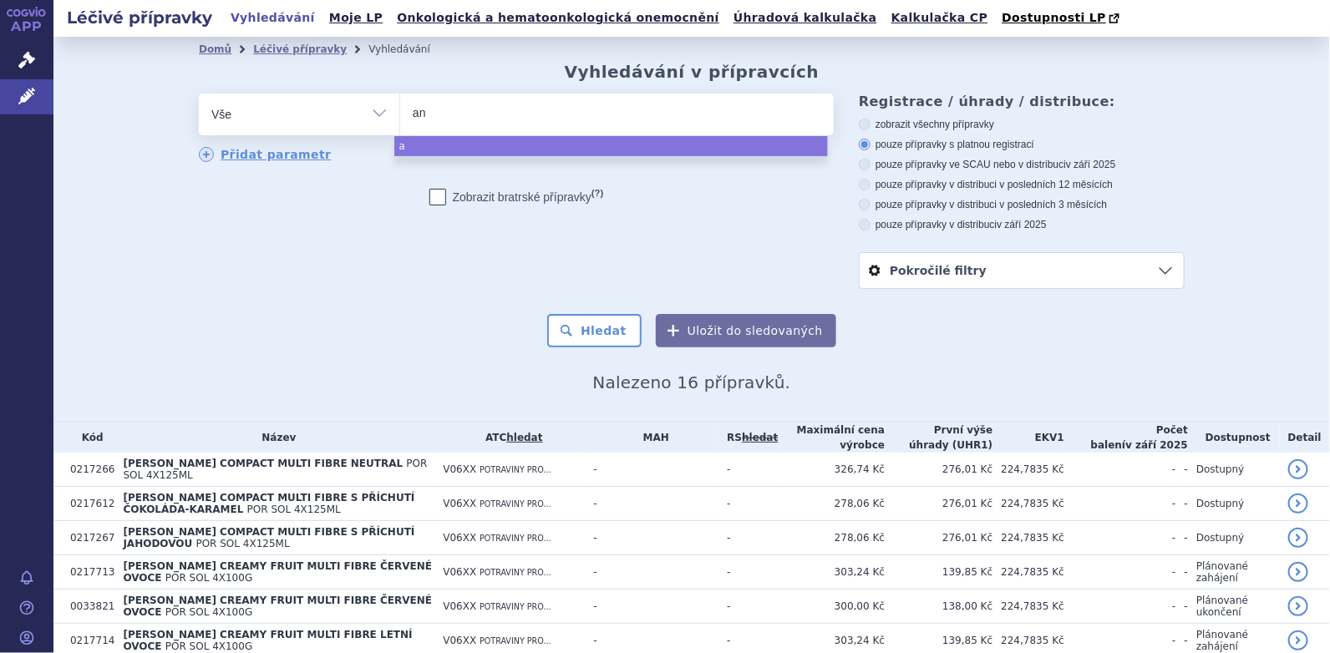
type input "ana"
type input "anami"
type input "anamix"
type input "anamix i"
type input "anamix inf"
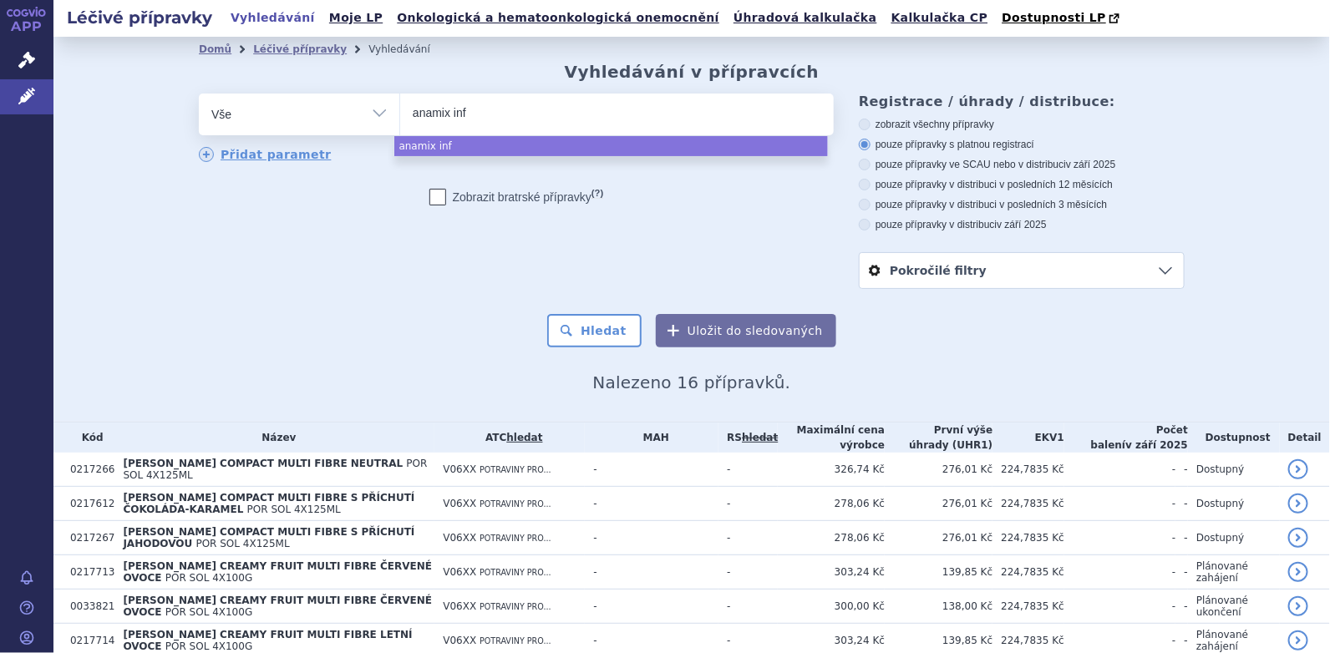
type input "anamix infa"
type input "anamix infan"
type input "anamix infant"
select select "anamix infant"
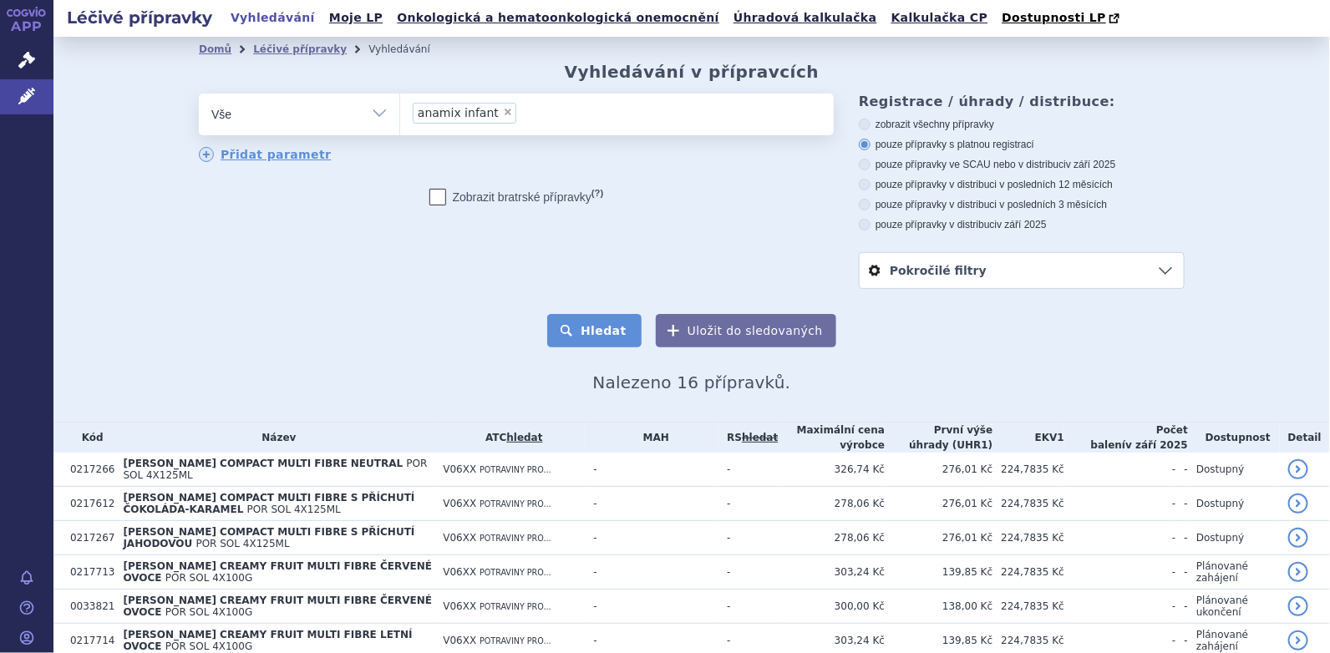
click at [597, 331] on button "Hledat" at bounding box center [594, 330] width 94 height 33
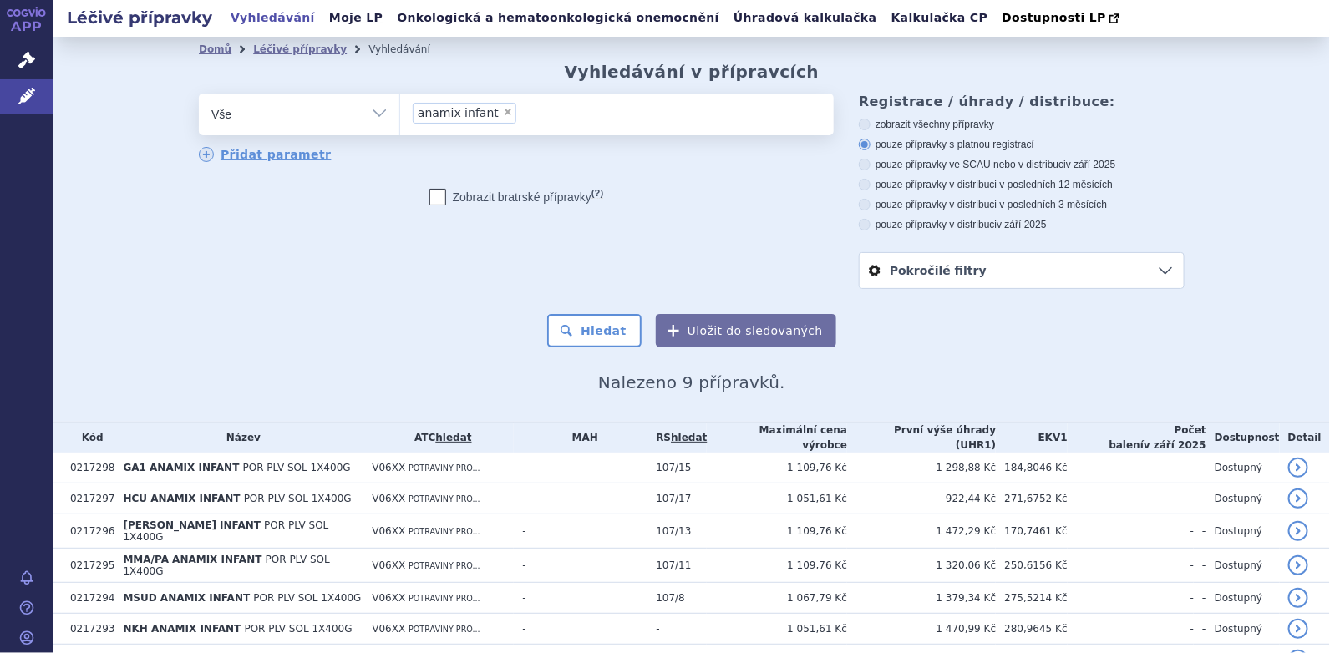
click at [503, 113] on span "×" at bounding box center [508, 112] width 10 height 10
click at [400, 113] on select "anamix infant" at bounding box center [399, 114] width 1 height 42
select select
type input "nu"
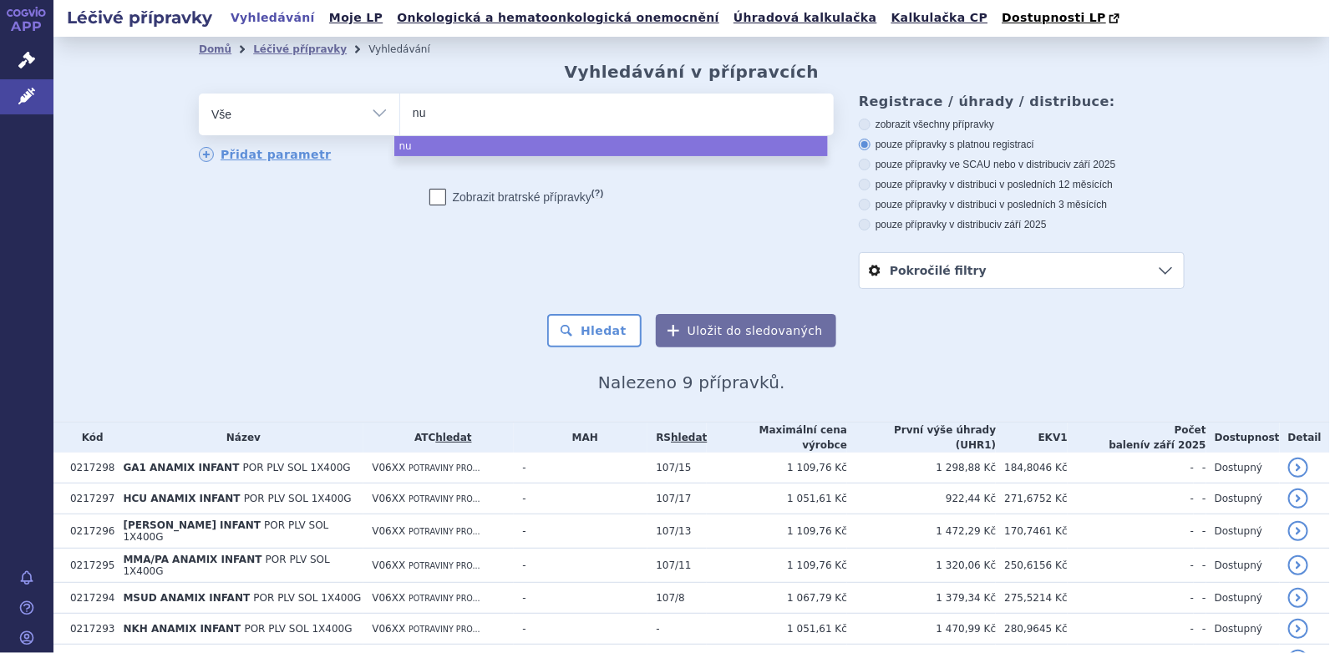
type input "nut"
type input "nutr"
type input "nutrid"
type input "nutridri"
type input "nutridrink"
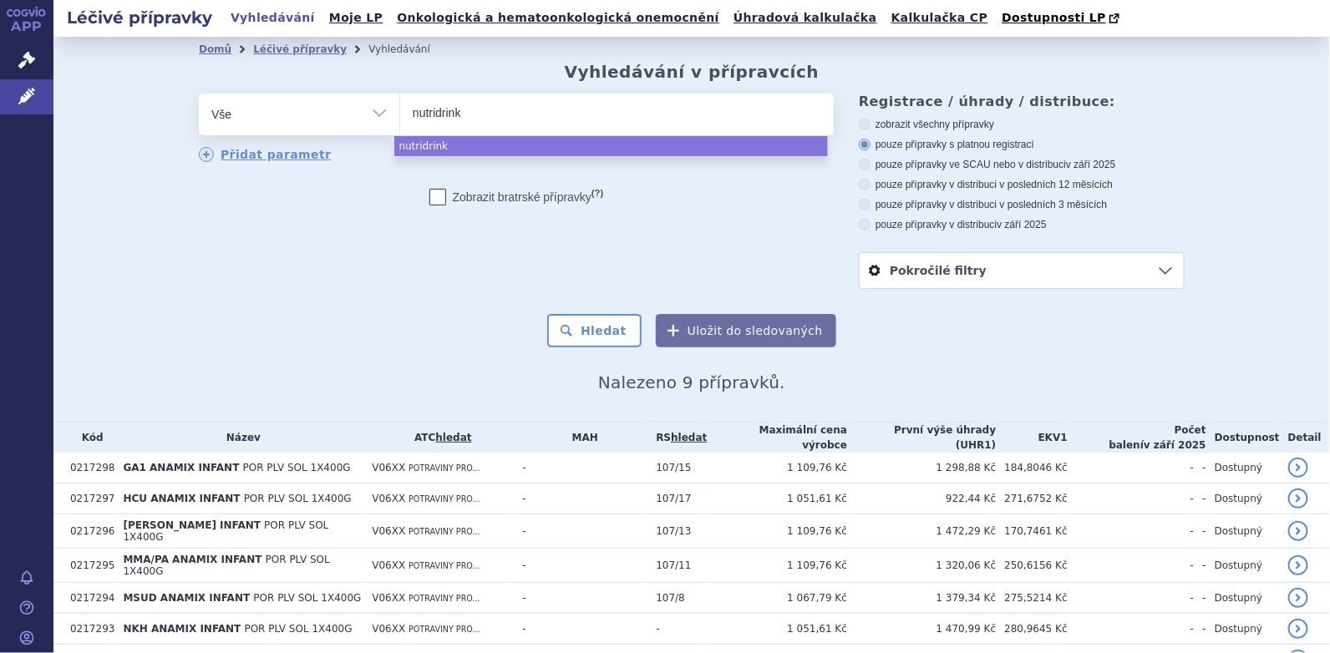
type input "nutridrink c"
type input "nutridrink com"
type input "nutridrink compa"
type input "nutridrink compac"
type input "nutridrink compact"
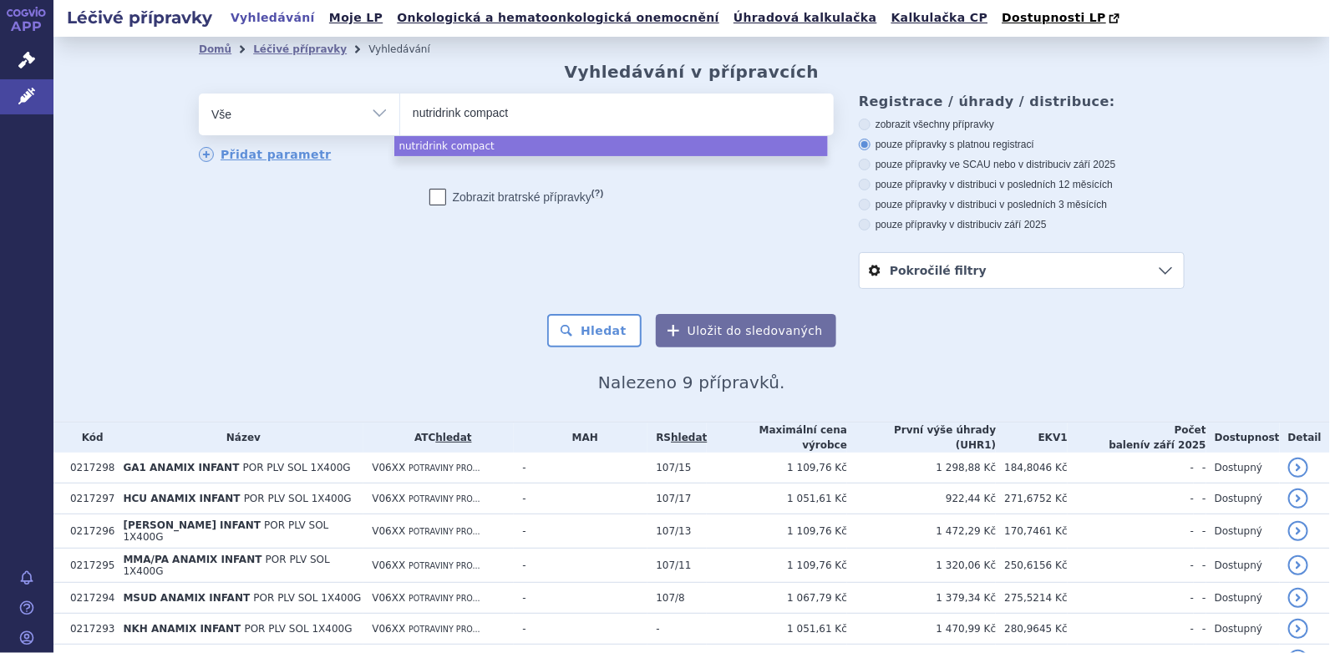
select select "nutridrink compact"
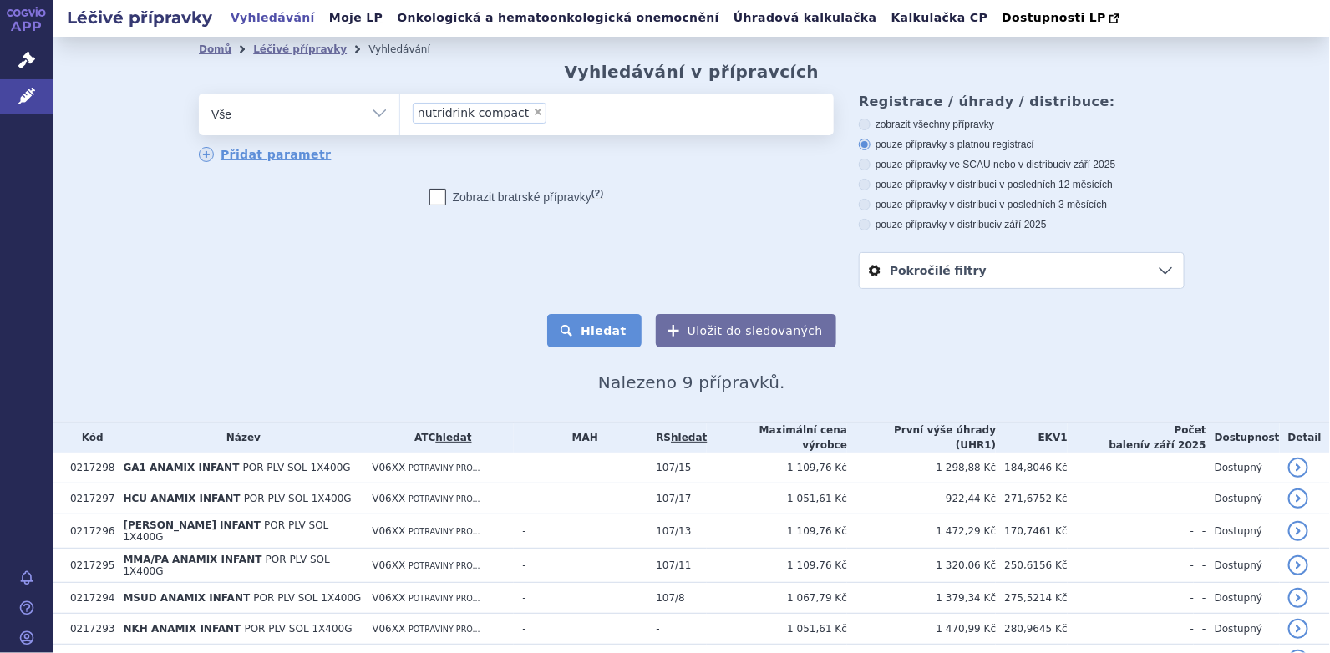
click at [598, 322] on button "Hledat" at bounding box center [594, 330] width 94 height 33
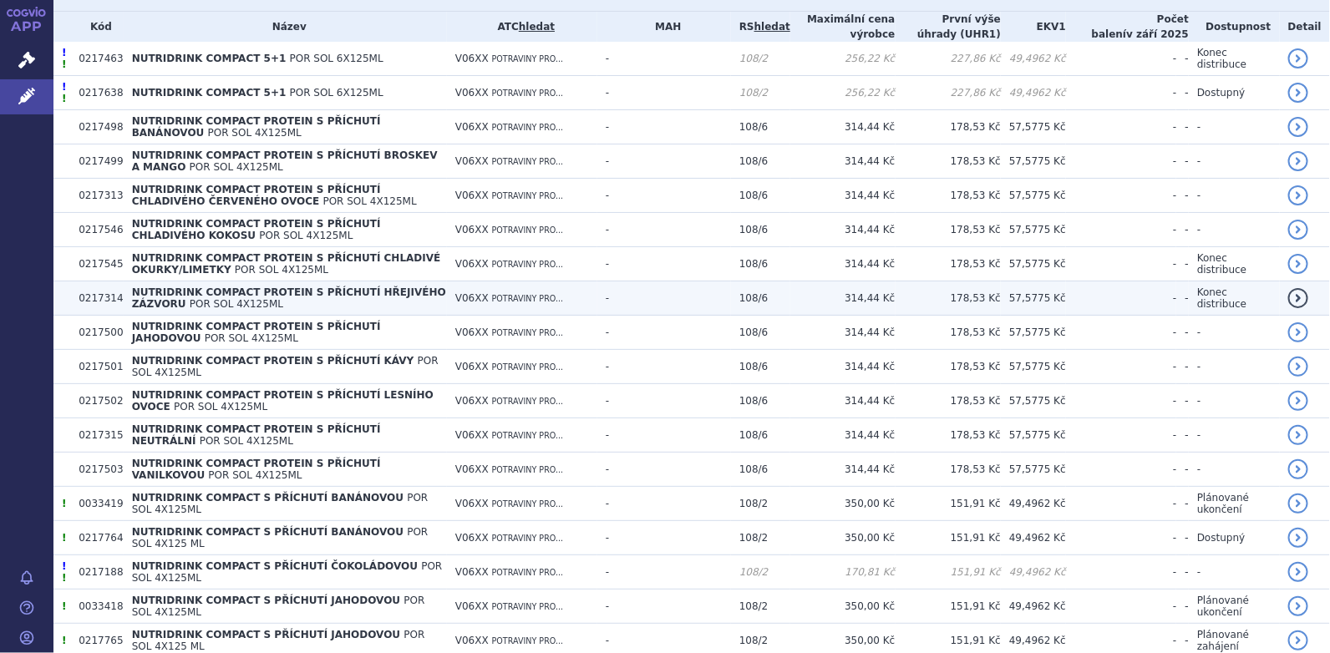
scroll to position [417, 0]
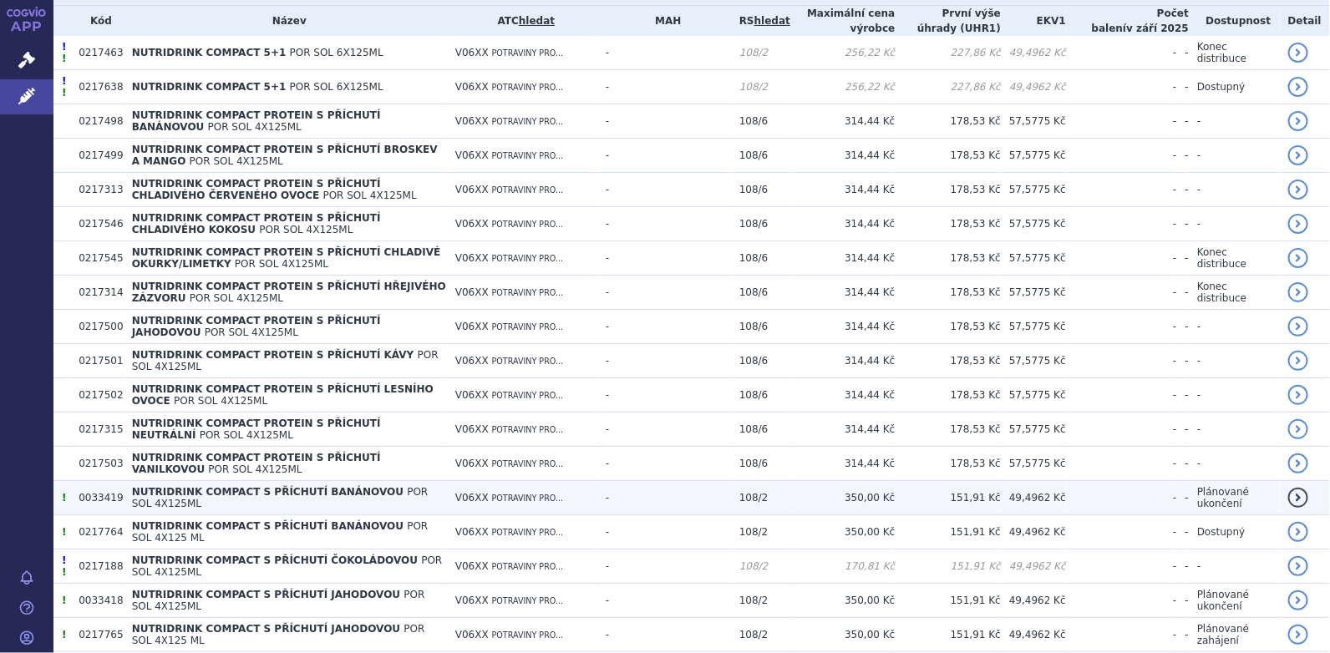
click at [286, 488] on span "NUTRIDRINK COMPACT S PŘÍCHUTÍ BANÁNOVOU" at bounding box center [267, 492] width 271 height 12
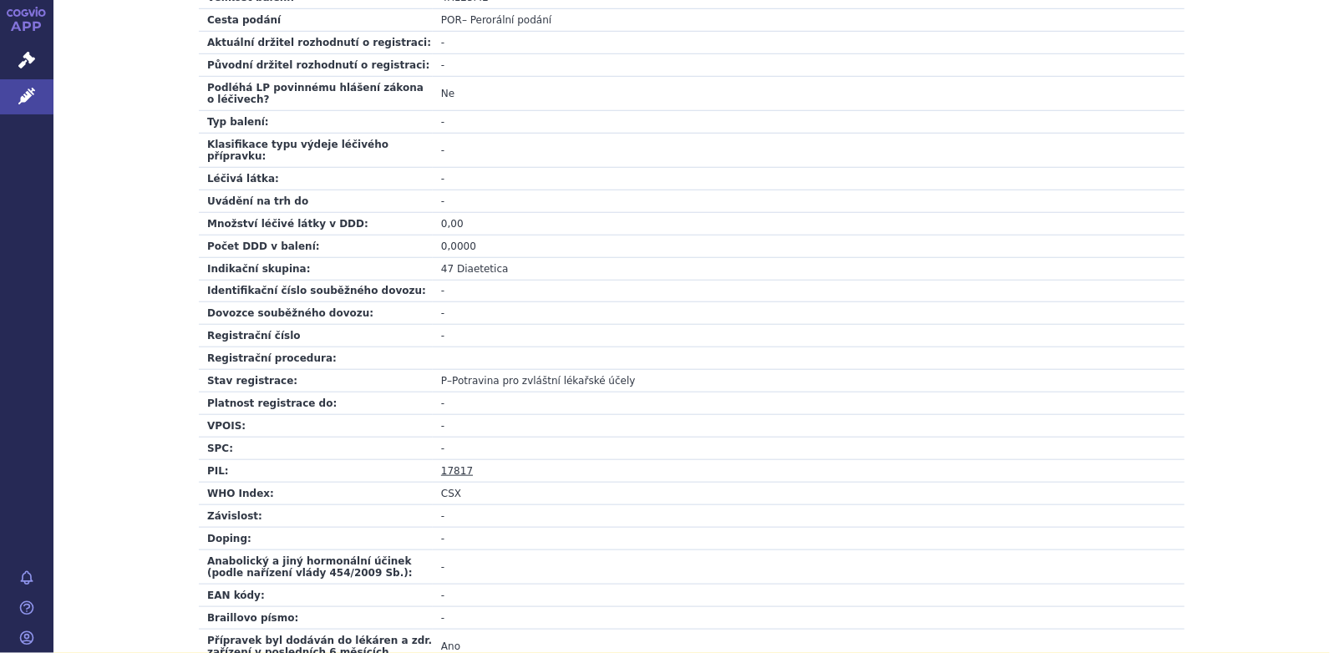
scroll to position [585, 0]
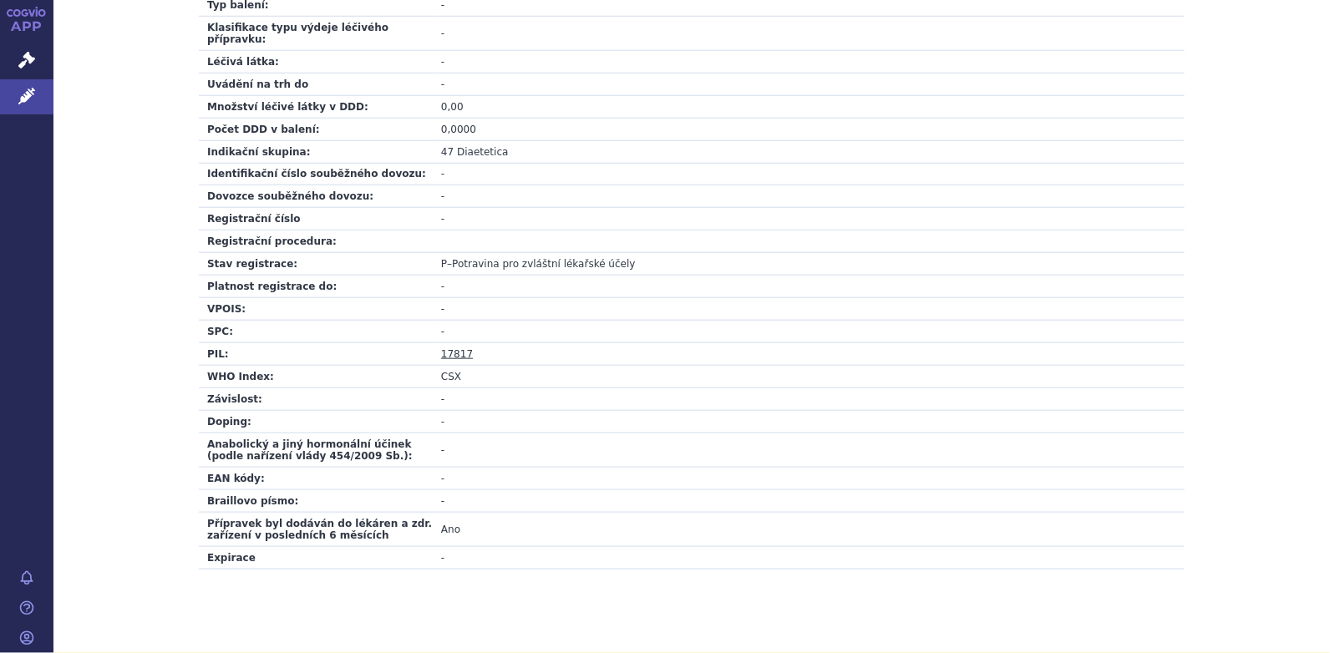
click at [445, 348] on link "17817" at bounding box center [457, 354] width 32 height 12
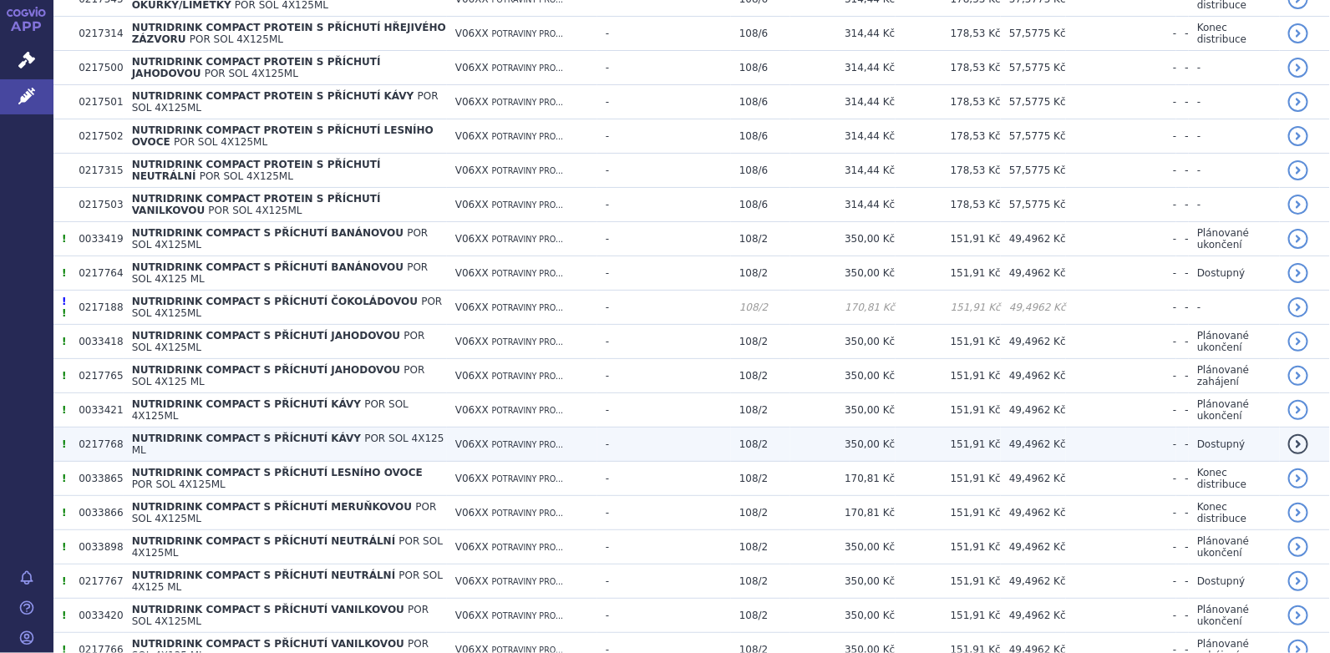
scroll to position [732, 0]
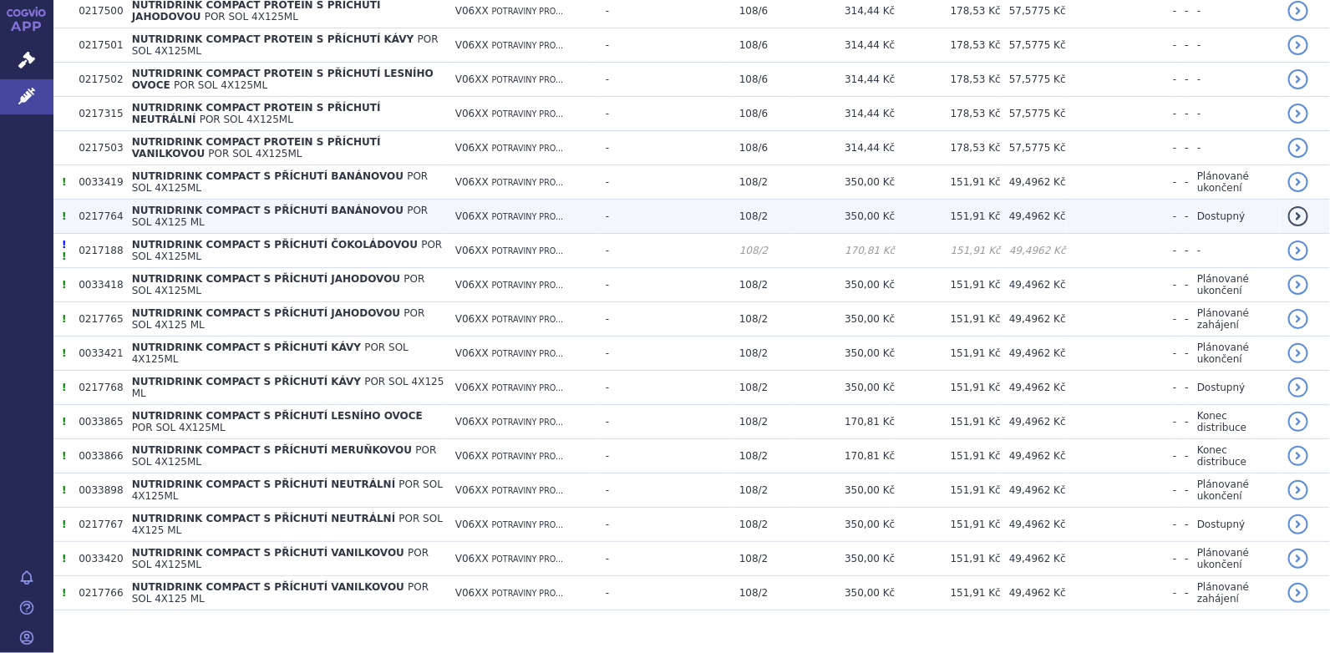
click at [219, 210] on span "NUTRIDRINK COMPACT S PŘÍCHUTÍ BANÁNOVOU" at bounding box center [267, 211] width 271 height 12
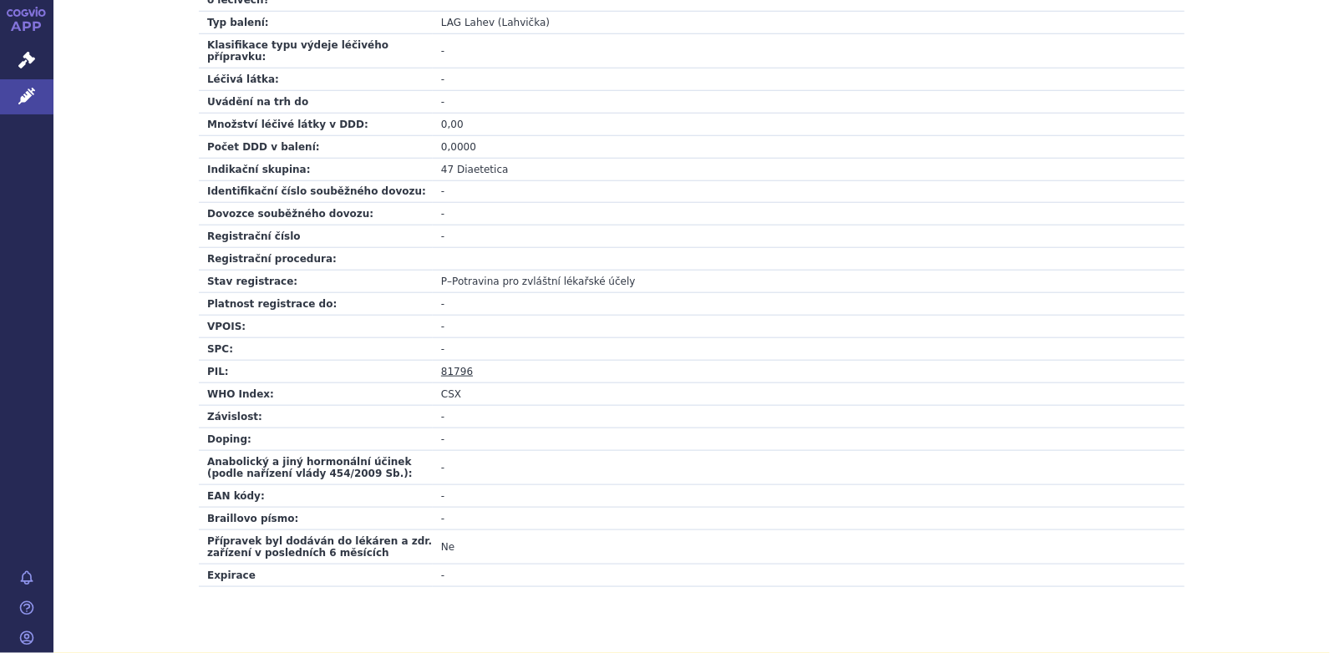
scroll to position [585, 0]
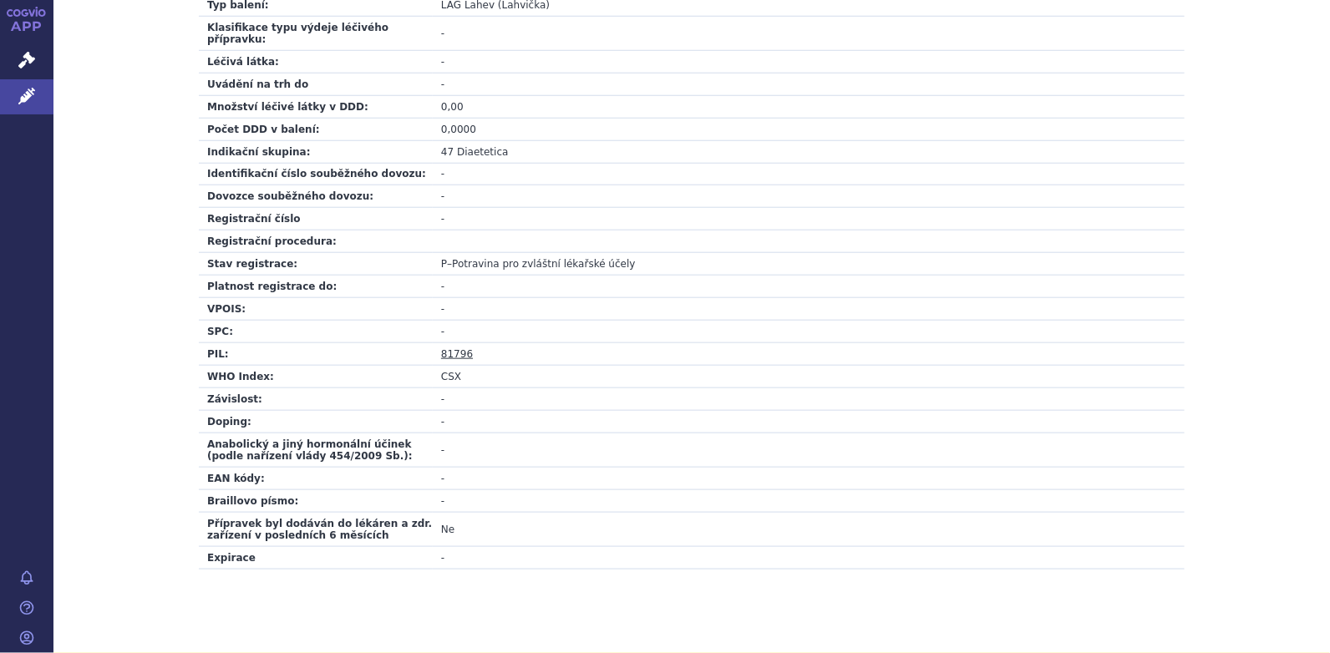
click at [441, 348] on link "81796" at bounding box center [457, 354] width 32 height 12
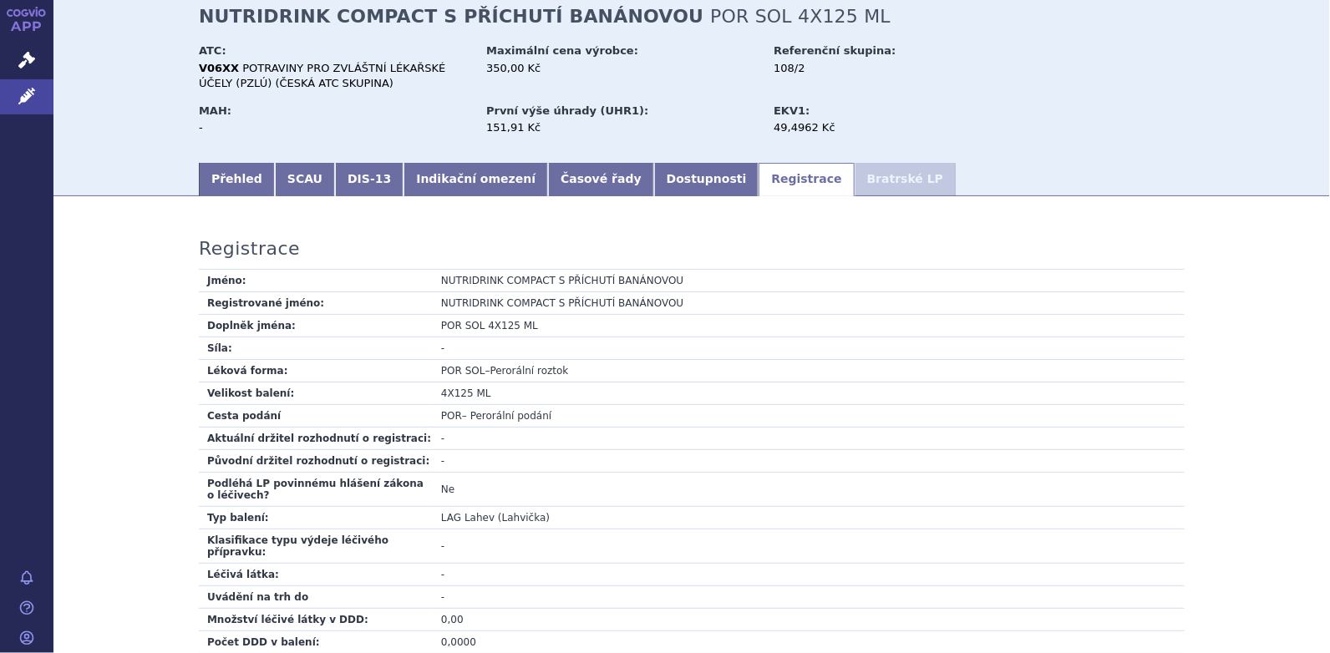
scroll to position [0, 0]
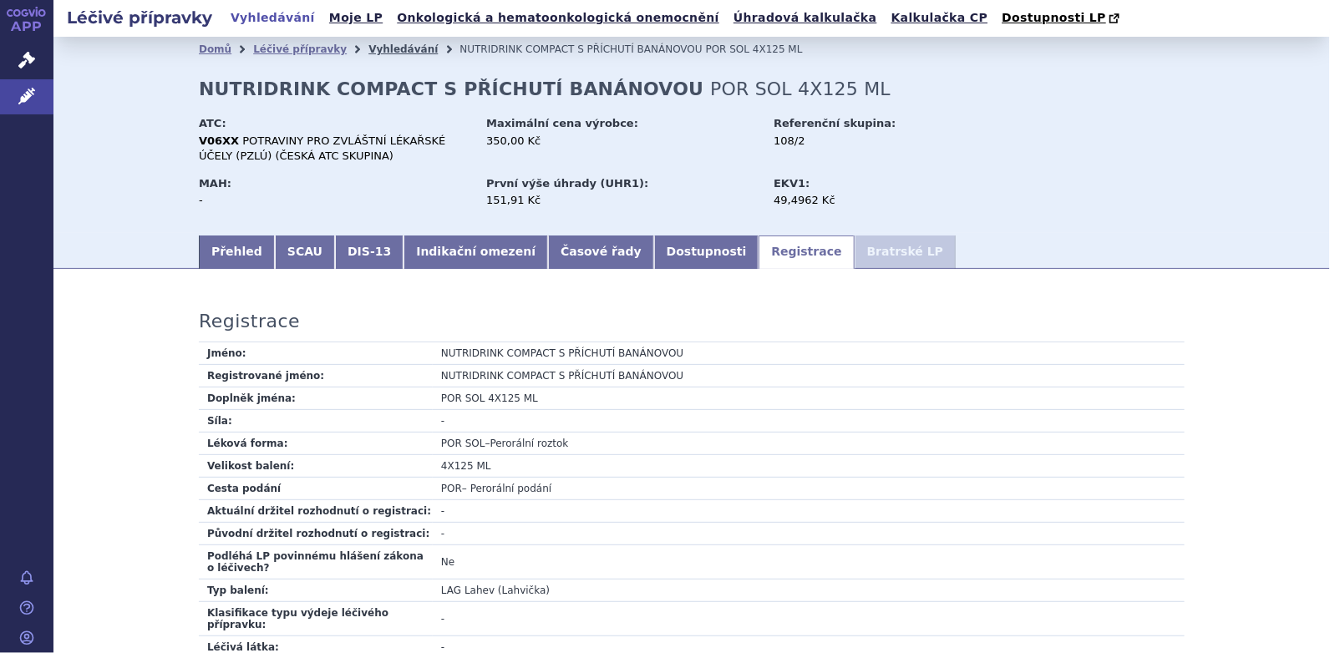
click at [368, 48] on link "Vyhledávání" at bounding box center [402, 49] width 69 height 12
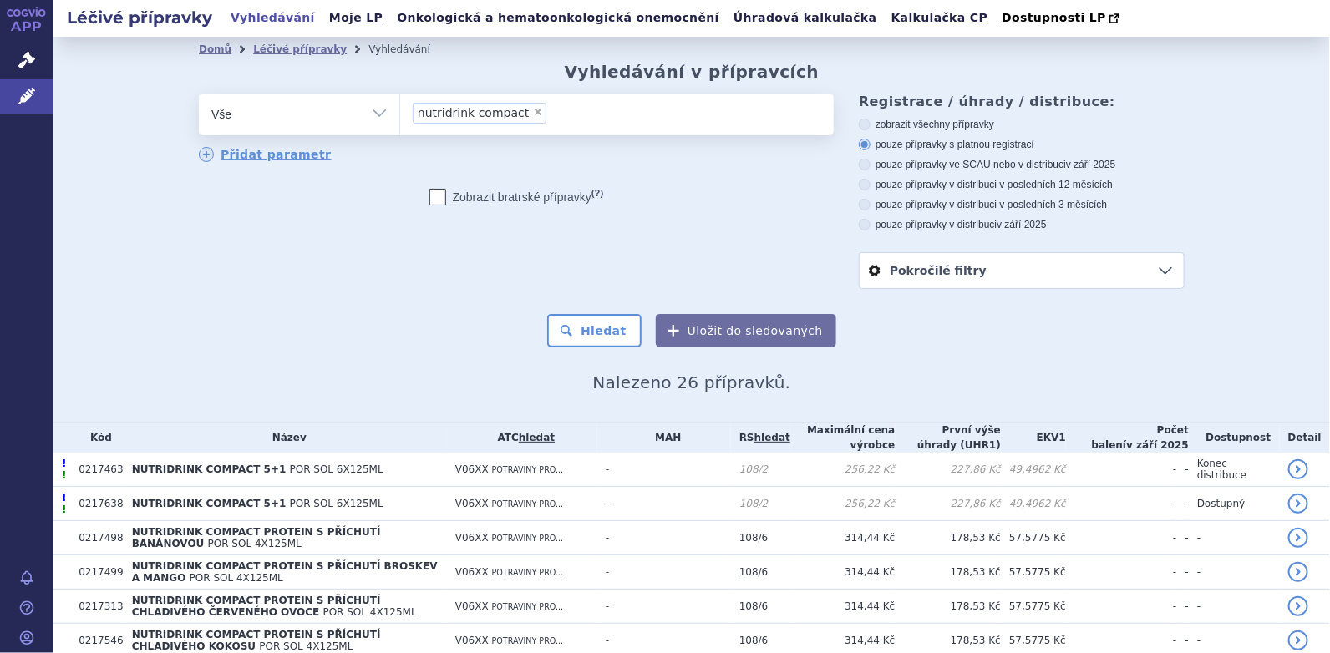
scroll to position [732, 0]
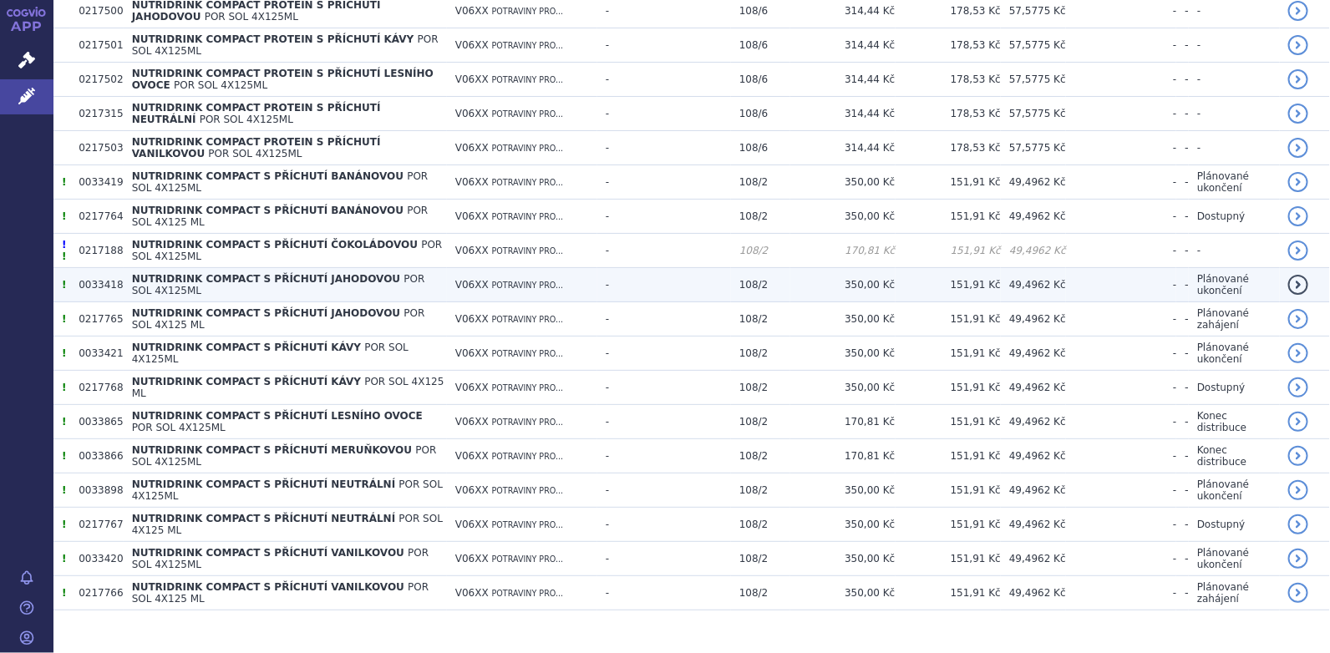
click at [250, 273] on span "NUTRIDRINK COMPACT S PŘÍCHUTÍ JAHODOVOU" at bounding box center [266, 279] width 269 height 12
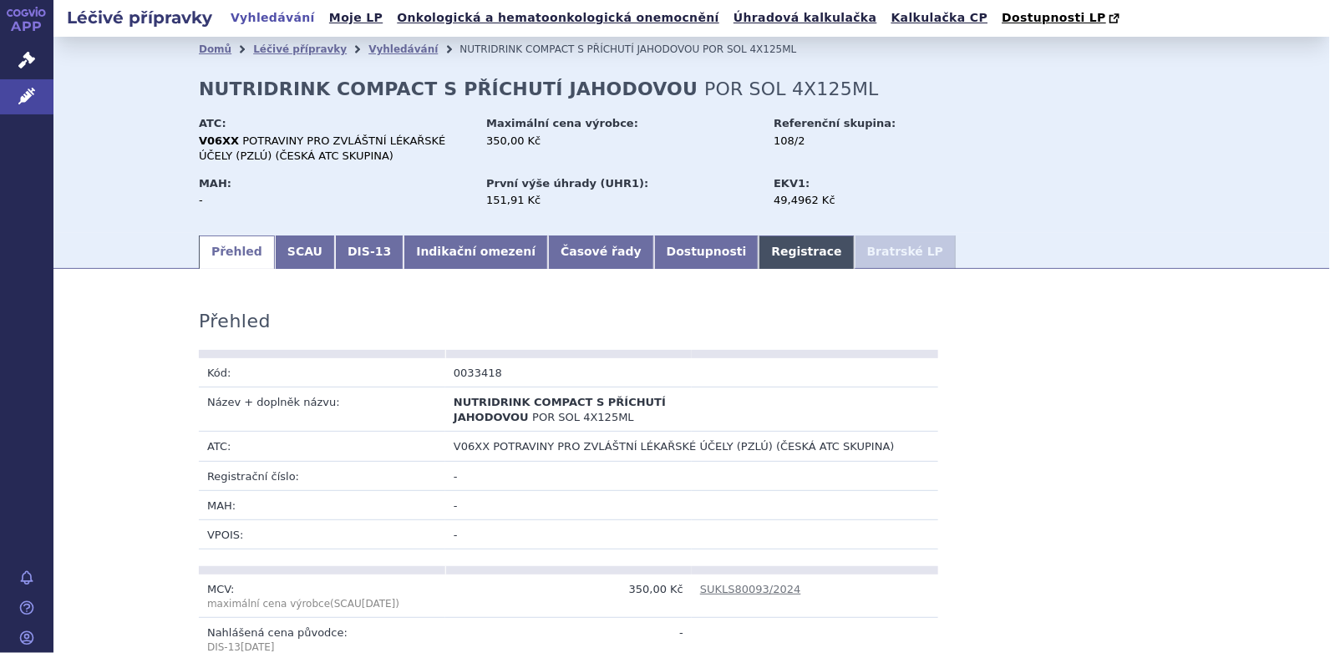
click at [758, 251] on link "Registrace" at bounding box center [805, 252] width 95 height 33
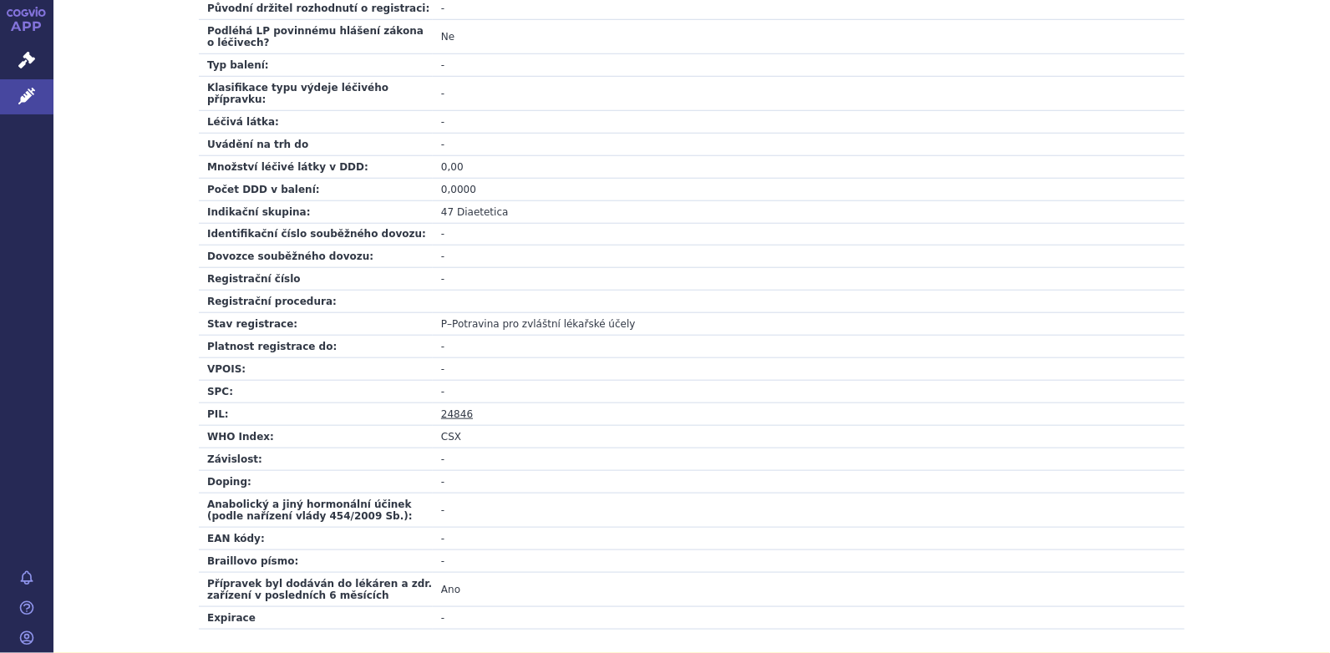
scroll to position [585, 0]
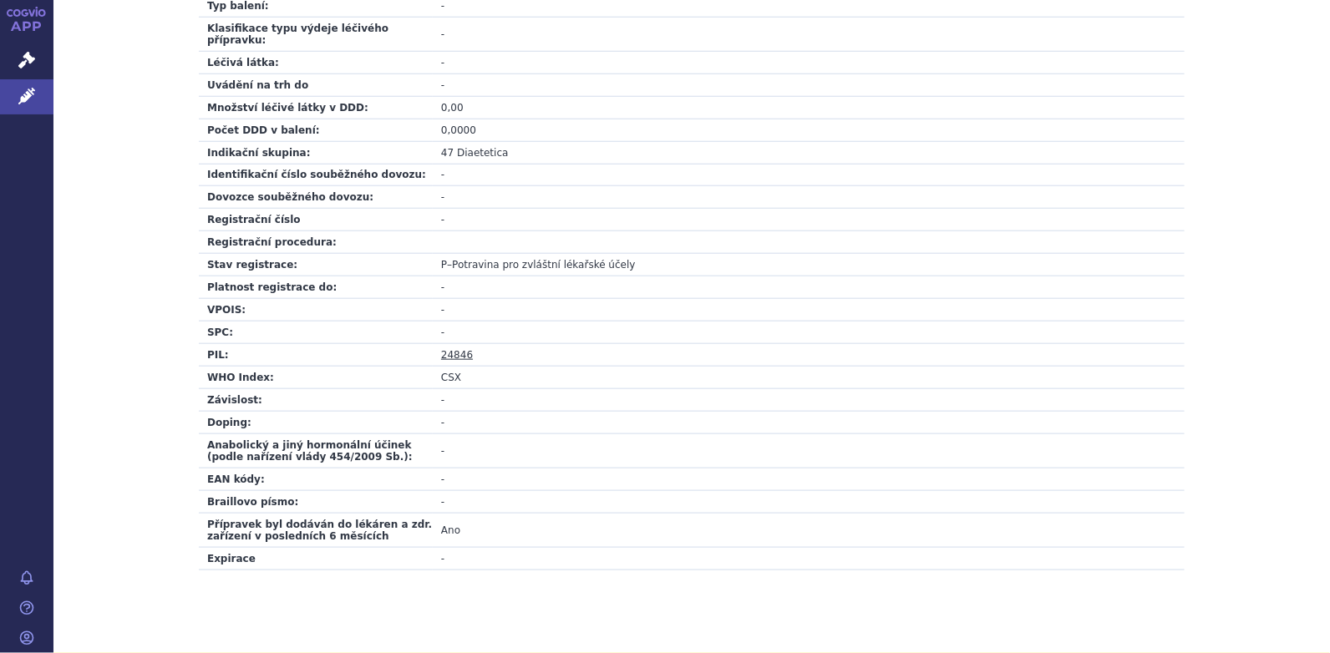
click at [445, 349] on link "24846" at bounding box center [457, 355] width 32 height 12
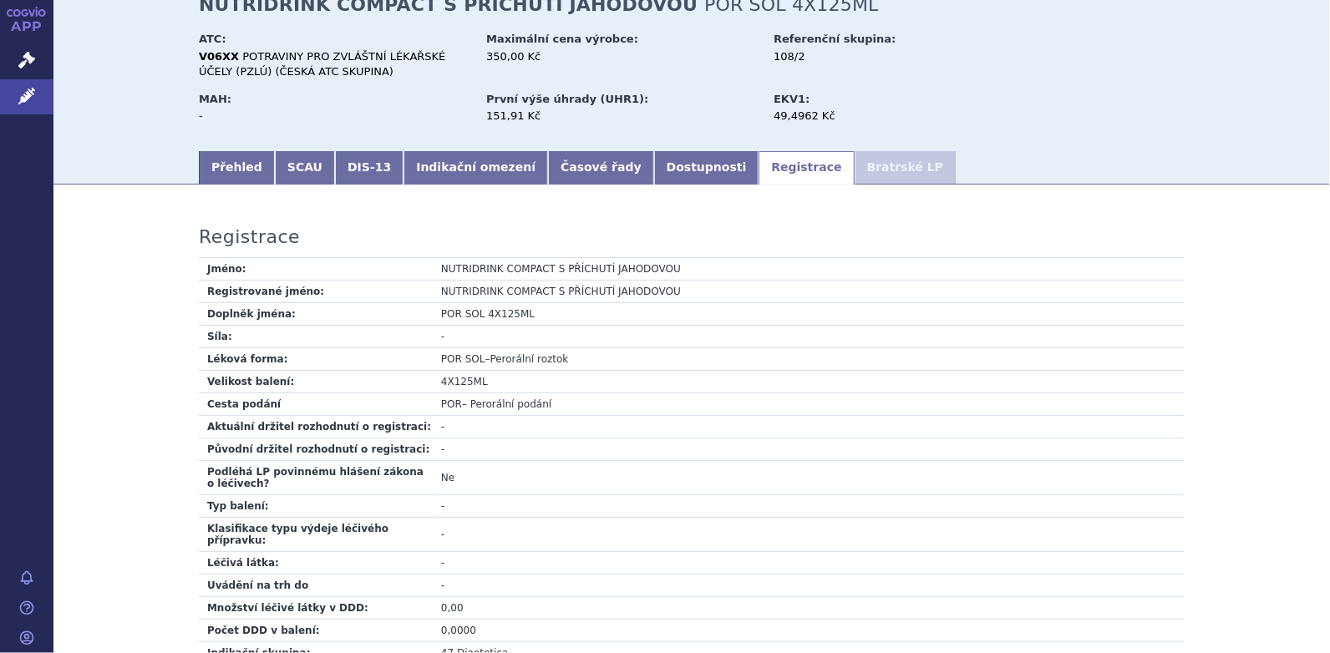
scroll to position [0, 0]
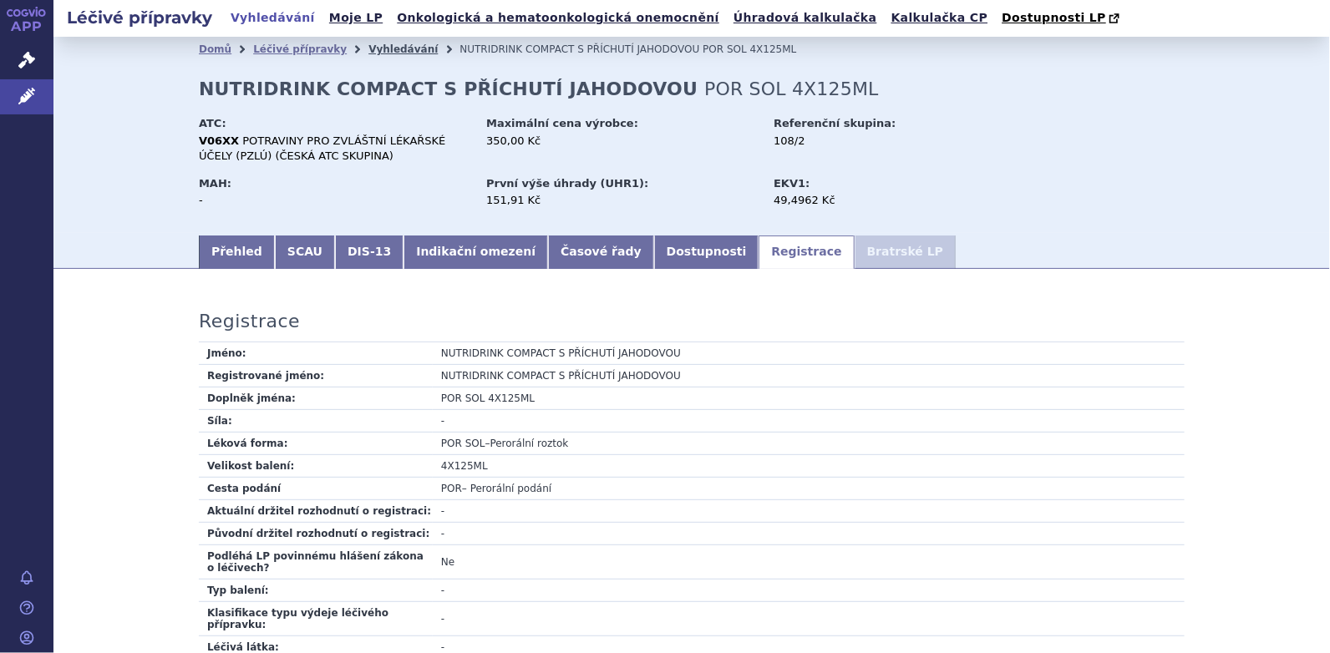
click at [372, 48] on link "Vyhledávání" at bounding box center [402, 49] width 69 height 12
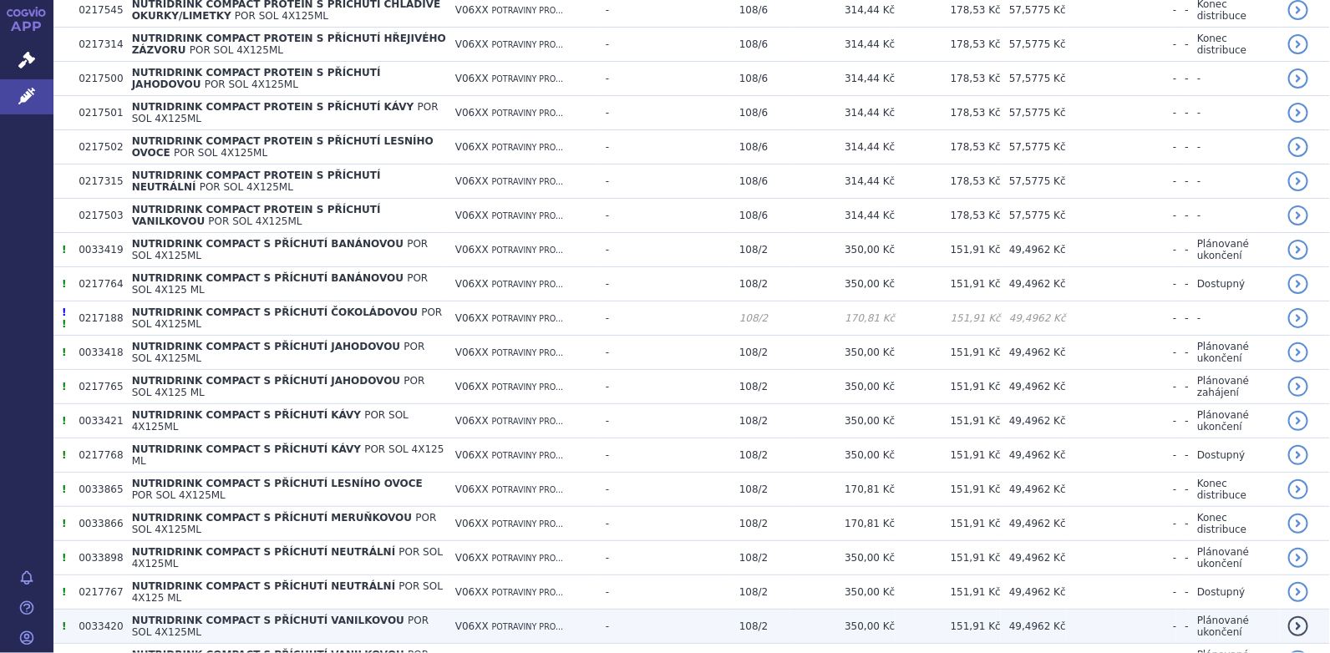
scroll to position [732, 0]
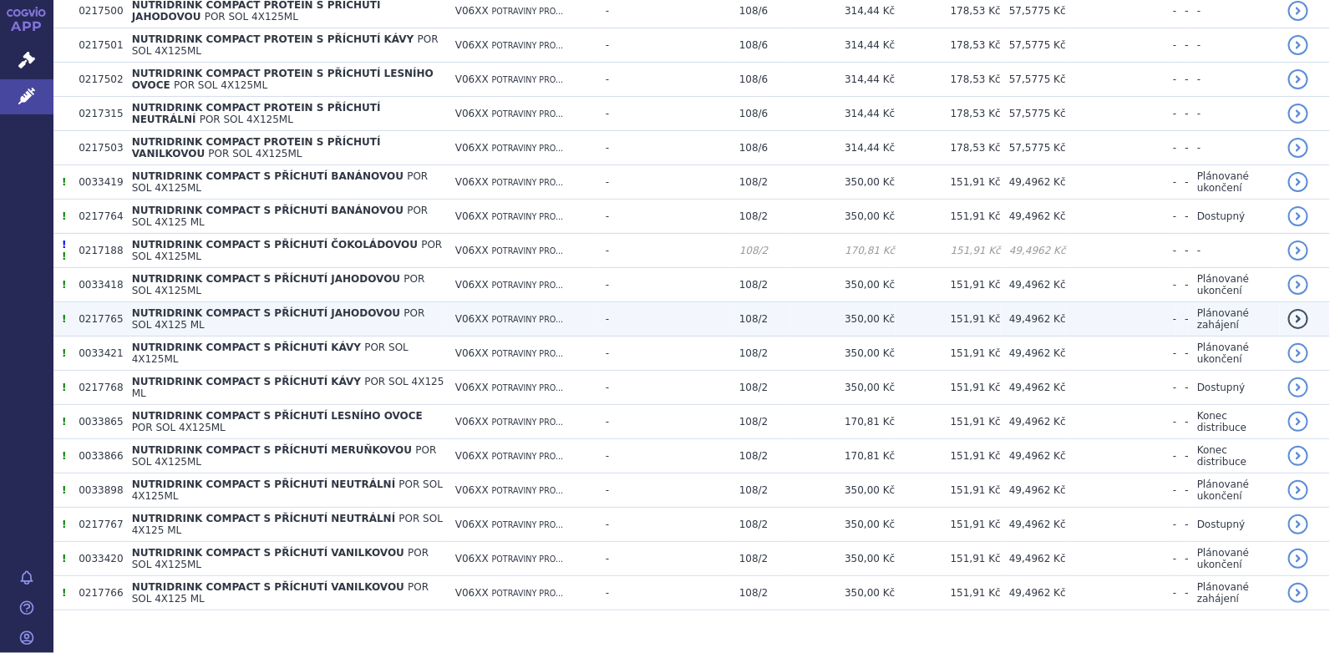
click at [319, 312] on span "NUTRIDRINK COMPACT S PŘÍCHUTÍ JAHODOVOU" at bounding box center [266, 313] width 269 height 12
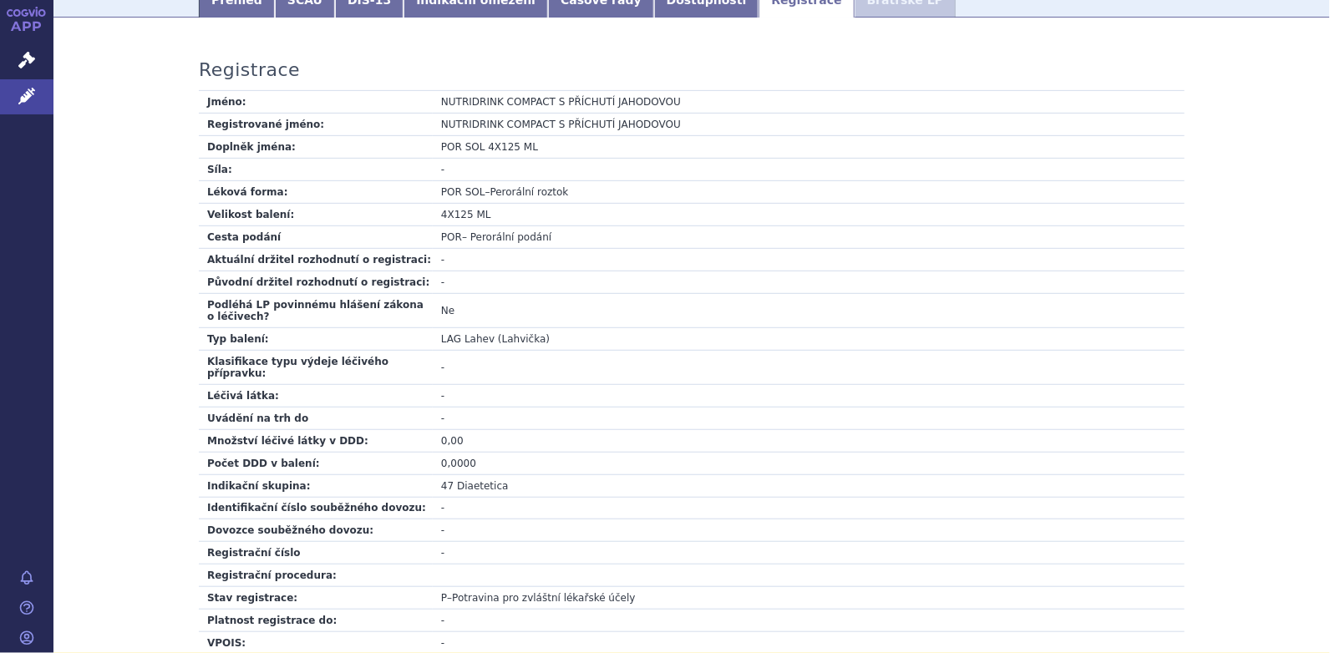
scroll to position [1, 0]
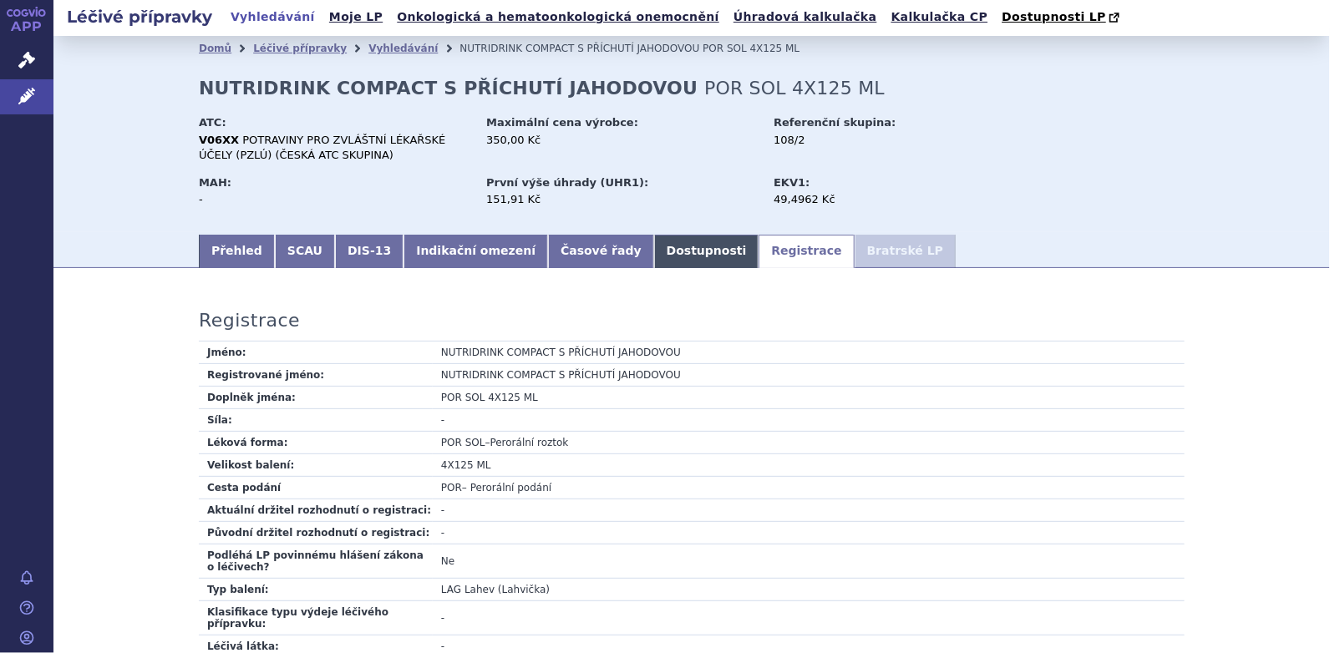
click at [660, 246] on link "Dostupnosti" at bounding box center [706, 251] width 105 height 33
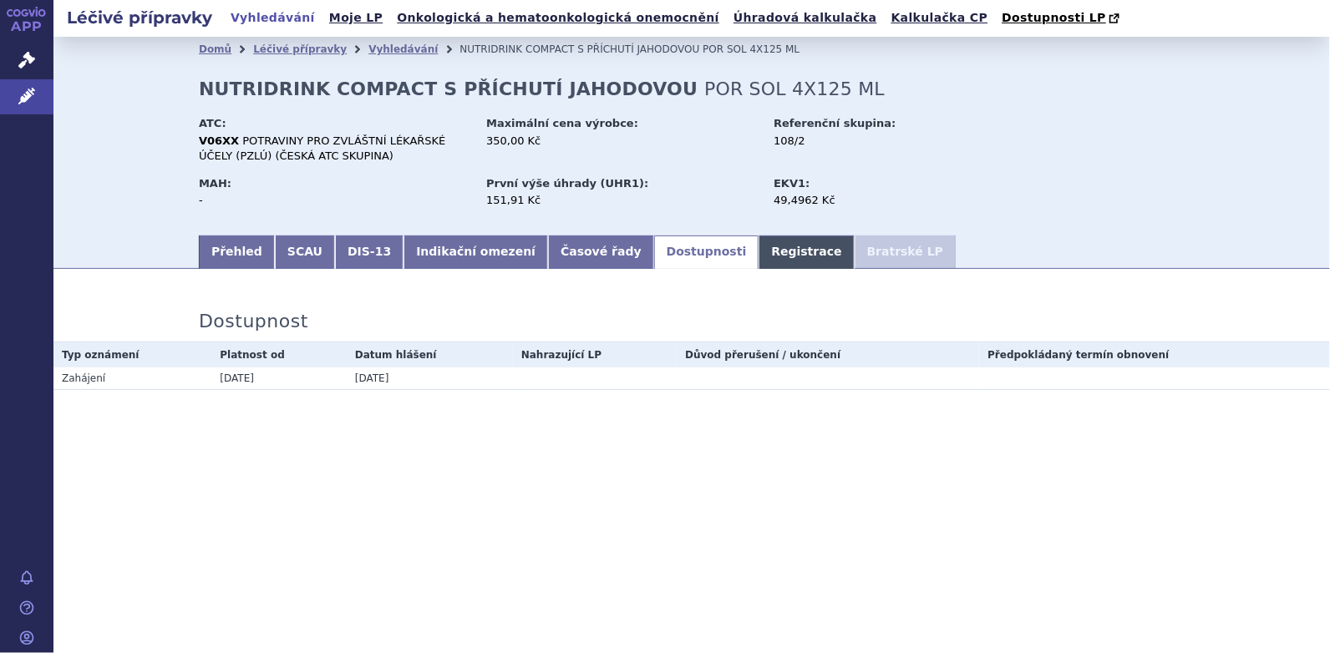
click at [758, 255] on link "Registrace" at bounding box center [805, 252] width 95 height 33
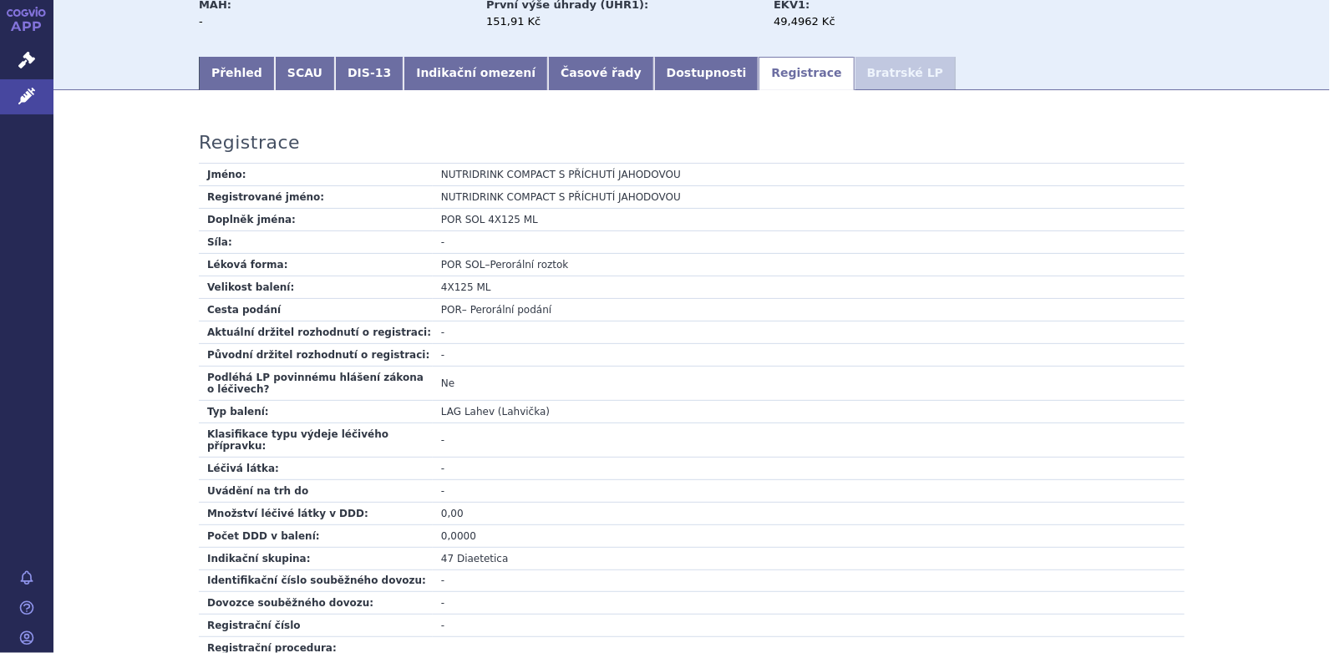
scroll to position [168, 0]
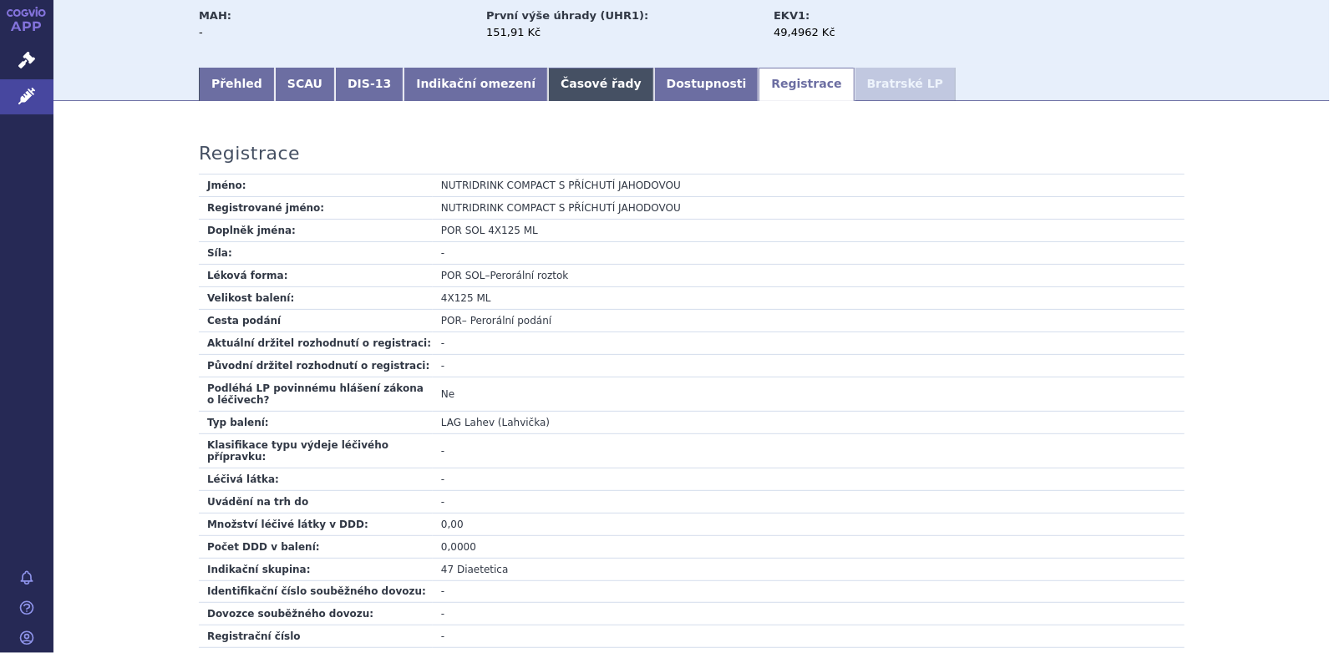
click at [548, 83] on link "Časové řady" at bounding box center [601, 84] width 106 height 33
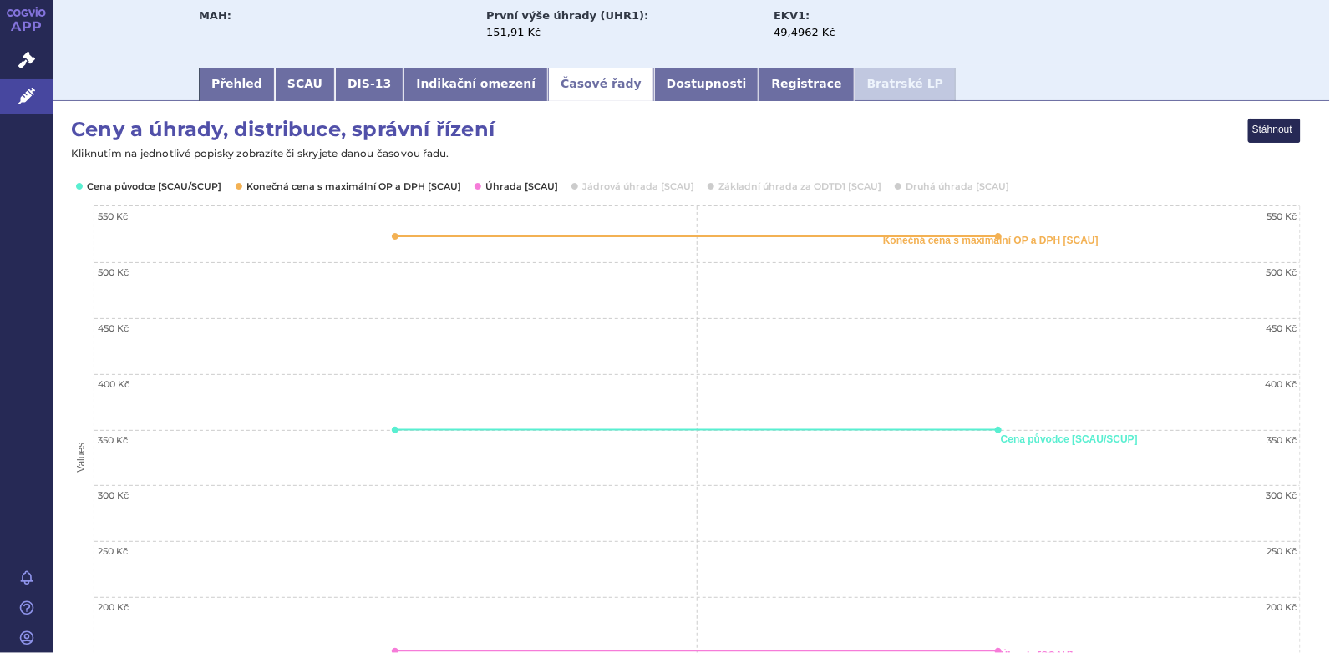
drag, startPoint x: 627, startPoint y: 84, endPoint x: 644, endPoint y: 85, distance: 16.7
click at [654, 84] on link "Dostupnosti" at bounding box center [706, 84] width 105 height 33
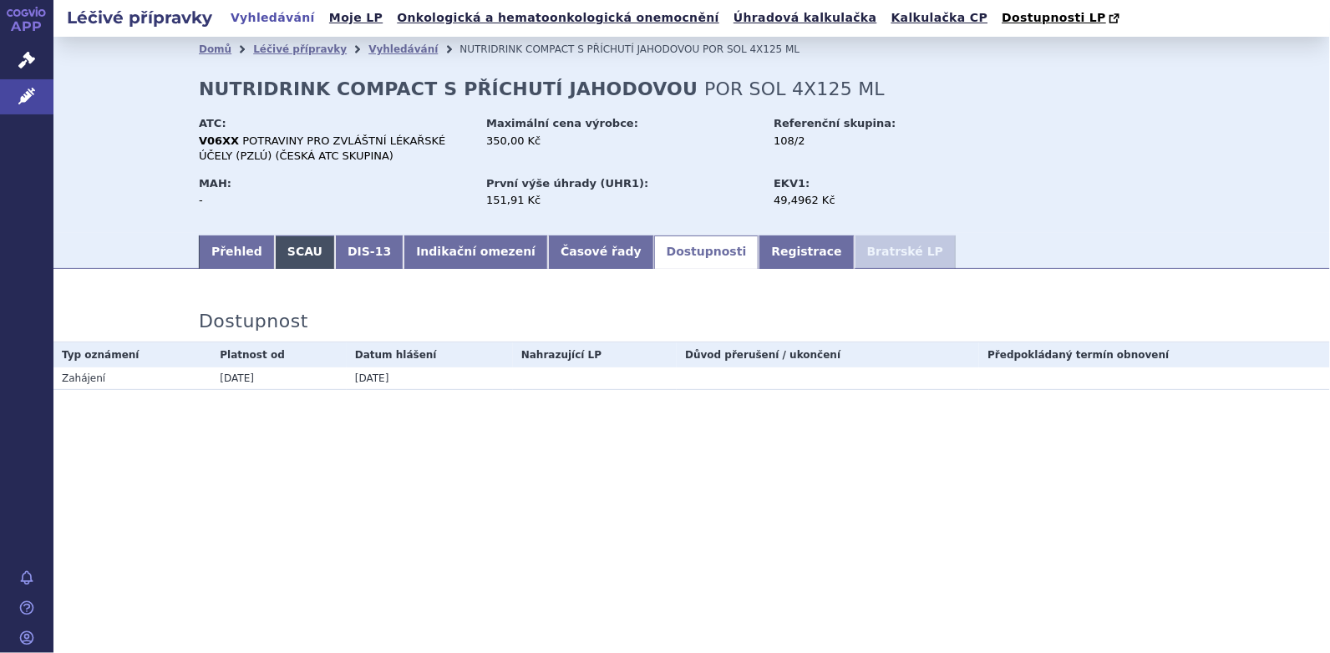
click at [301, 253] on link "SCAU" at bounding box center [305, 252] width 60 height 33
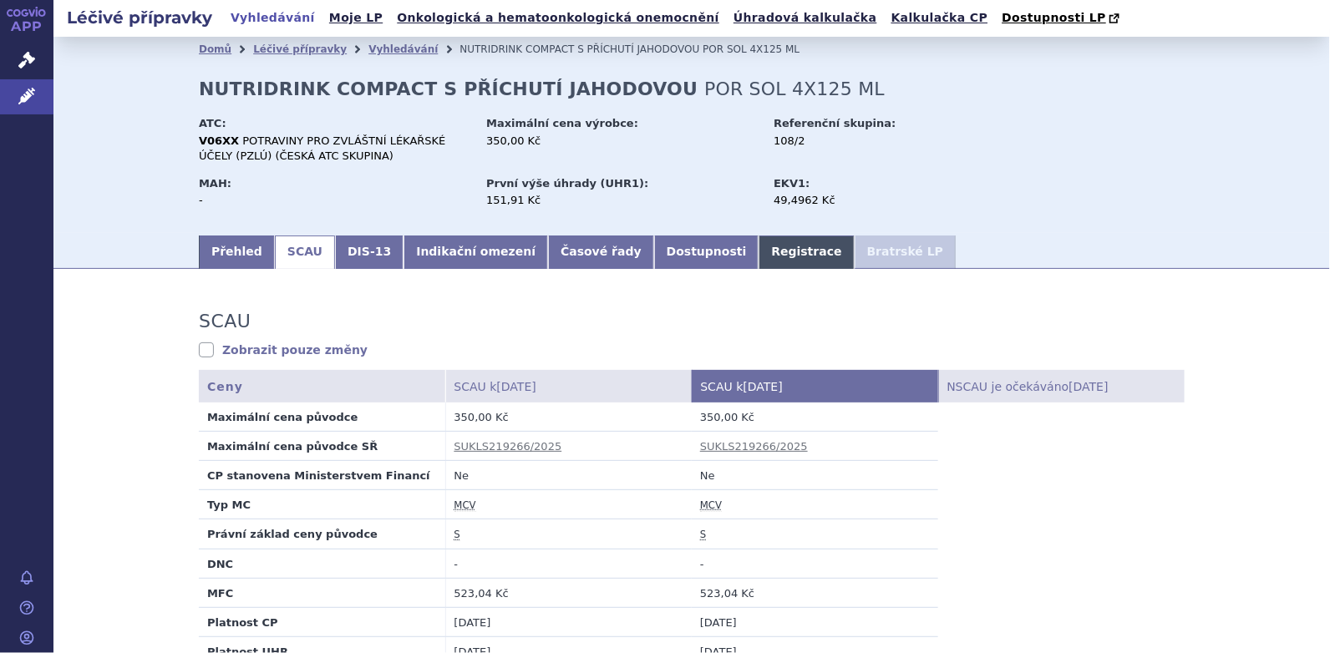
click at [758, 254] on link "Registrace" at bounding box center [805, 252] width 95 height 33
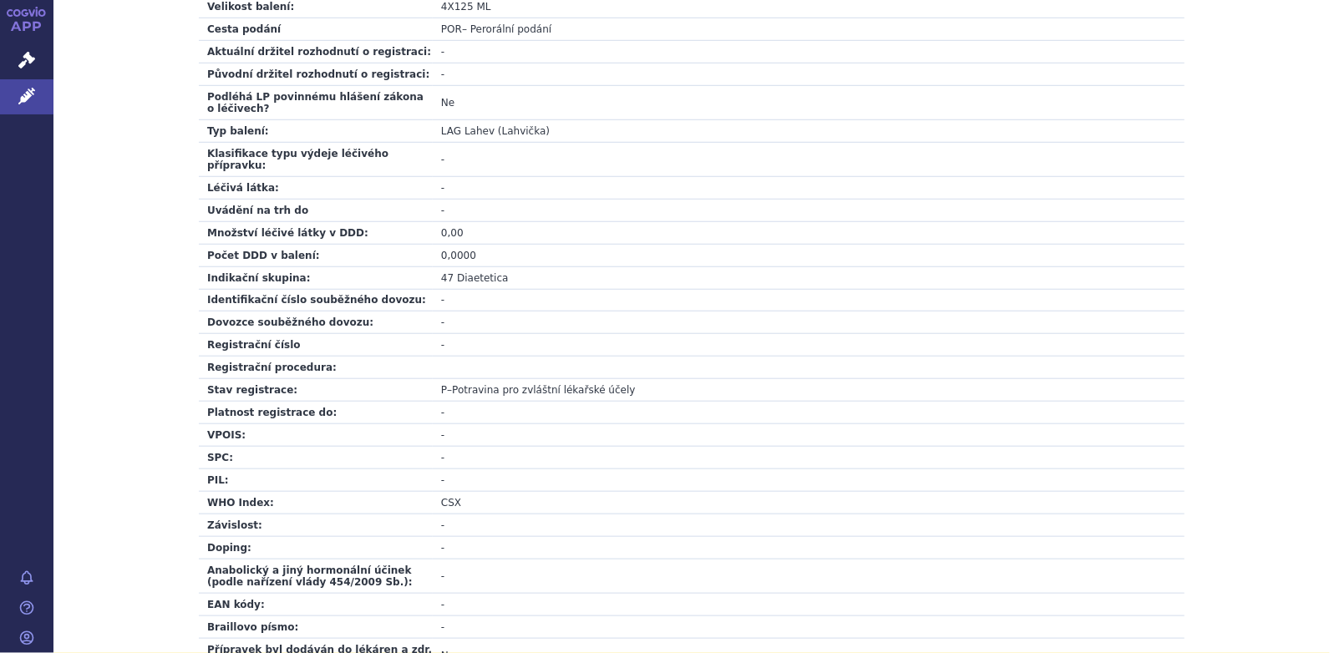
scroll to position [585, 0]
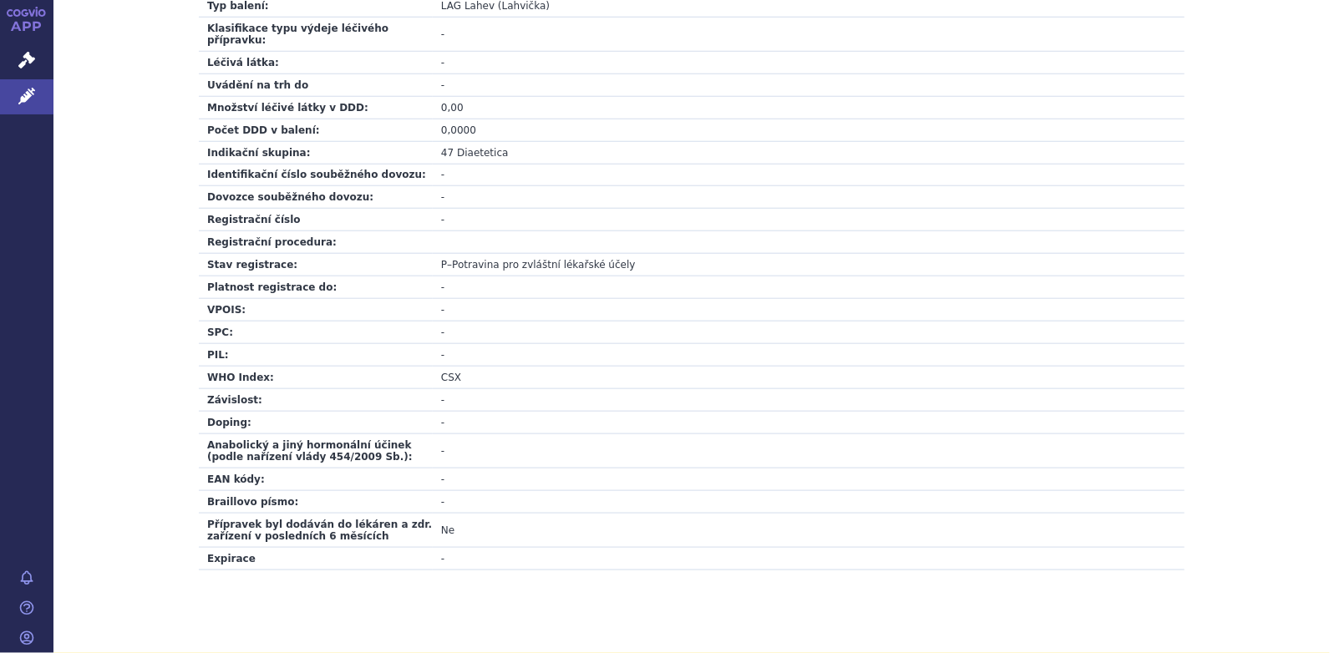
click at [271, 344] on td "PIL:" at bounding box center [316, 355] width 234 height 23
click at [433, 322] on td "-" at bounding box center [809, 333] width 752 height 23
click at [439, 344] on td "-" at bounding box center [809, 355] width 752 height 23
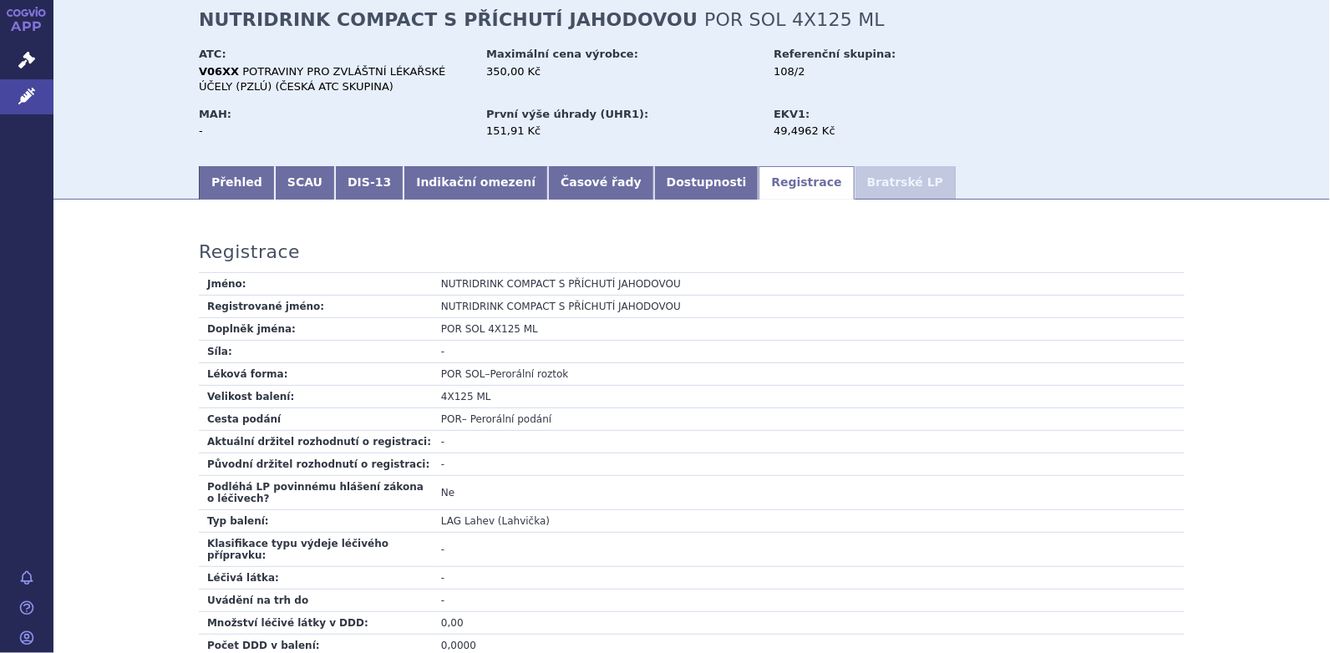
scroll to position [0, 0]
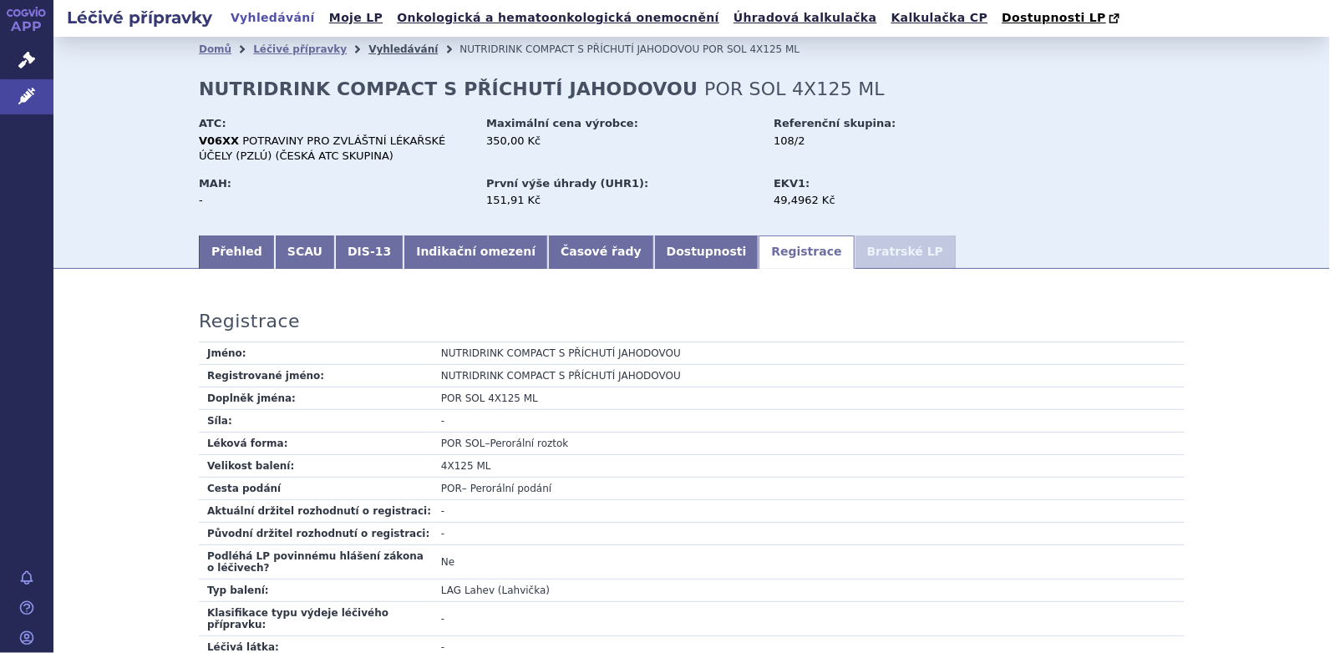
click at [380, 47] on link "Vyhledávání" at bounding box center [402, 49] width 69 height 12
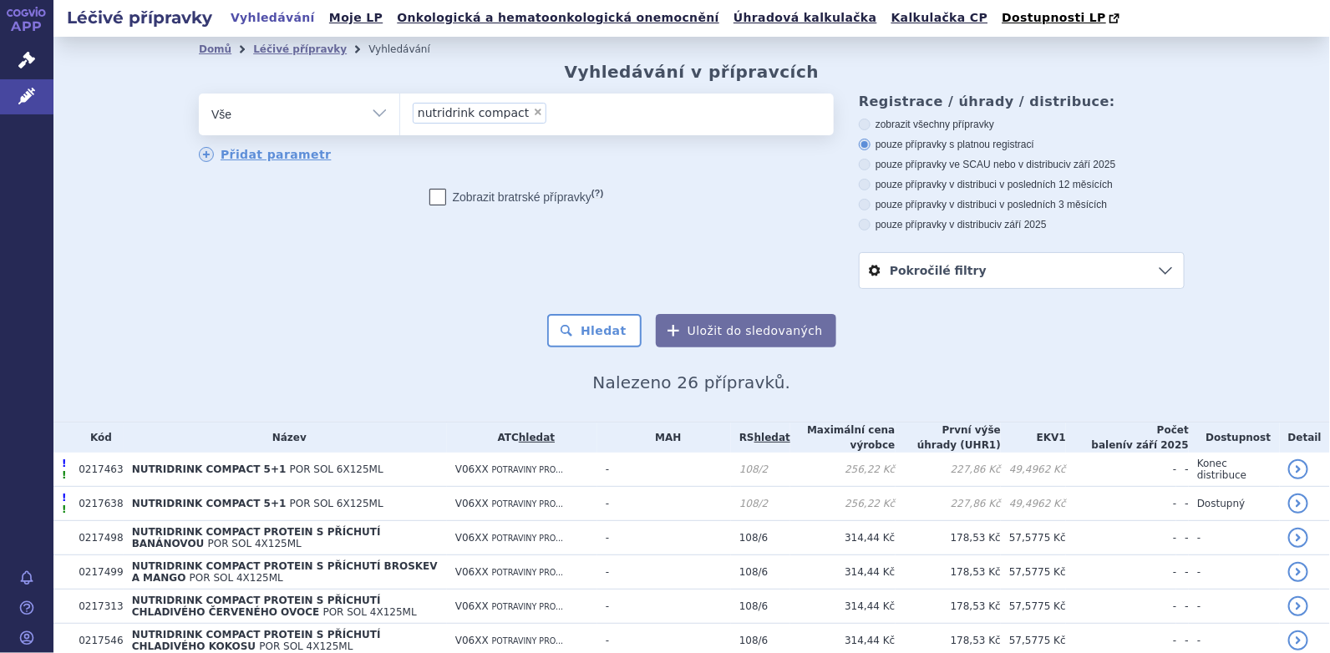
scroll to position [732, 0]
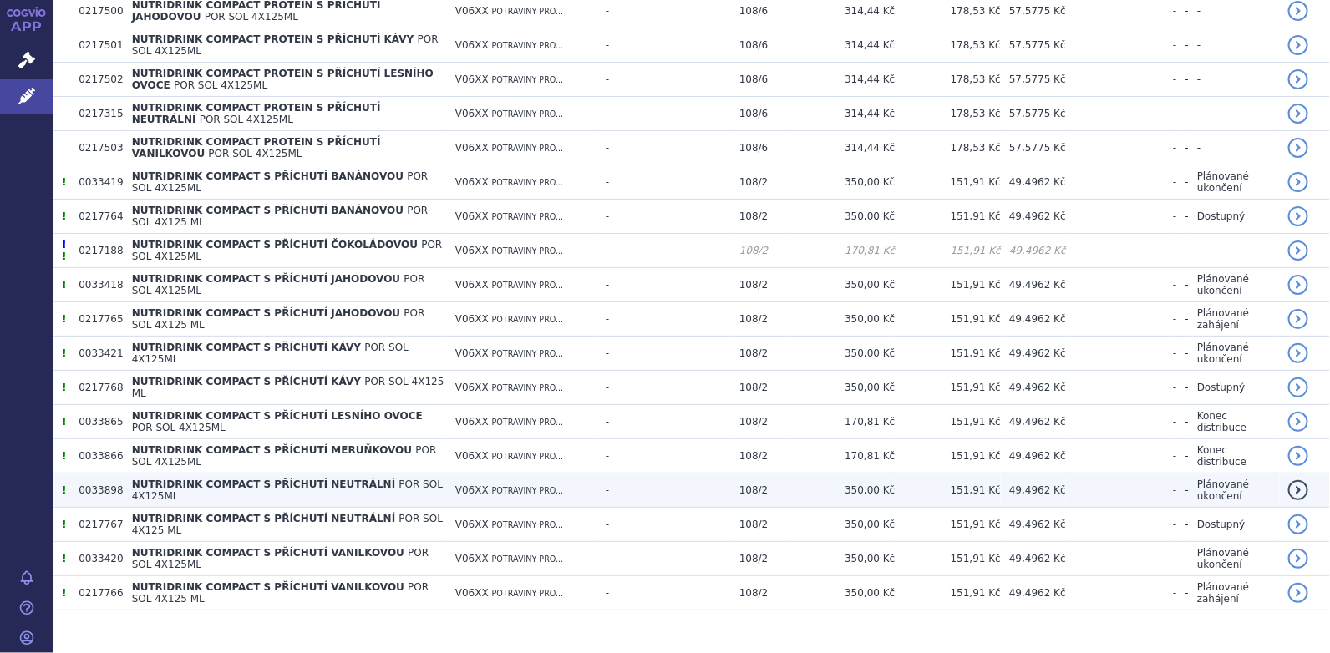
click at [284, 479] on span "NUTRIDRINK COMPACT S PŘÍCHUTÍ NEUTRÁLNÍ" at bounding box center [264, 485] width 264 height 12
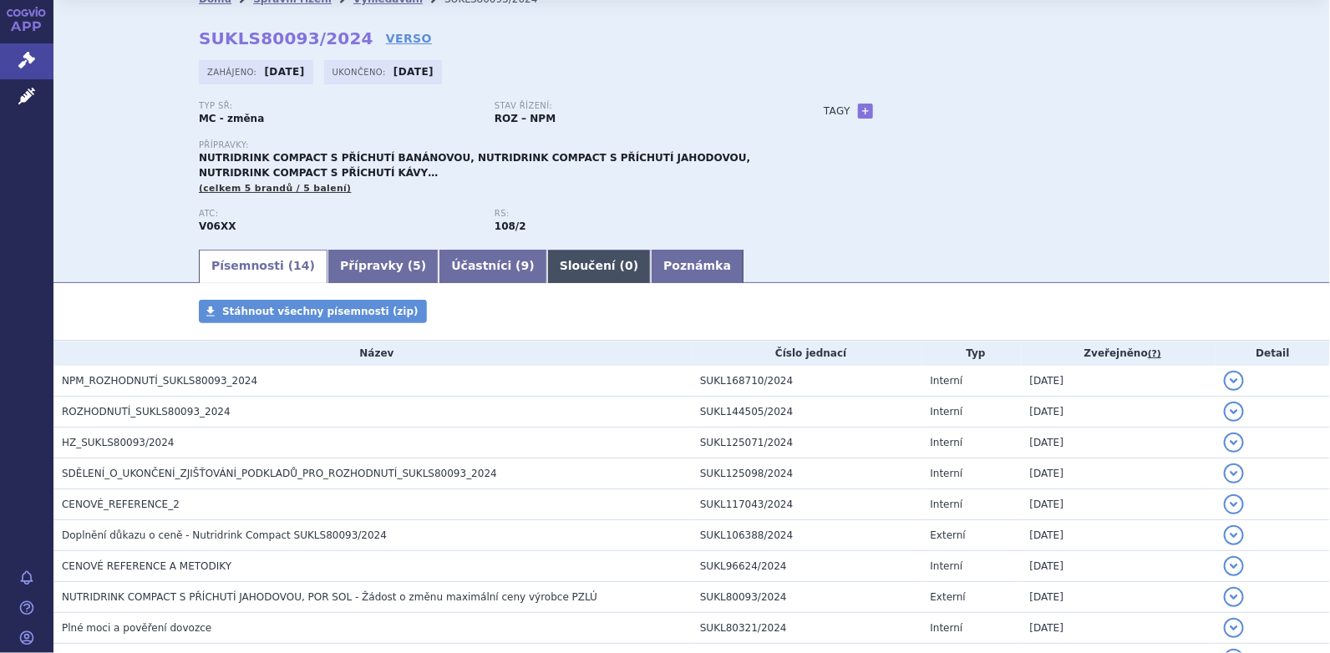
scroll to position [44, 0]
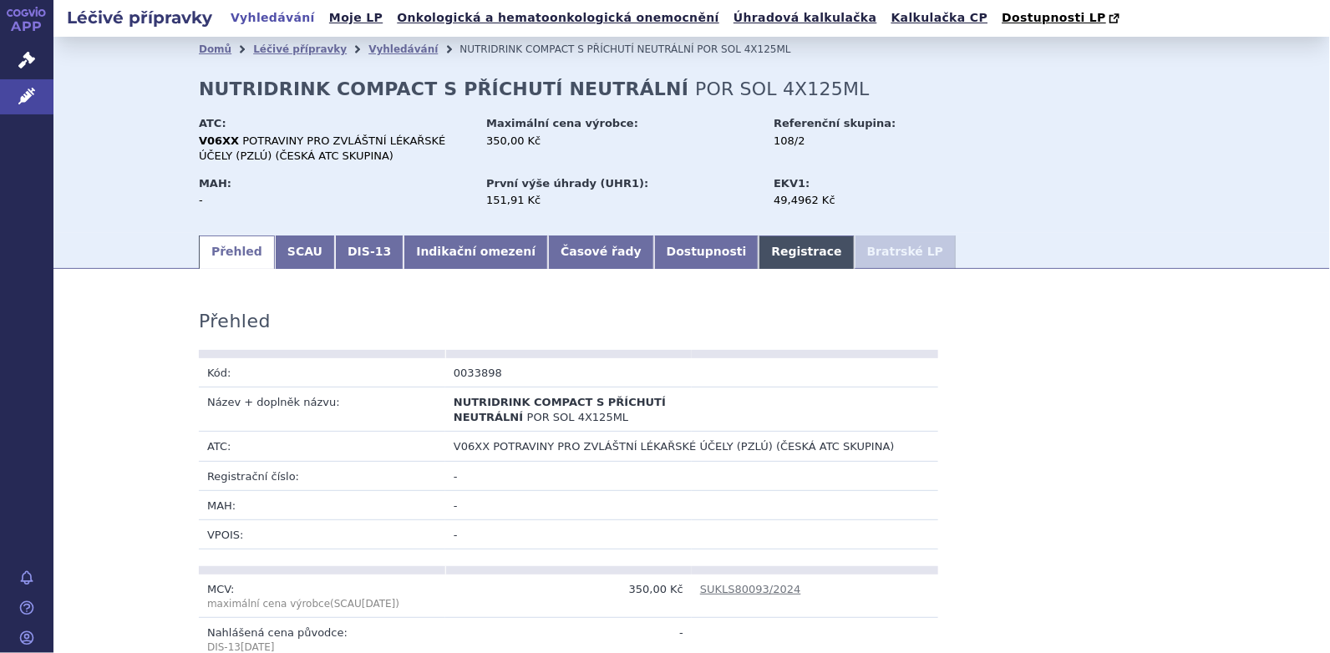
click at [758, 257] on link "Registrace" at bounding box center [805, 252] width 95 height 33
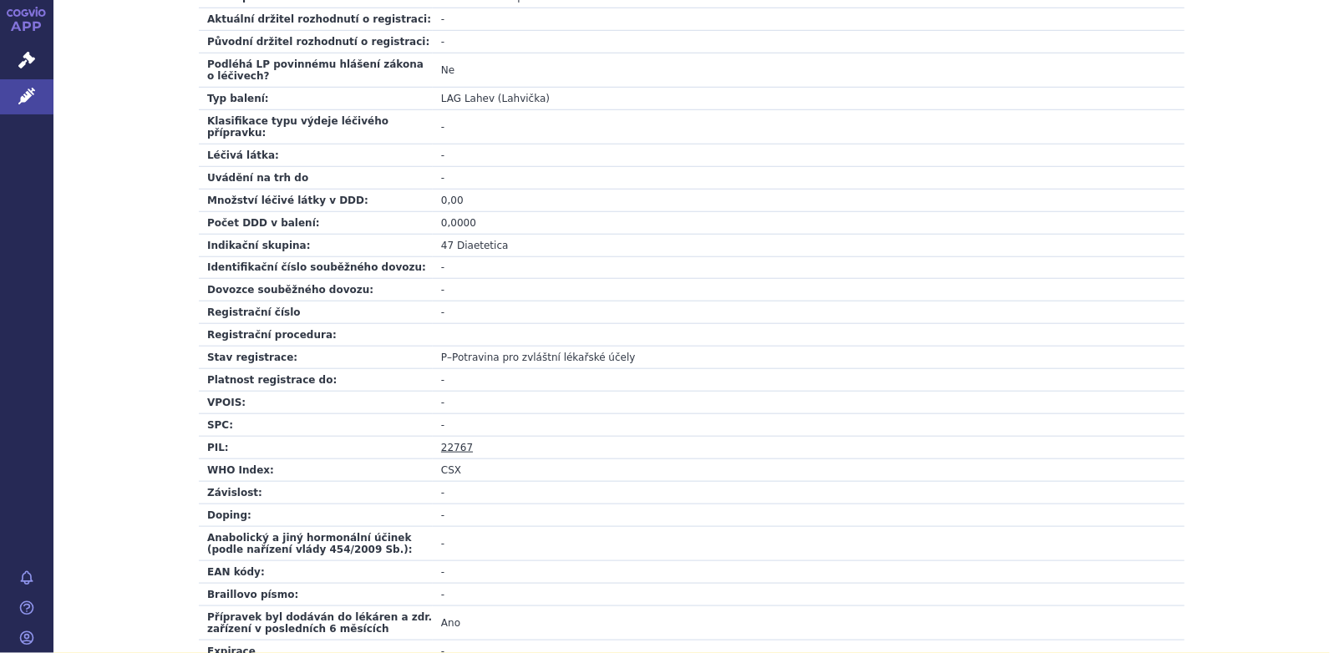
scroll to position [501, 0]
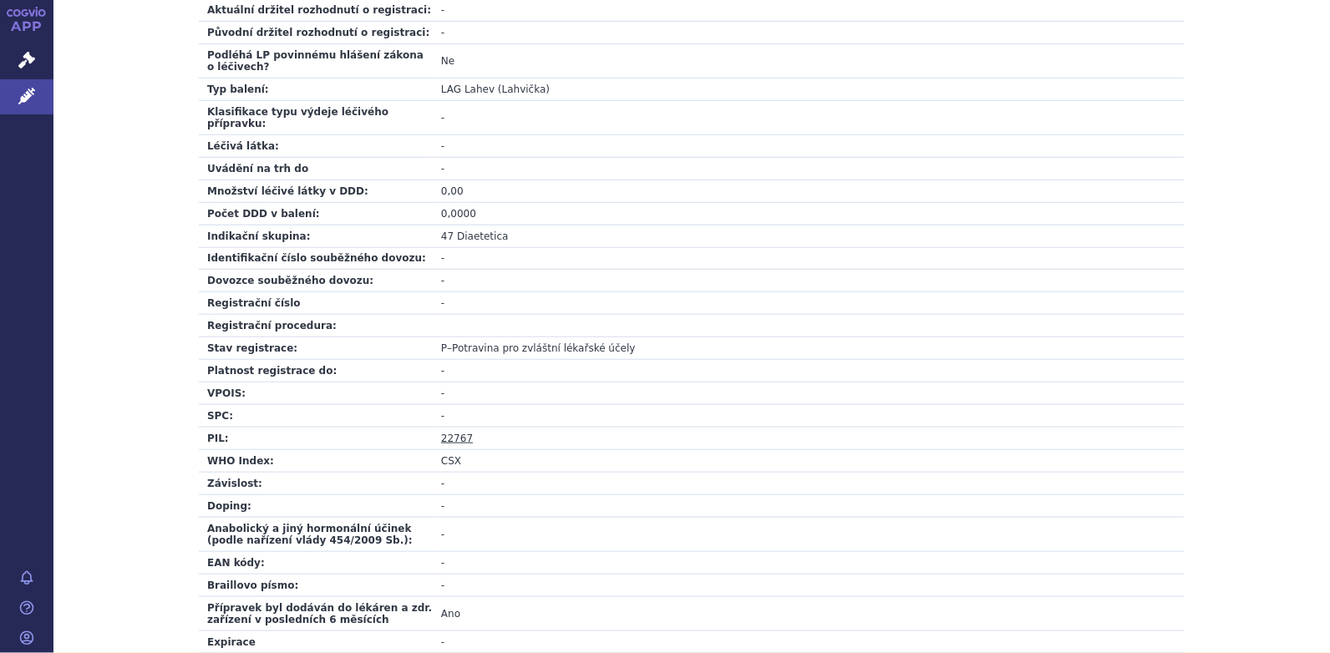
click at [444, 433] on link "22767" at bounding box center [457, 439] width 32 height 12
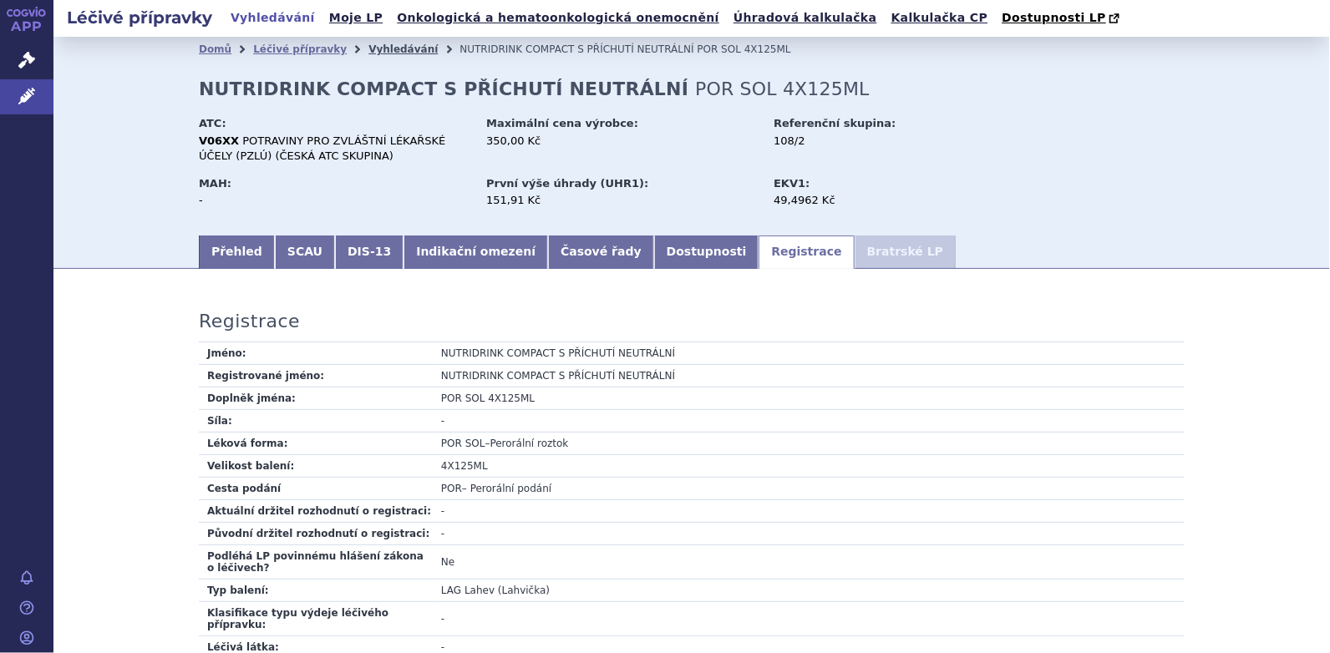
click at [373, 45] on link "Vyhledávání" at bounding box center [402, 49] width 69 height 12
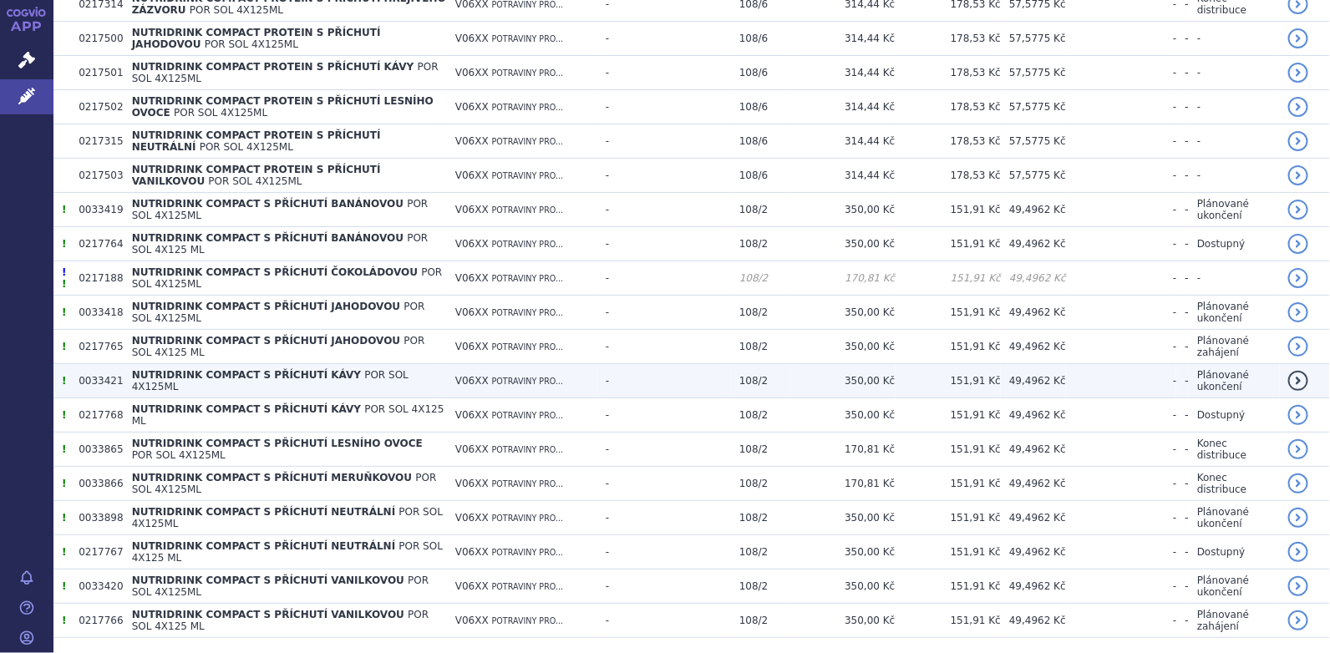
scroll to position [732, 0]
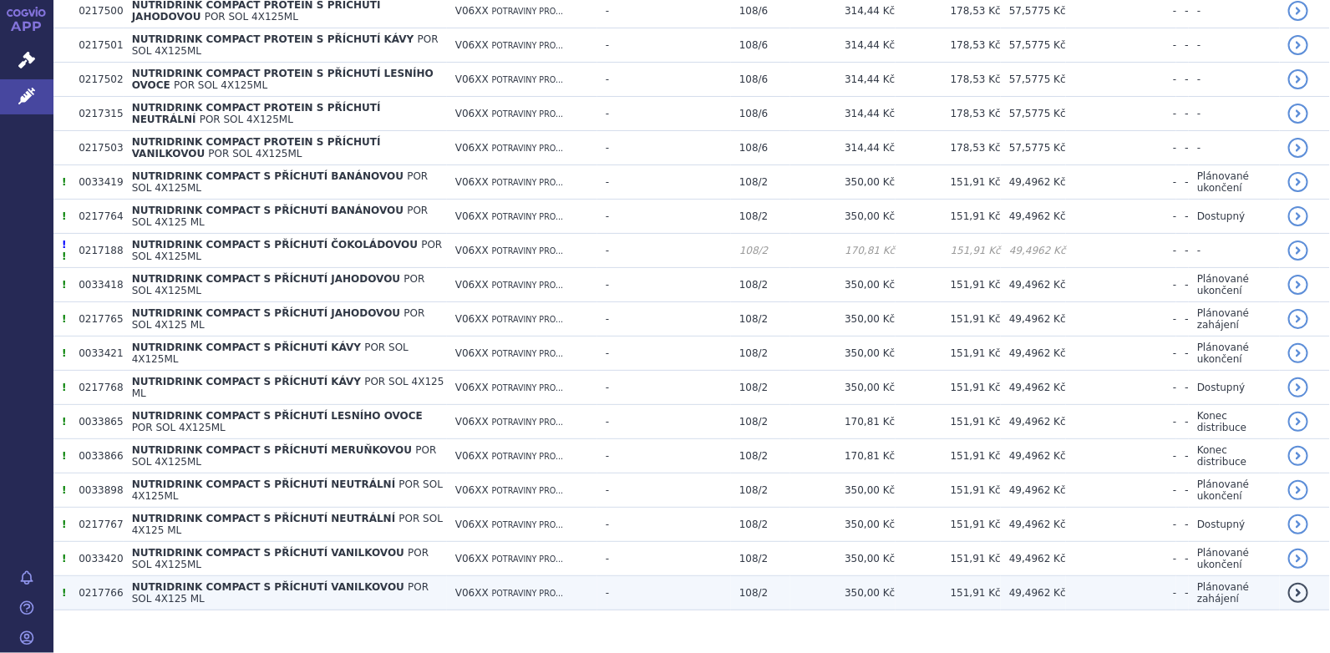
click at [266, 581] on span "NUTRIDRINK COMPACT S PŘÍCHUTÍ VANILKOVOU" at bounding box center [268, 587] width 272 height 12
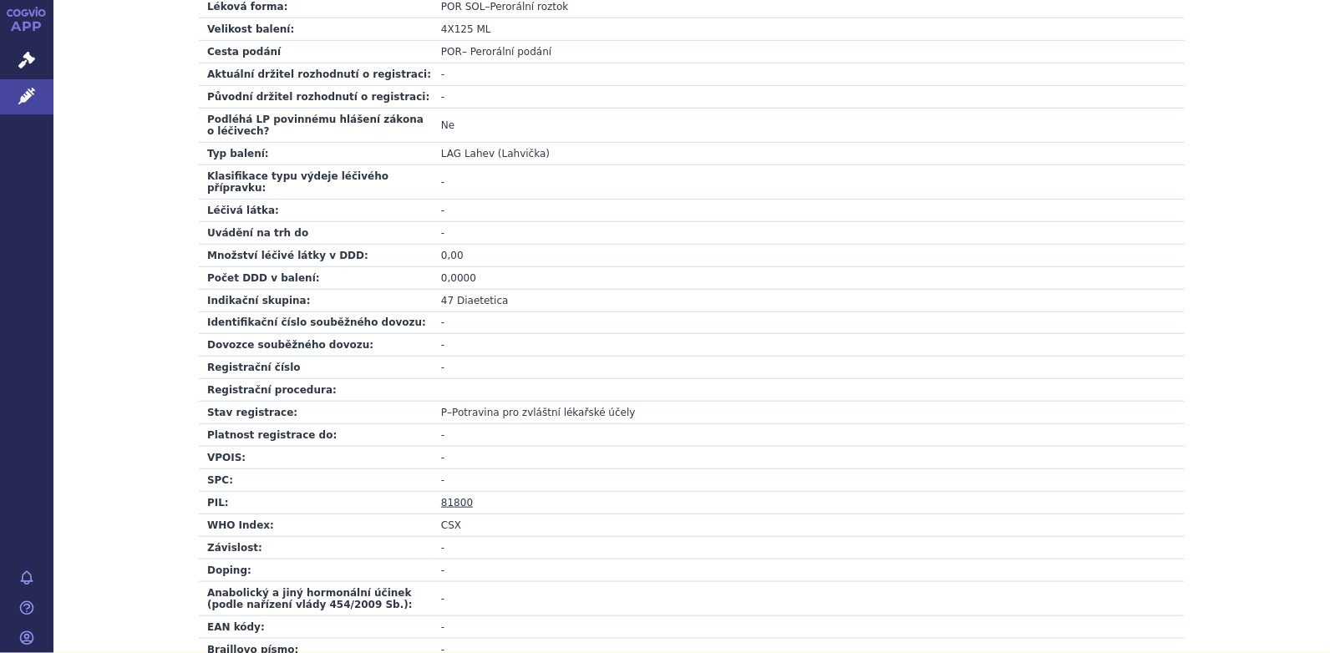
scroll to position [501, 0]
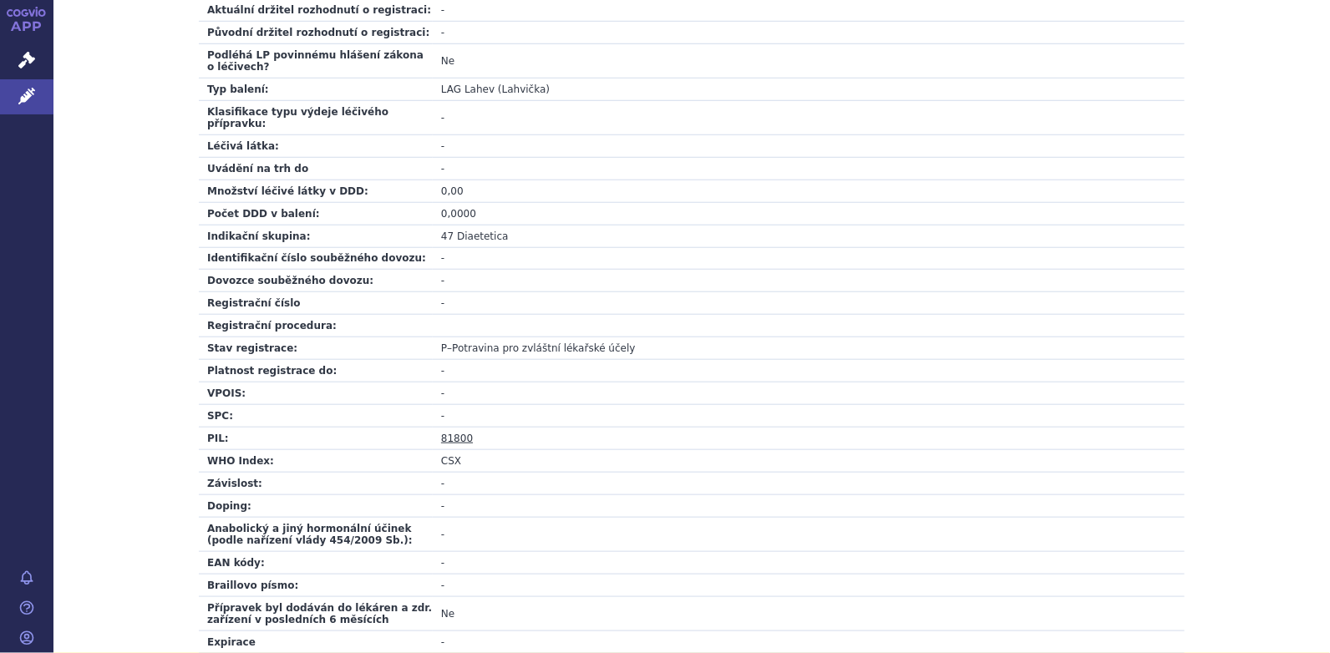
click at [443, 433] on link "81800" at bounding box center [457, 439] width 32 height 12
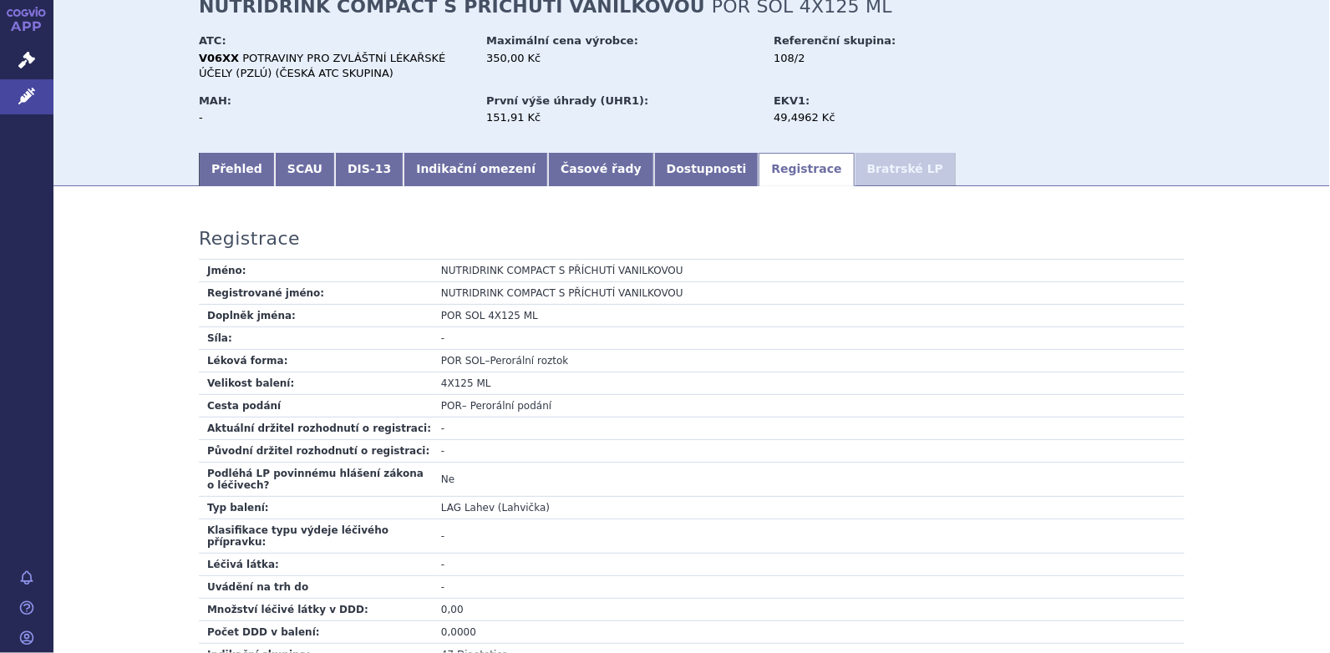
scroll to position [0, 0]
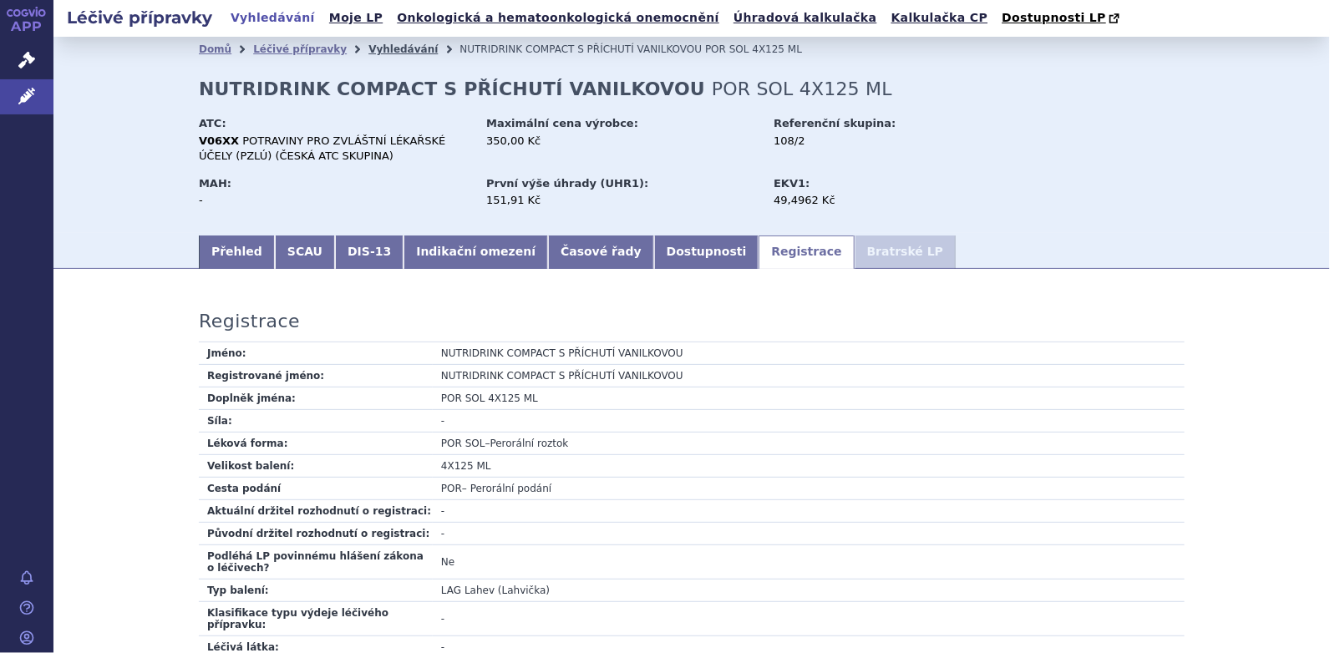
click at [369, 48] on link "Vyhledávání" at bounding box center [402, 49] width 69 height 12
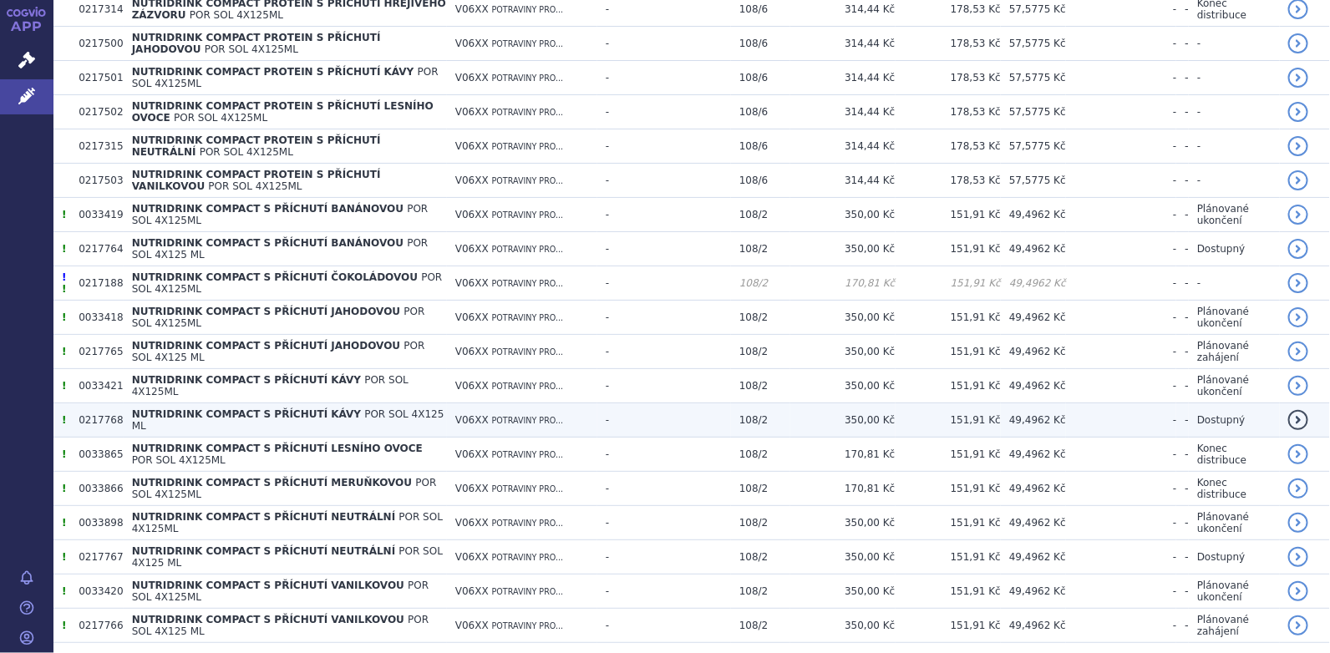
scroll to position [732, 0]
